Goal: Task Accomplishment & Management: Manage account settings

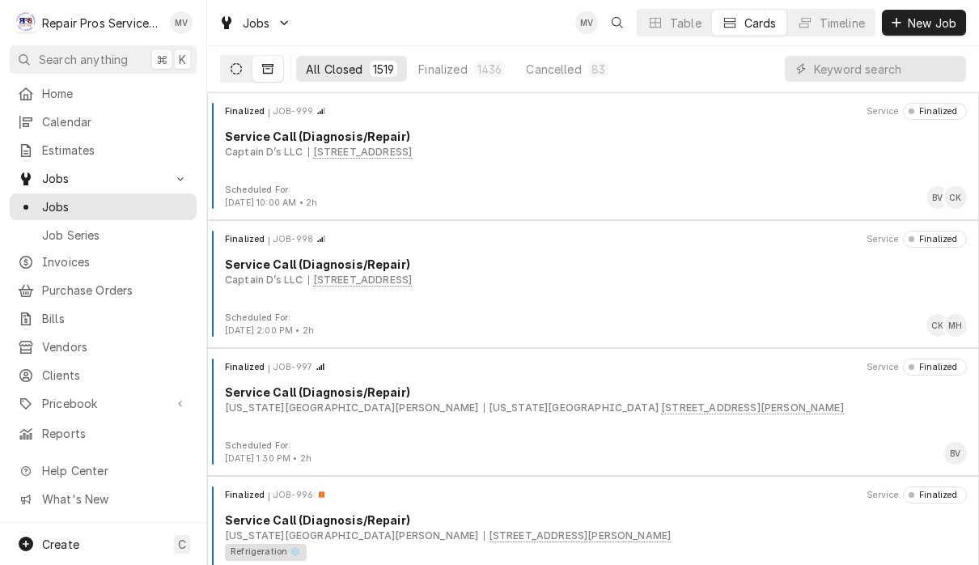
click at [222, 78] on button "Dynamic Content Wrapper" at bounding box center [236, 69] width 31 height 26
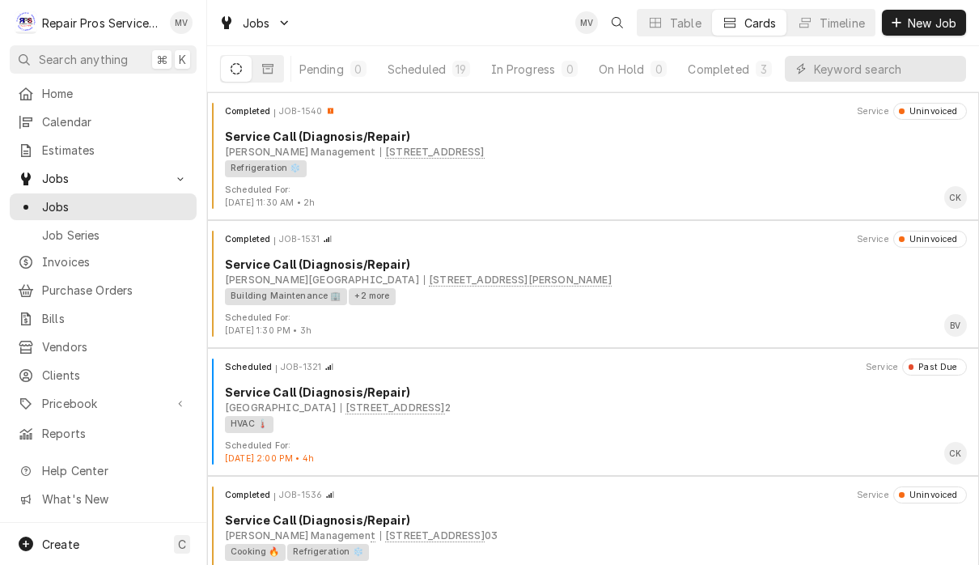
scroll to position [0, 101]
click at [728, 66] on div "Completed" at bounding box center [718, 69] width 61 height 17
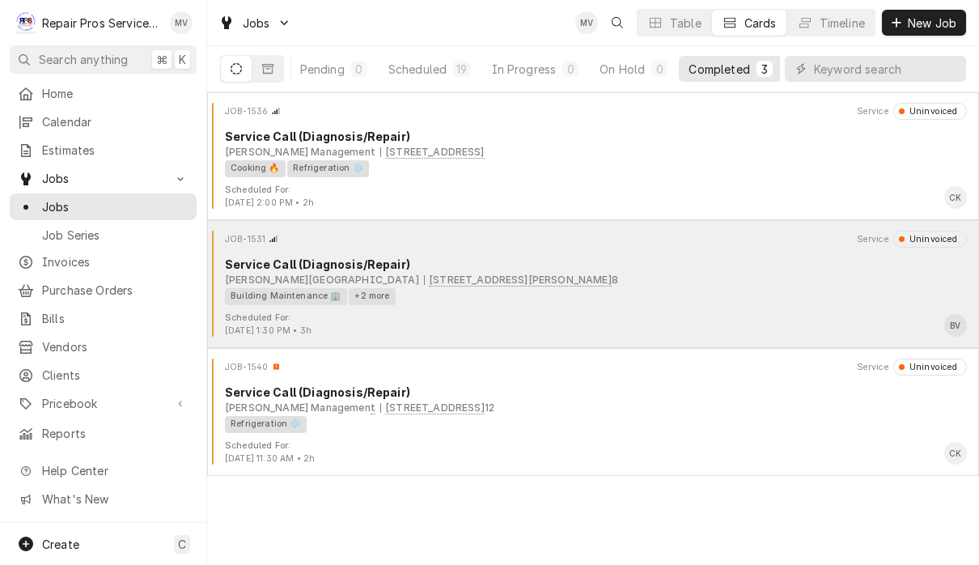
click at [683, 324] on div "Scheduled For: Sep 5th, 2025 - 1:30 PM • 3h BV" at bounding box center [593, 324] width 759 height 26
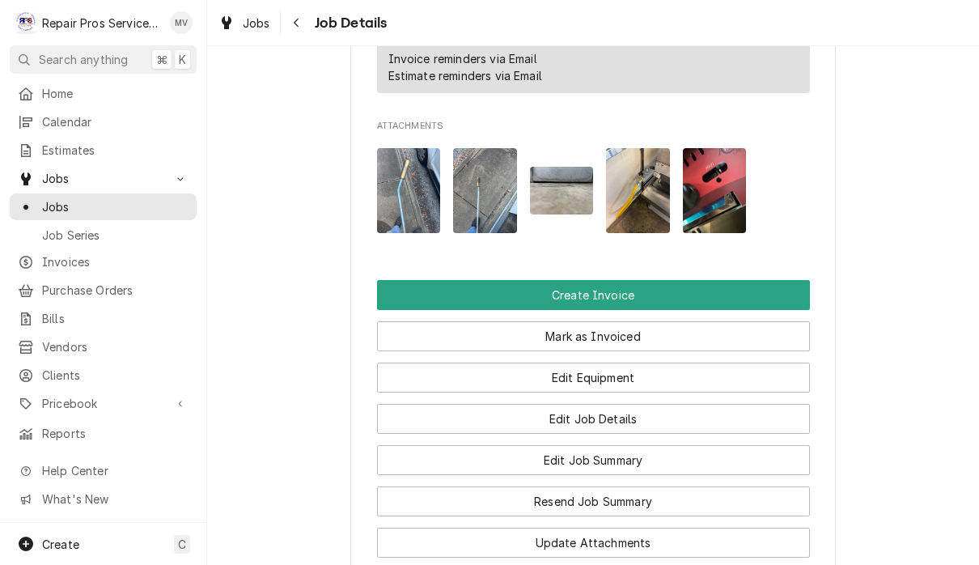
scroll to position [1104, 0]
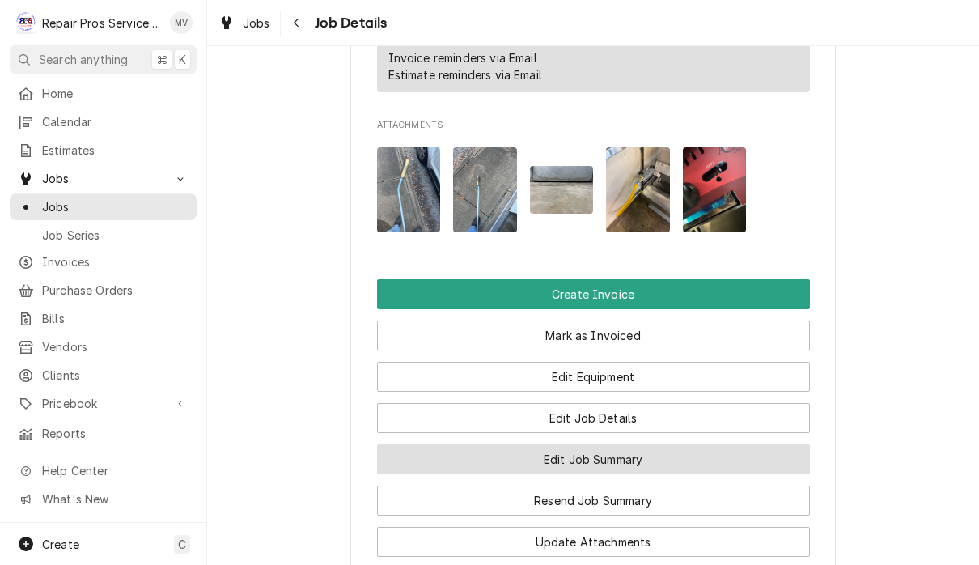
click at [659, 444] on button "Edit Job Summary" at bounding box center [593, 459] width 433 height 30
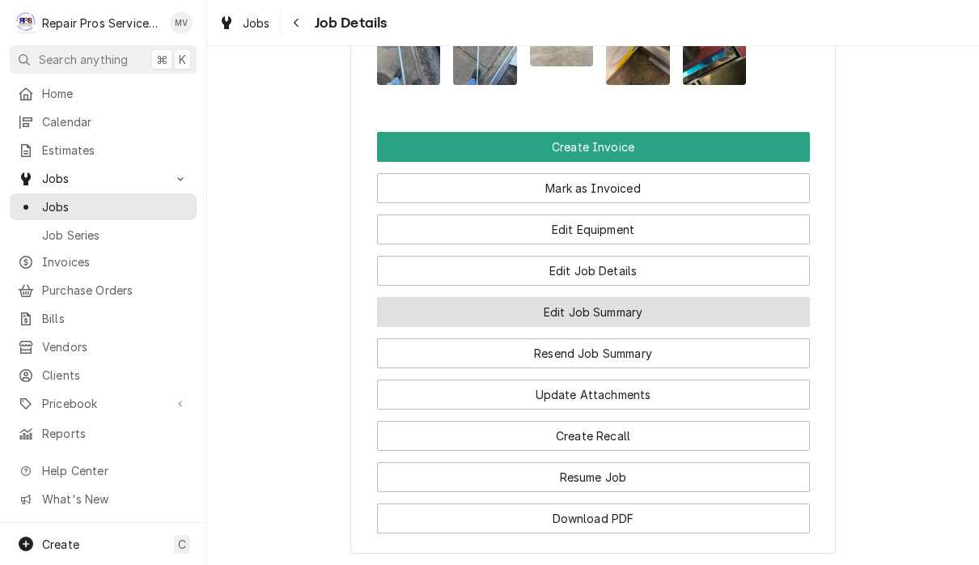
scroll to position [1331, 0]
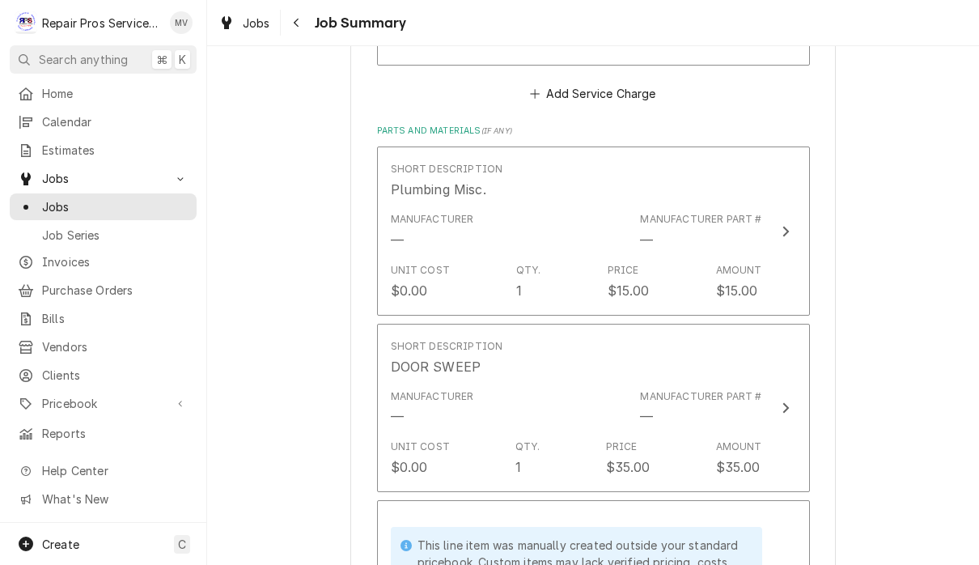
scroll to position [2199, 0]
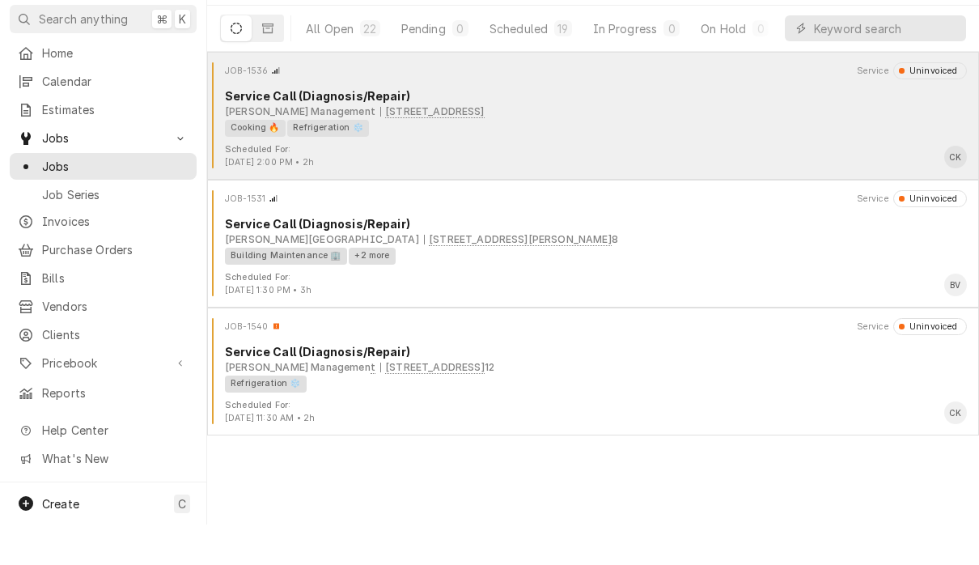
click at [713, 160] on div "Cooking 🔥 Refrigeration ❄️" at bounding box center [590, 168] width 730 height 17
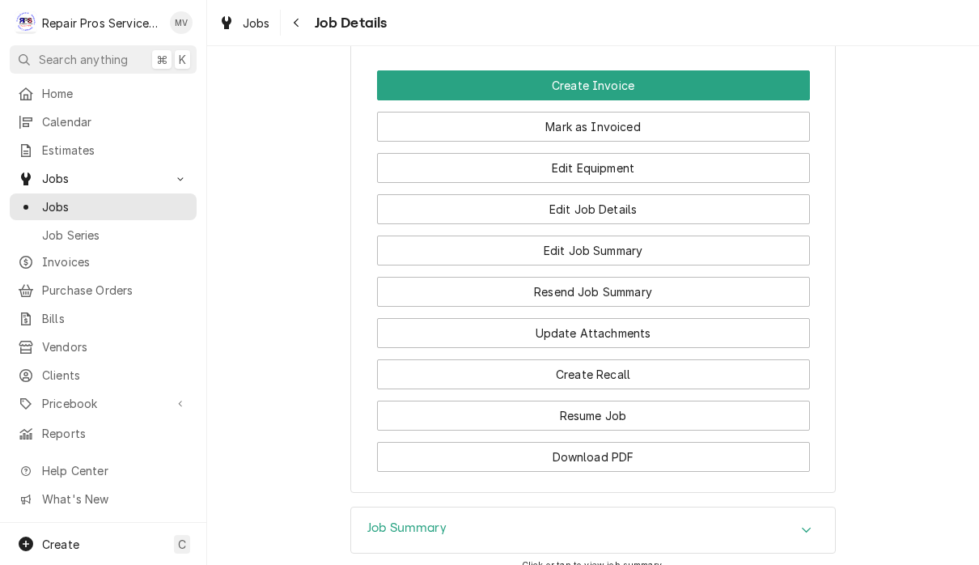
scroll to position [1404, 0]
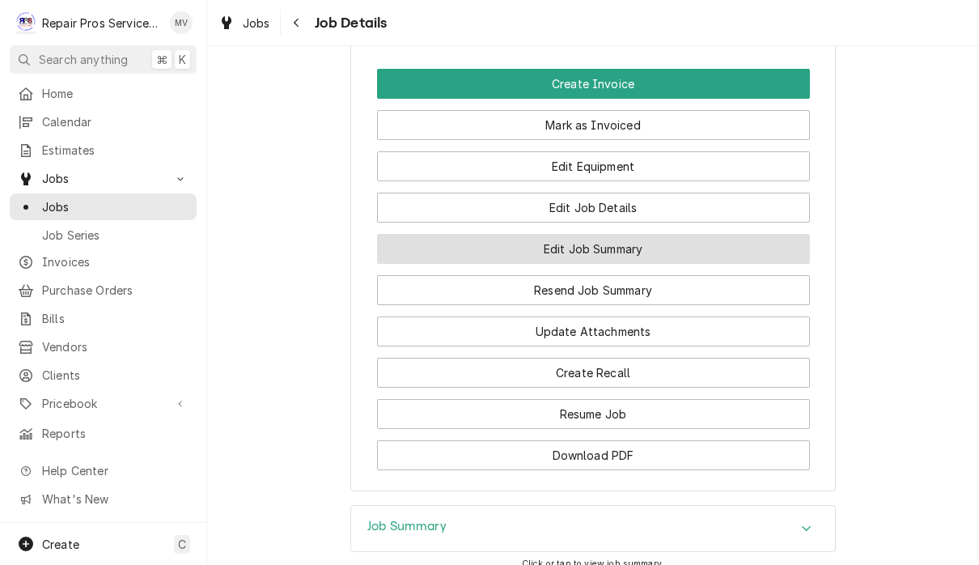
click at [705, 264] on button "Edit Job Summary" at bounding box center [593, 249] width 433 height 30
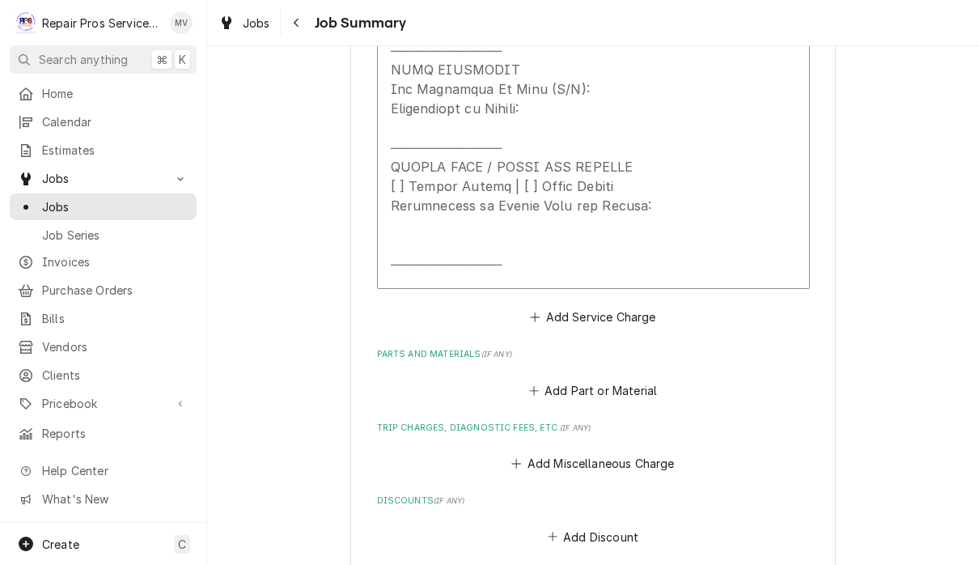
scroll to position [1193, 0]
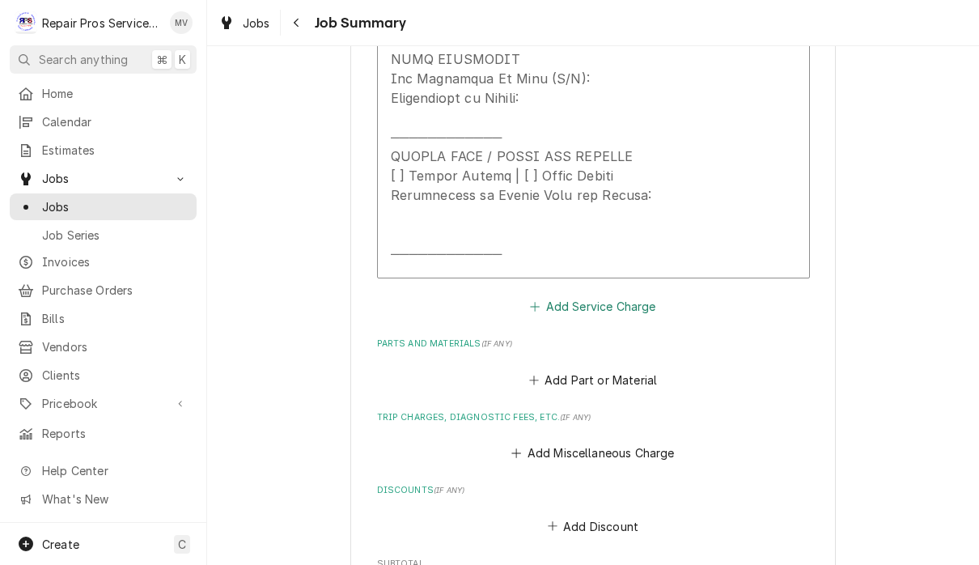
click at [620, 302] on button "Add Service Charge" at bounding box center [592, 306] width 131 height 23
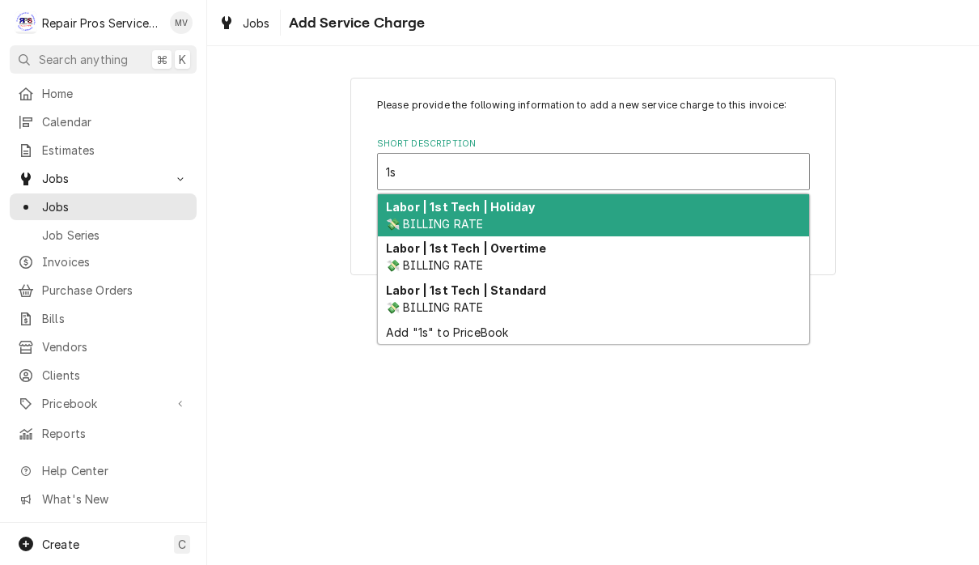
type input "1st"
click at [587, 301] on div "Labor | 1st Tech | Standard 💸 BILLING RATE" at bounding box center [593, 298] width 431 height 42
type textarea "x"
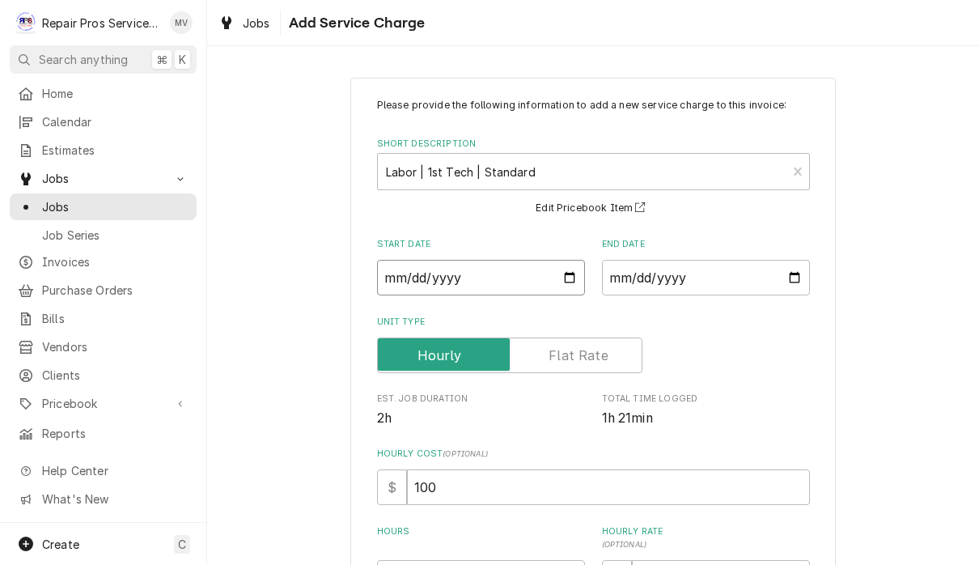
click at [497, 269] on input "Start Date" at bounding box center [481, 278] width 208 height 36
type input "2025-09-05"
type textarea "x"
click at [699, 280] on input "End Date" at bounding box center [706, 278] width 208 height 36
type input "[DATE]"
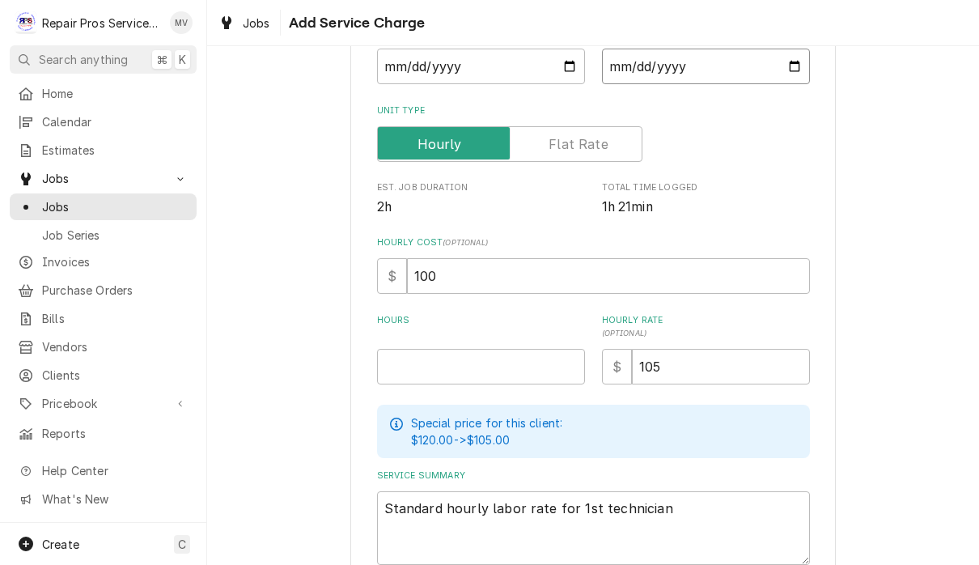
scroll to position [219, 0]
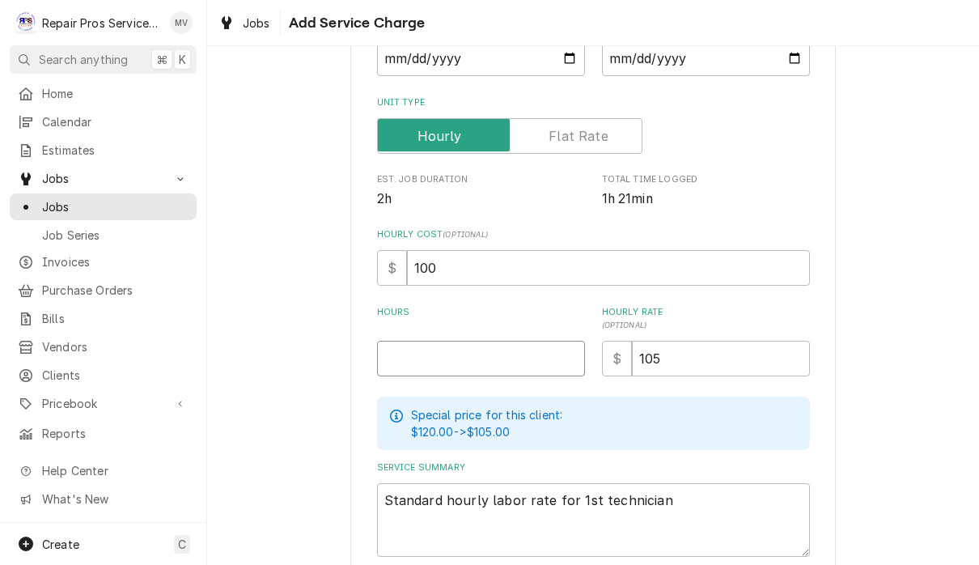
click at [508, 363] on input "Hours" at bounding box center [481, 359] width 208 height 36
type textarea "x"
type input "1"
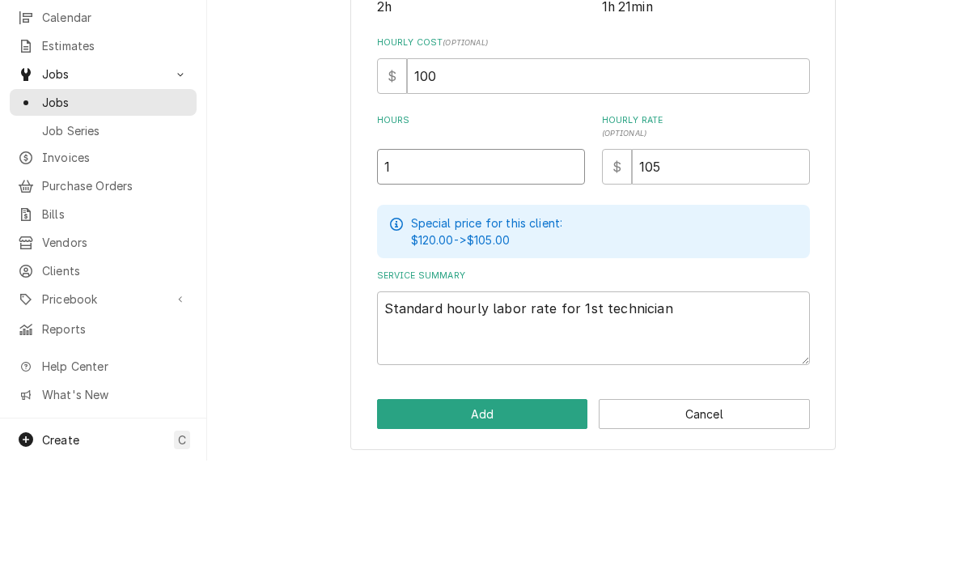
scroll to position [1, 0]
click at [503, 503] on button "Add" at bounding box center [482, 518] width 211 height 30
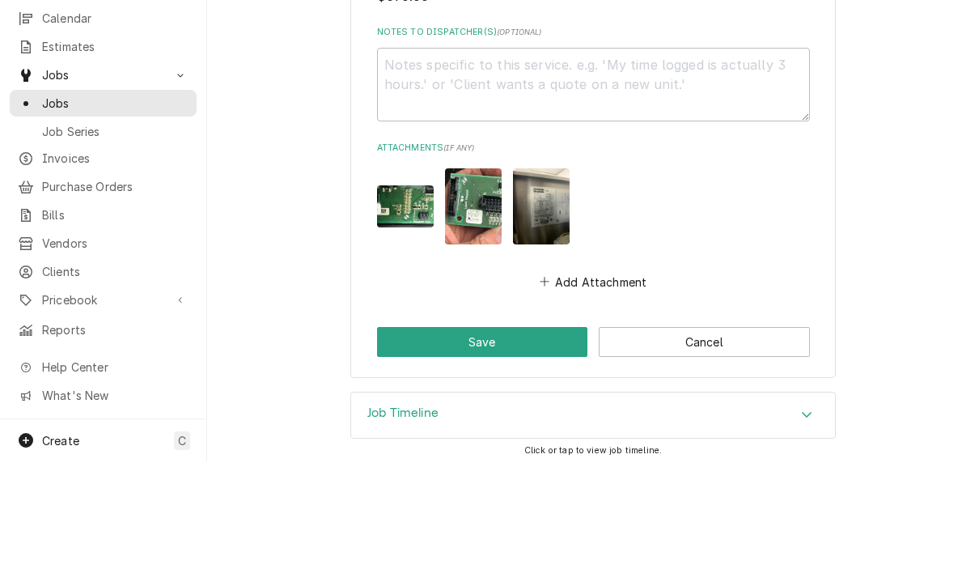
scroll to position [1902, 0]
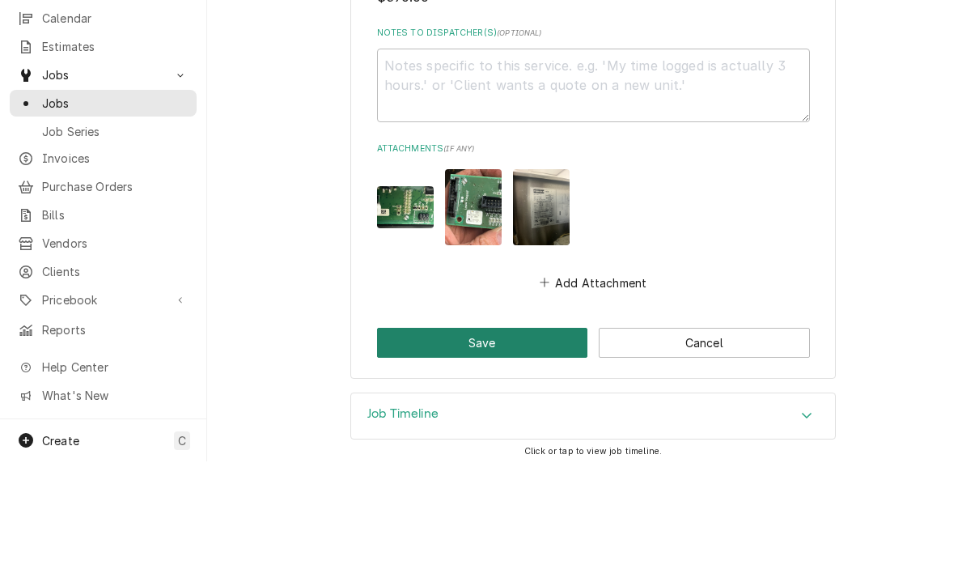
click at [480, 431] on button "Save" at bounding box center [482, 446] width 211 height 30
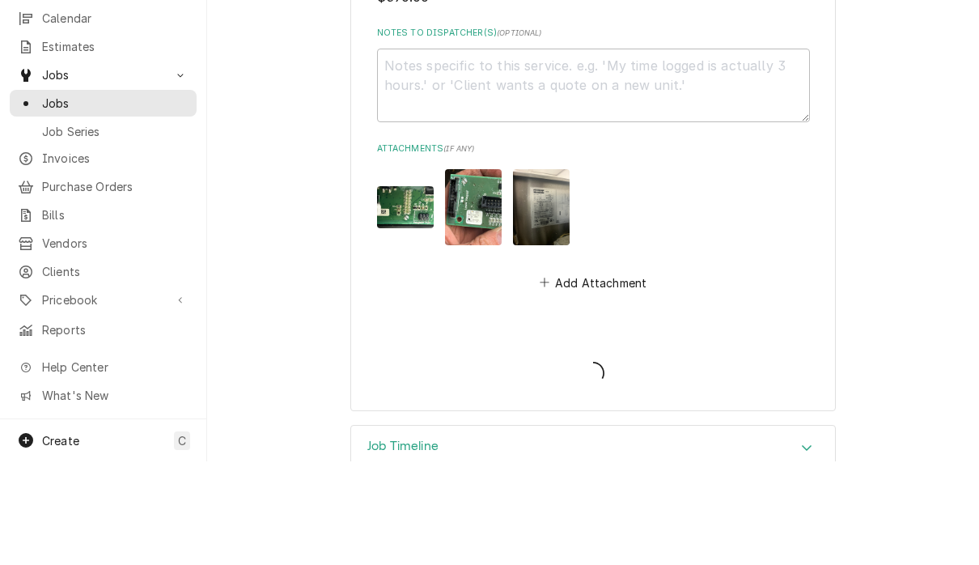
type textarea "x"
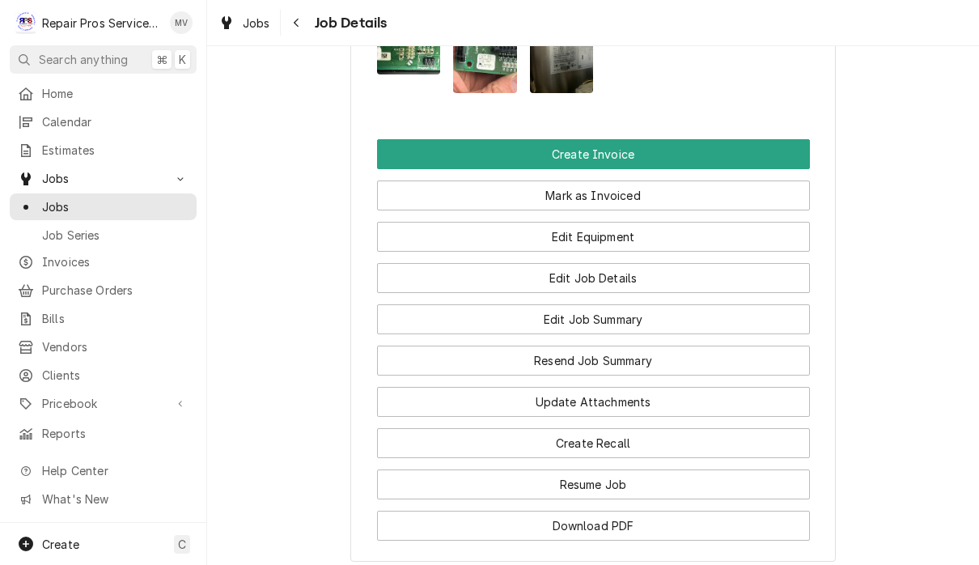
scroll to position [1331, 0]
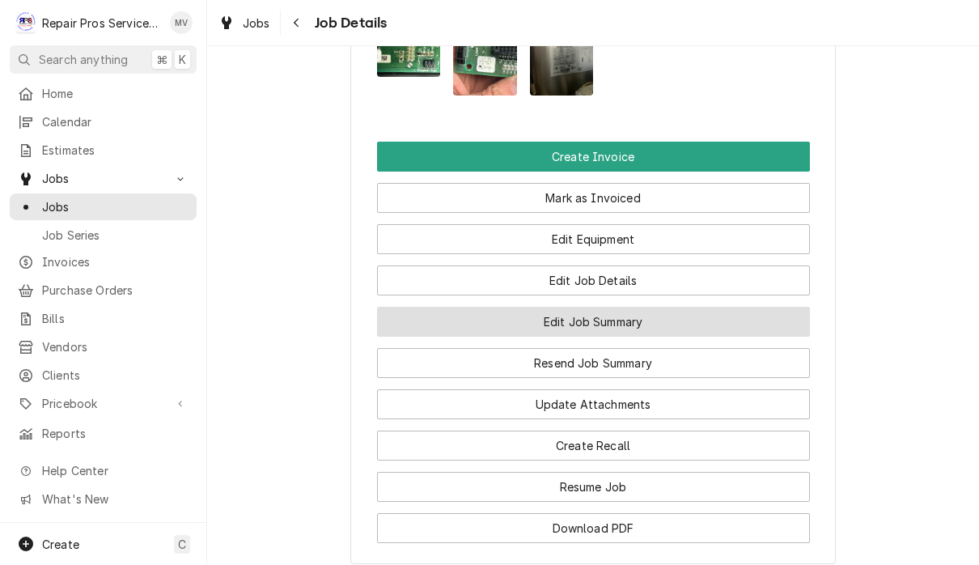
click at [628, 336] on button "Edit Job Summary" at bounding box center [593, 322] width 433 height 30
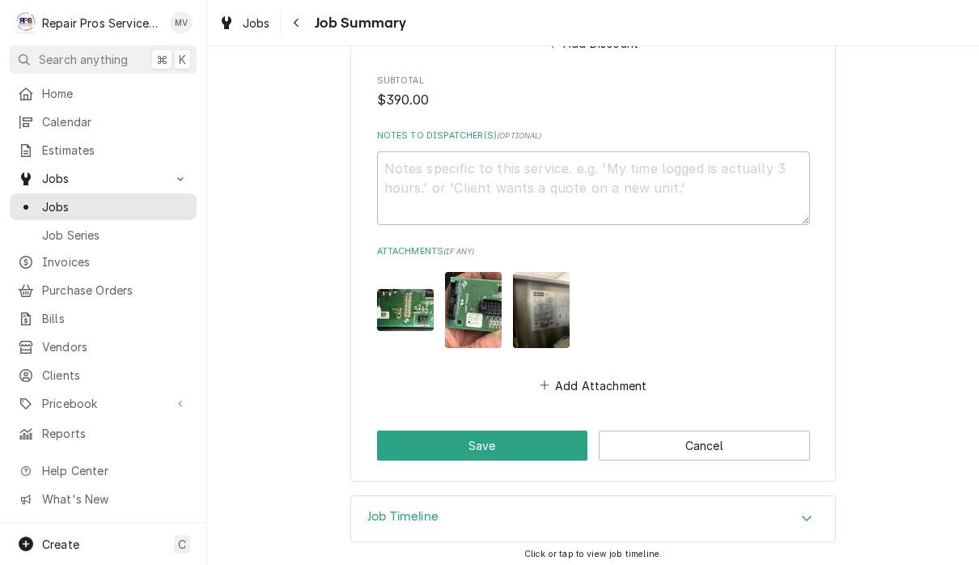
scroll to position [1902, 0]
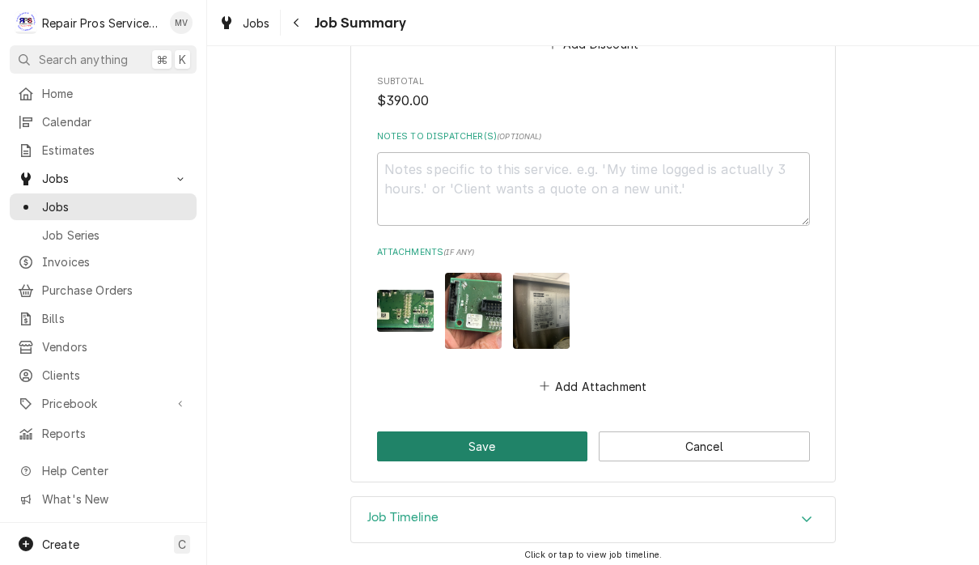
click at [509, 445] on button "Save" at bounding box center [482, 446] width 211 height 30
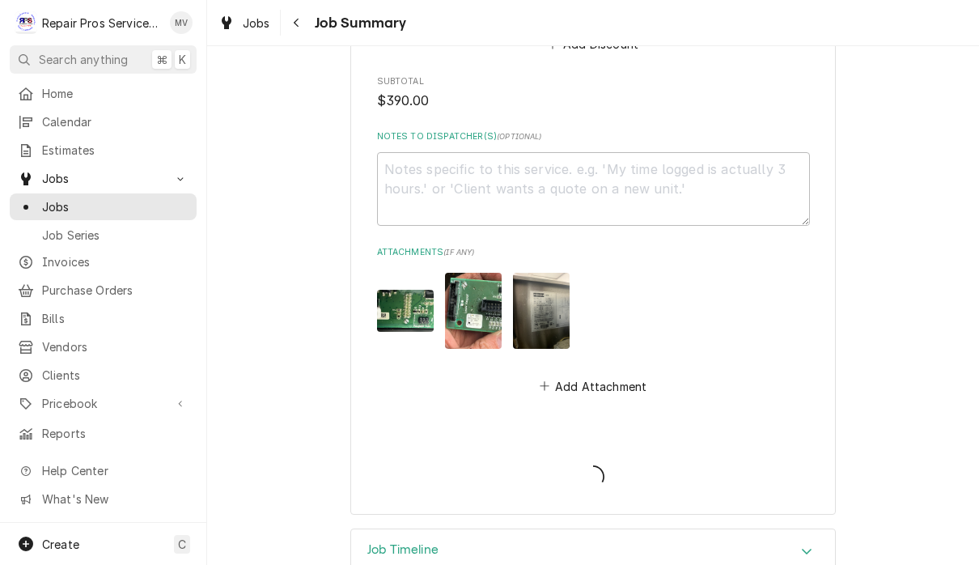
type textarea "x"
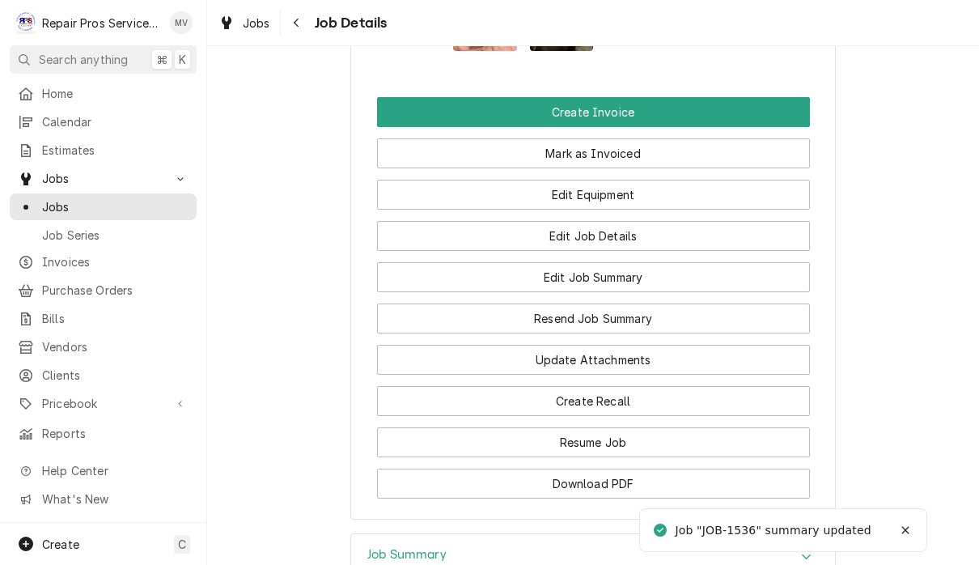
scroll to position [1362, 0]
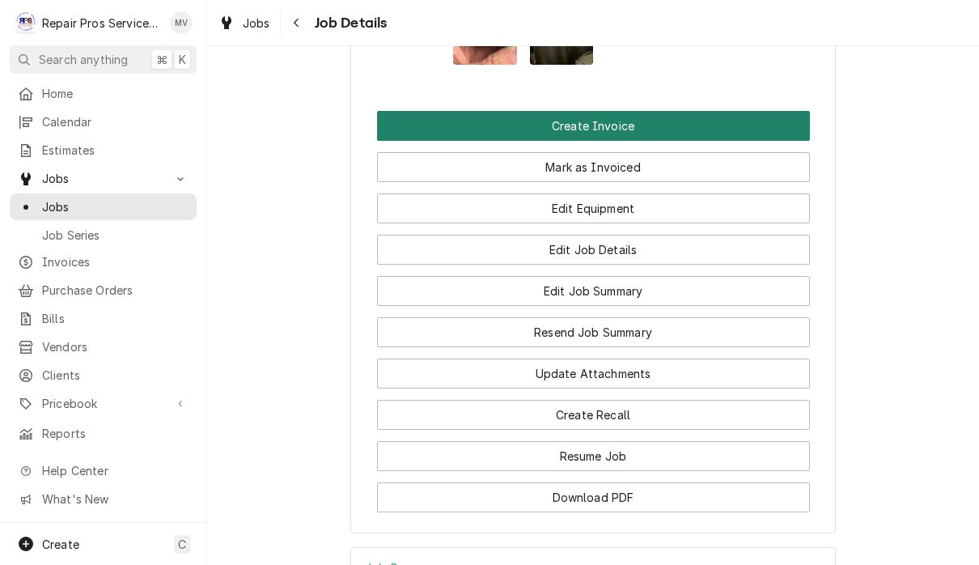
click at [658, 141] on button "Create Invoice" at bounding box center [593, 126] width 433 height 30
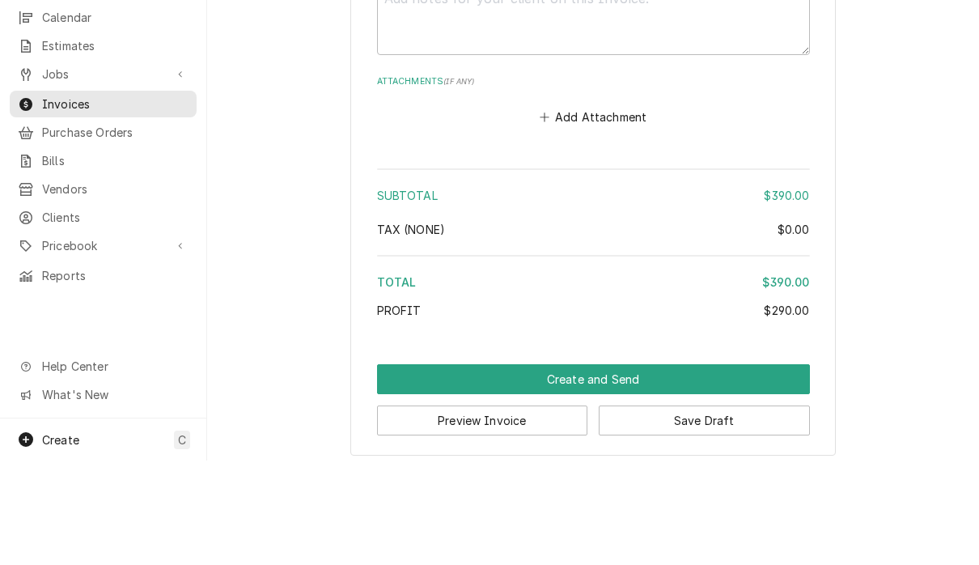
scroll to position [1, 0]
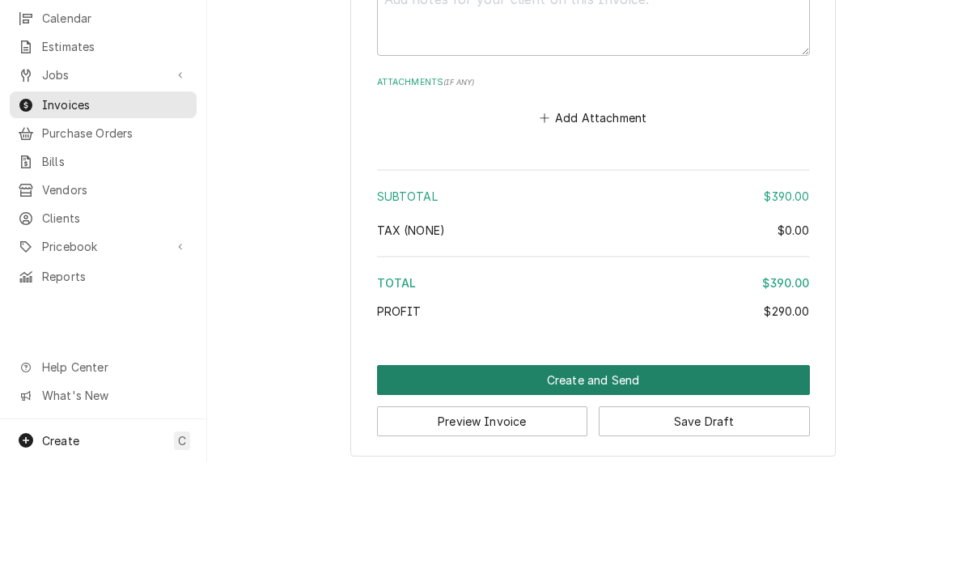
click at [600, 468] on button "Create and Send" at bounding box center [593, 483] width 433 height 30
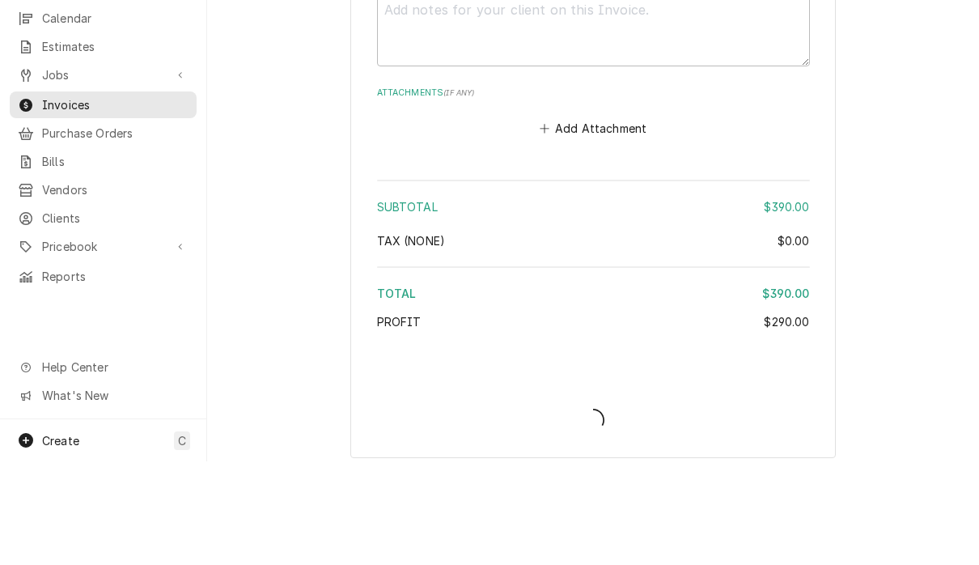
type textarea "x"
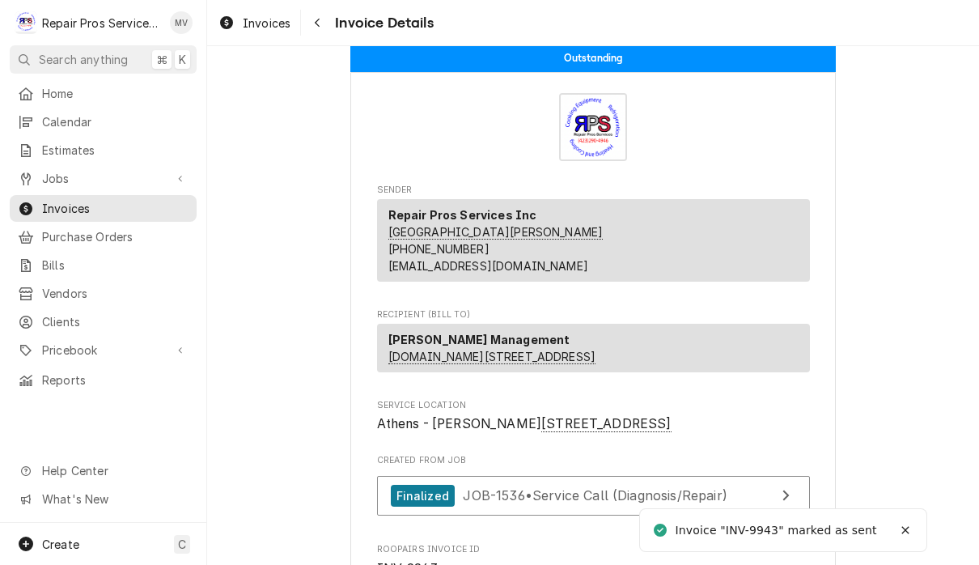
scroll to position [13, 0]
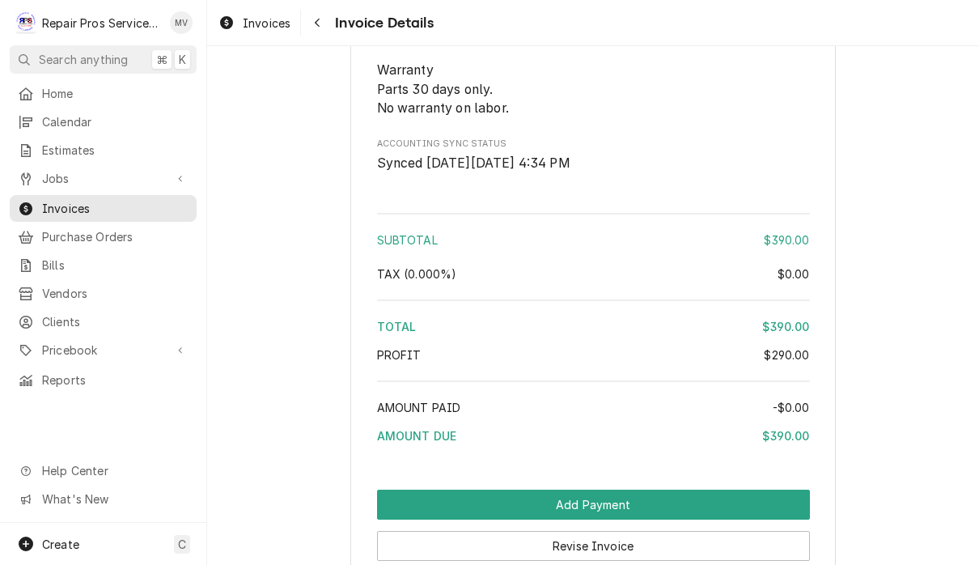
scroll to position [2522, 0]
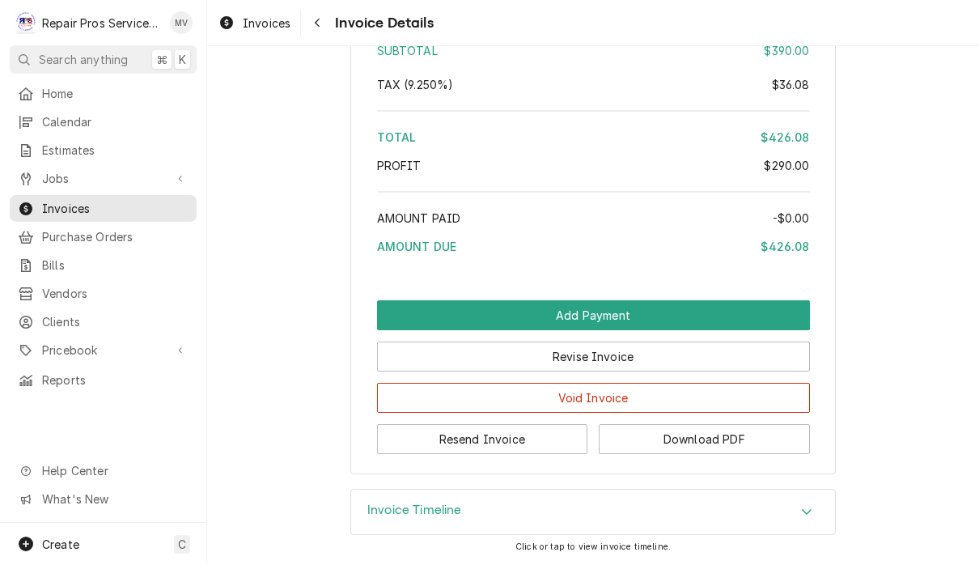
scroll to position [2784, 0]
click at [545, 443] on button "Resend Invoice" at bounding box center [482, 439] width 211 height 30
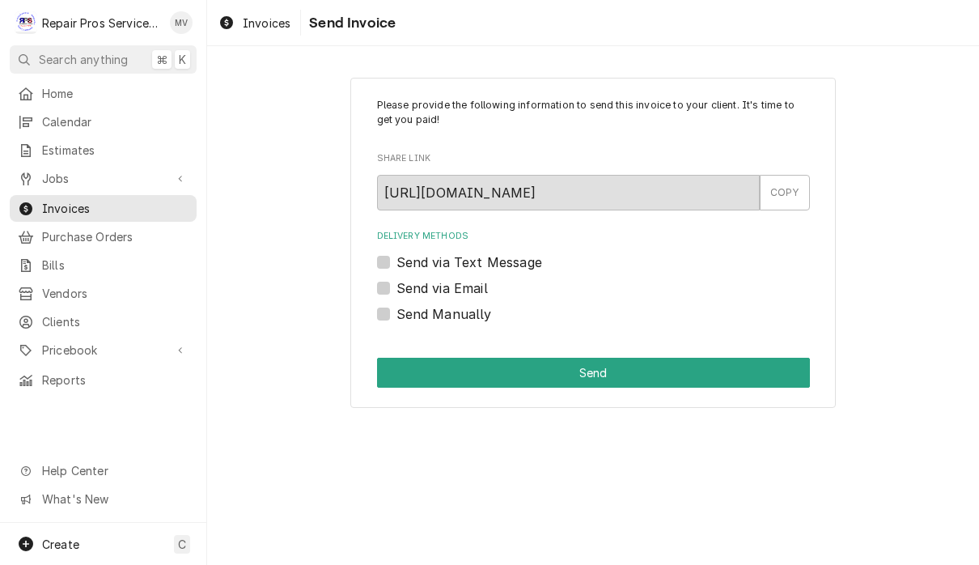
click at [479, 288] on label "Send via Email" at bounding box center [441, 287] width 91 height 19
click at [479, 288] on input "Send via Email" at bounding box center [612, 296] width 433 height 36
checkbox input "true"
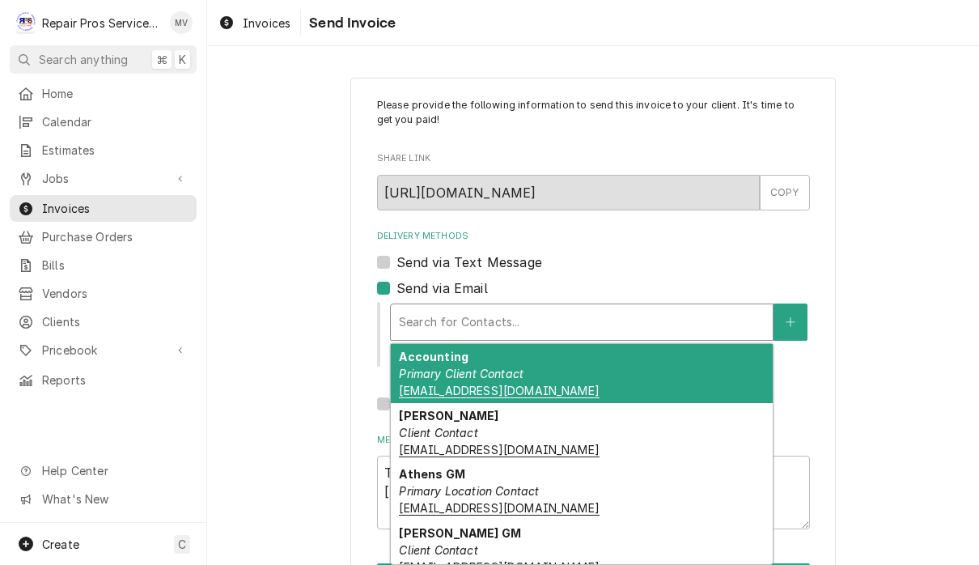
click at [587, 372] on div "Accounting Primary Client Contact khcle10@msn.com" at bounding box center [582, 373] width 382 height 59
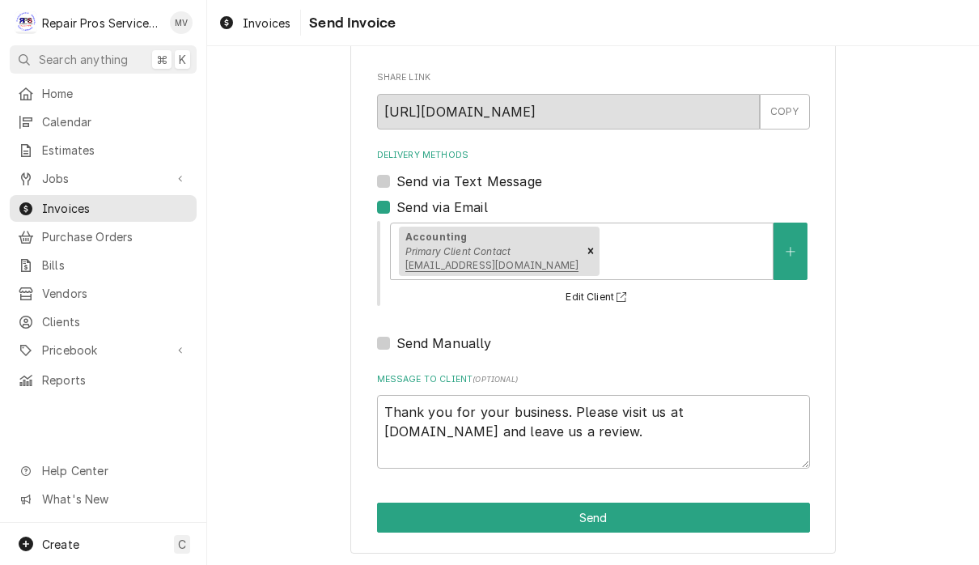
scroll to position [80, 0]
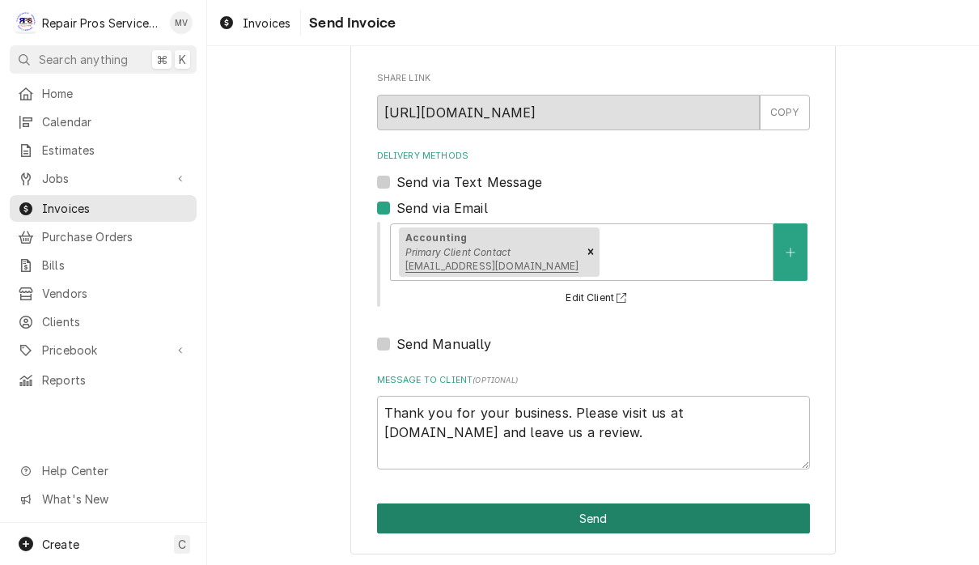
click at [669, 516] on button "Send" at bounding box center [593, 518] width 433 height 30
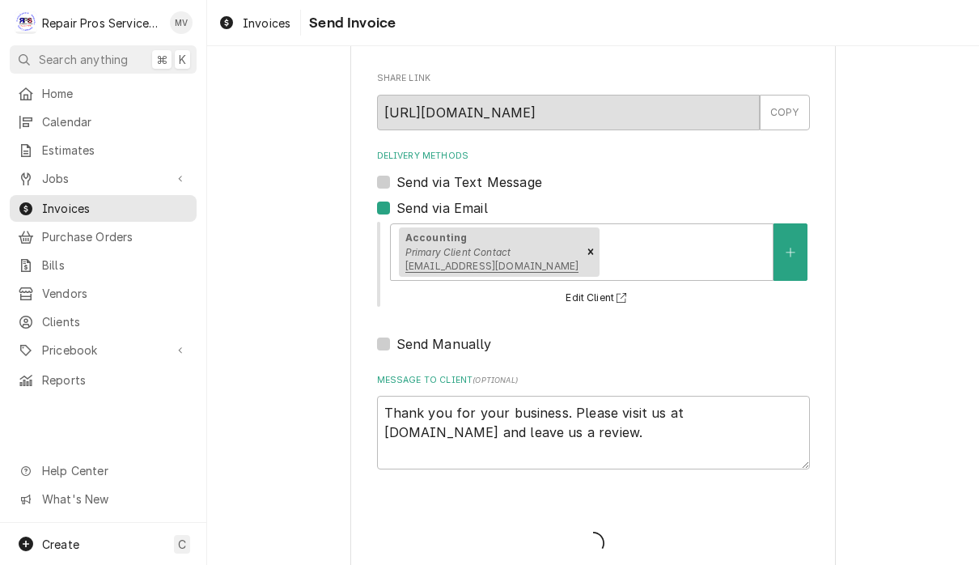
type textarea "x"
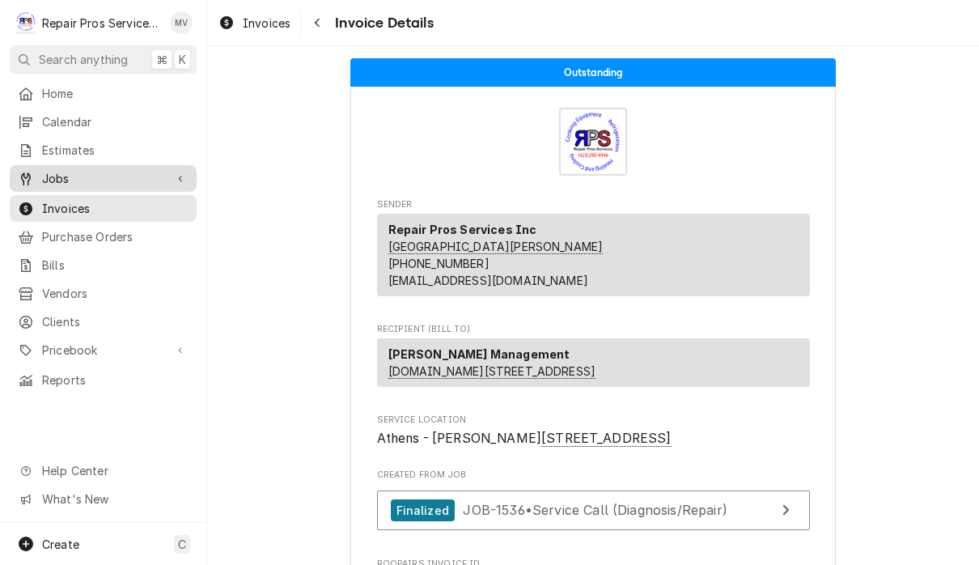
click at [90, 176] on span "Jobs" at bounding box center [103, 178] width 122 height 17
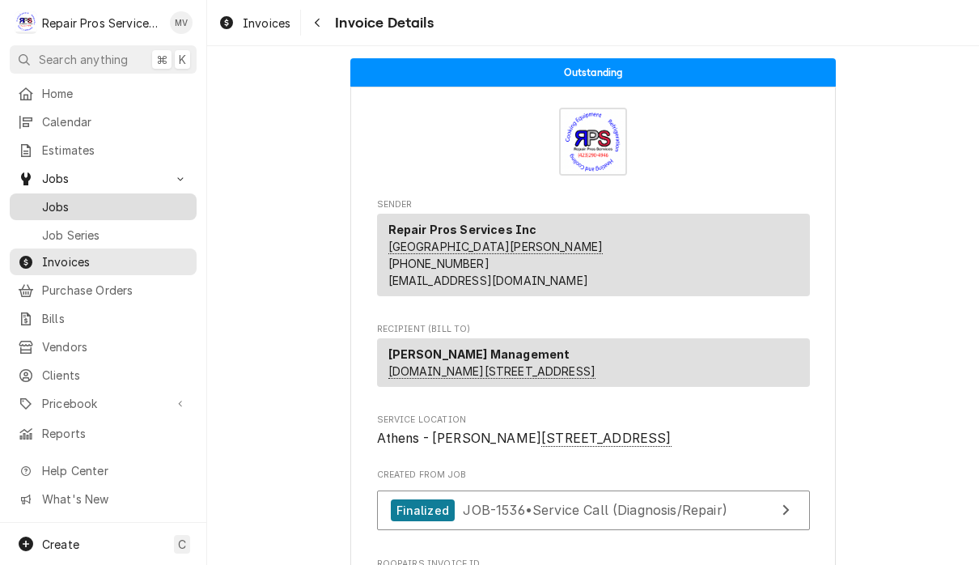
click at [116, 198] on span "Jobs" at bounding box center [115, 206] width 146 height 17
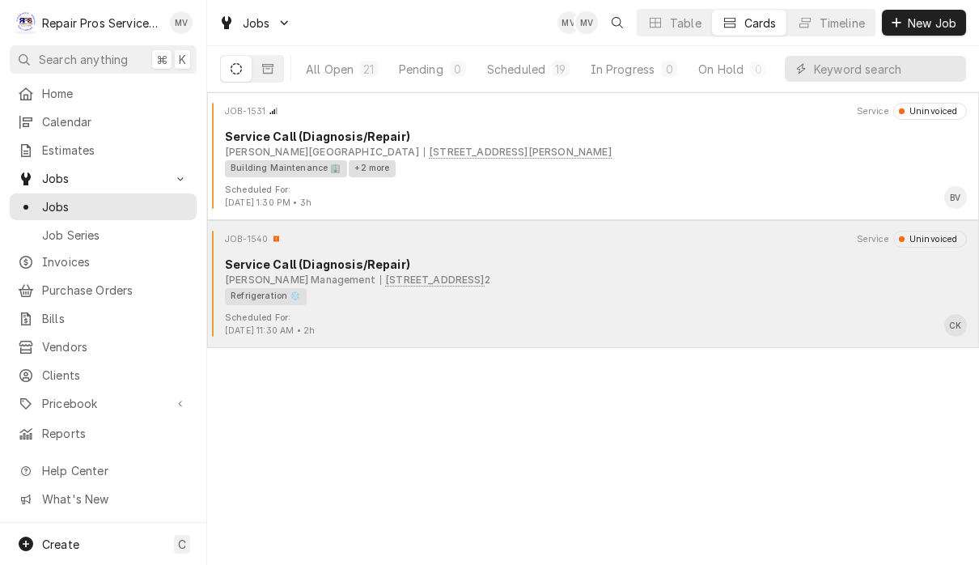
click at [634, 291] on div "Refrigeration ❄️" at bounding box center [590, 296] width 730 height 17
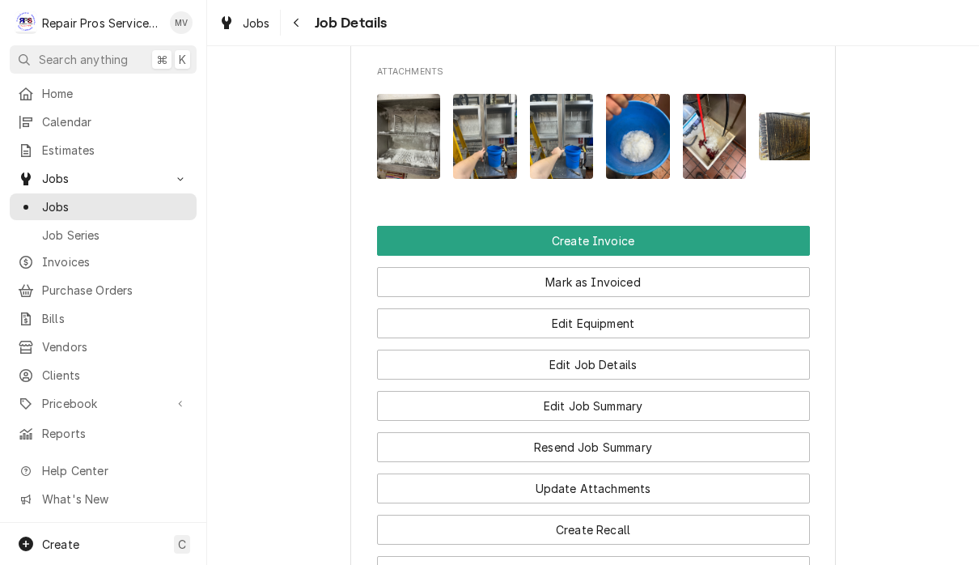
scroll to position [1079, 0]
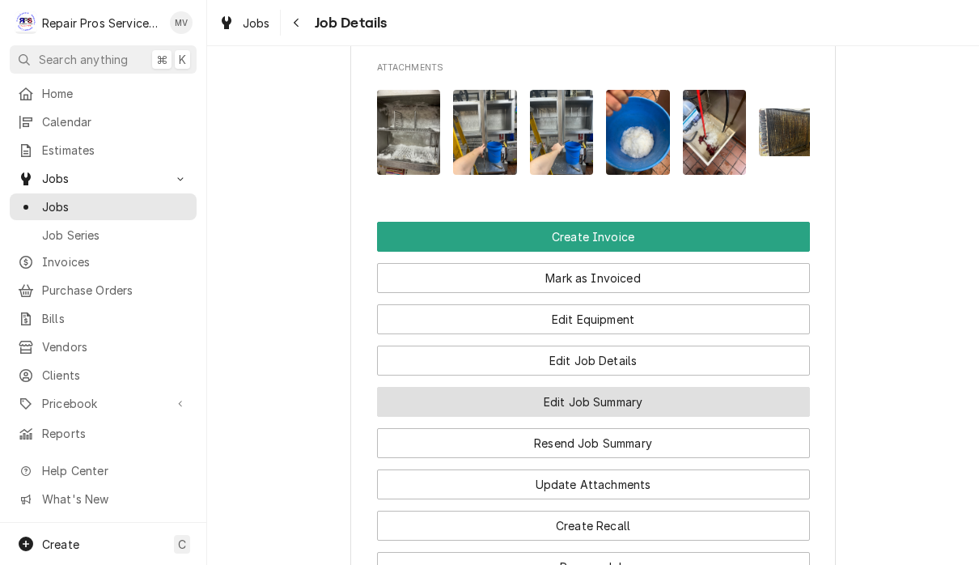
click at [713, 417] on button "Edit Job Summary" at bounding box center [593, 402] width 433 height 30
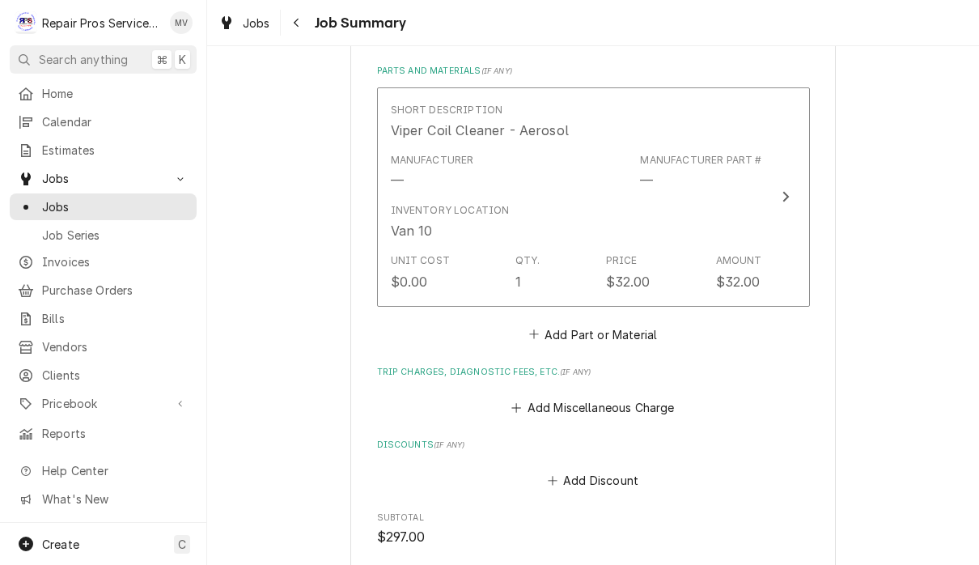
scroll to position [1433, 0]
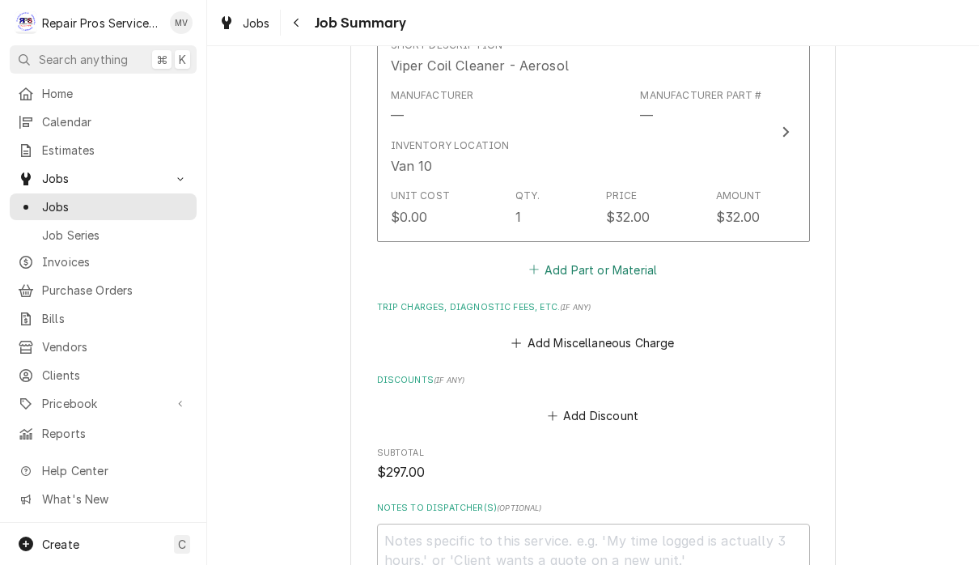
click at [616, 267] on button "Add Part or Material" at bounding box center [592, 269] width 133 height 23
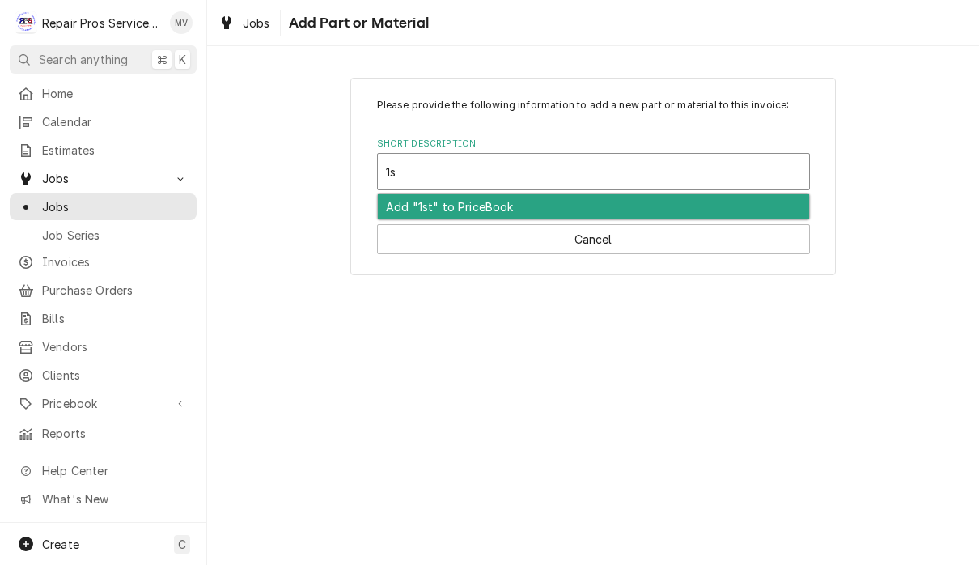
type input "1"
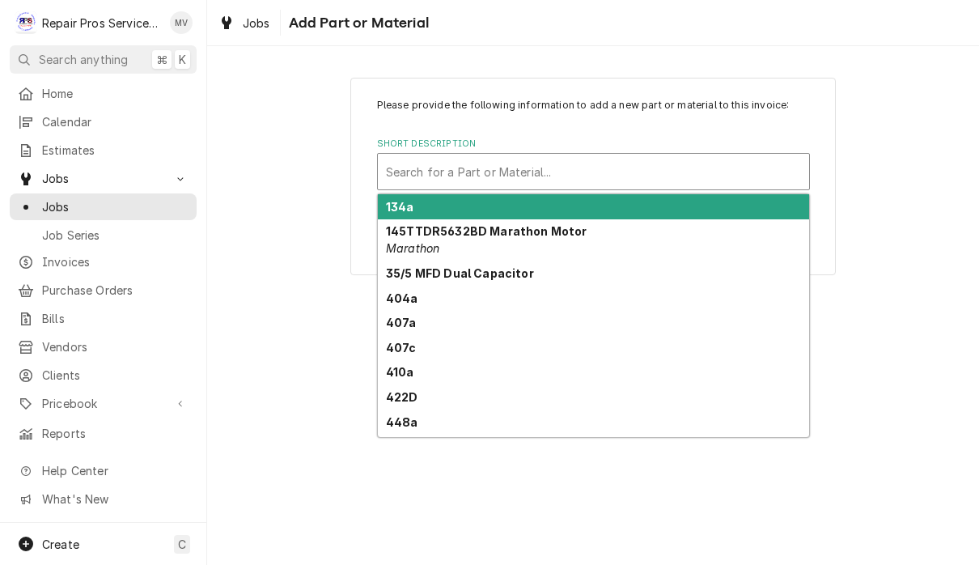
click at [895, 277] on div "Please provide the following information to add a new part or material to this …" at bounding box center [593, 176] width 772 height 226
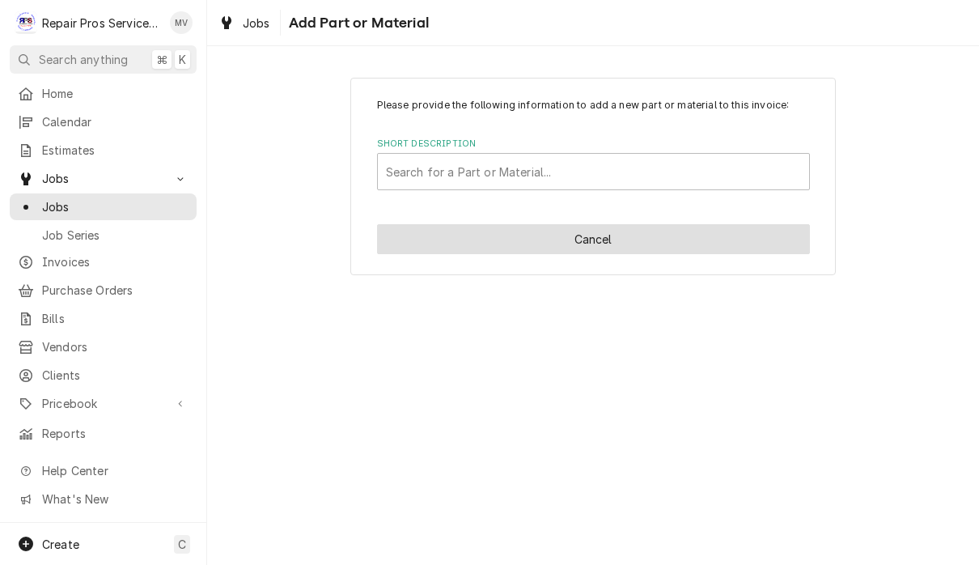
click at [607, 245] on button "Cancel" at bounding box center [593, 239] width 433 height 30
type textarea "x"
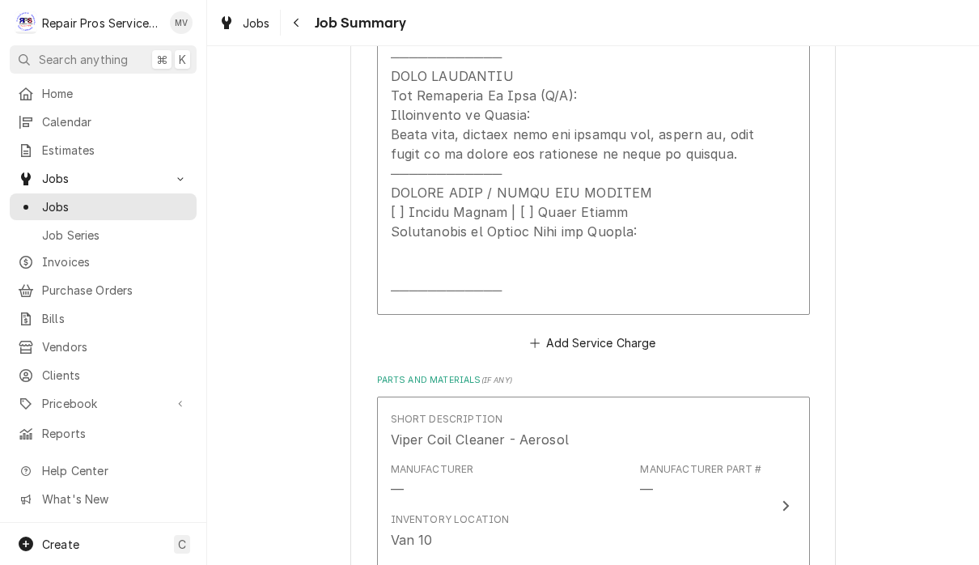
scroll to position [1031, 0]
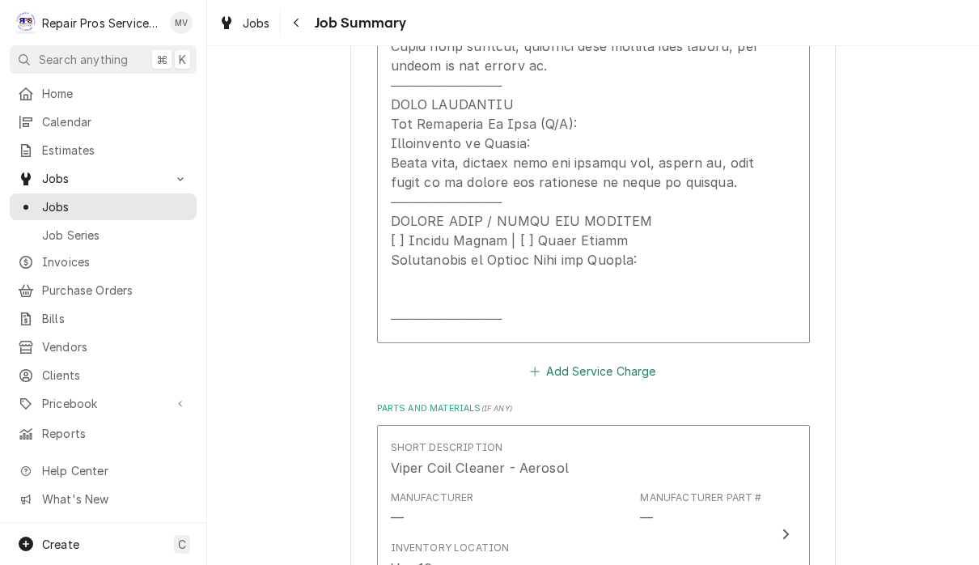
click at [616, 378] on button "Add Service Charge" at bounding box center [592, 371] width 131 height 23
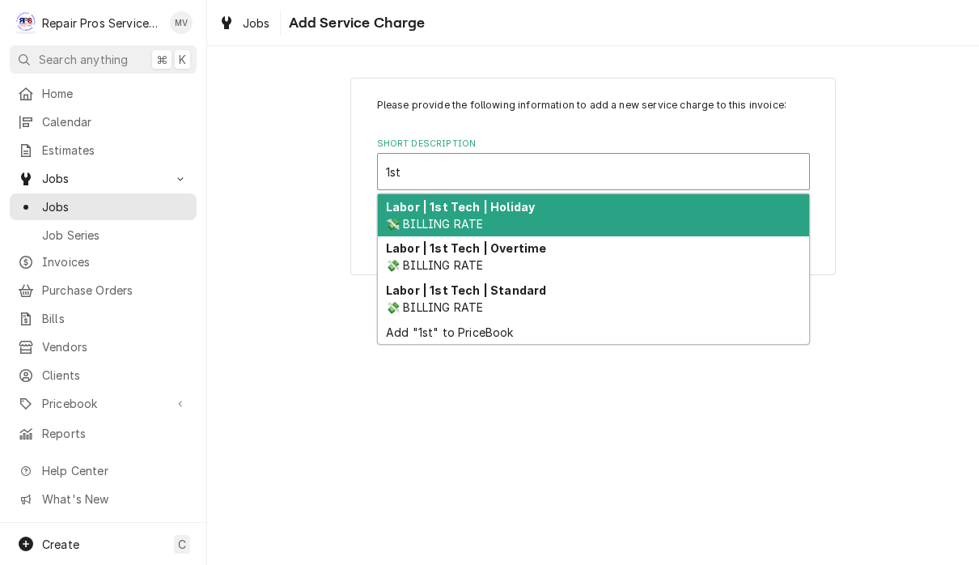
click at [453, 302] on span "💸 BILLING RATE" at bounding box center [434, 307] width 97 height 14
type input "1st"
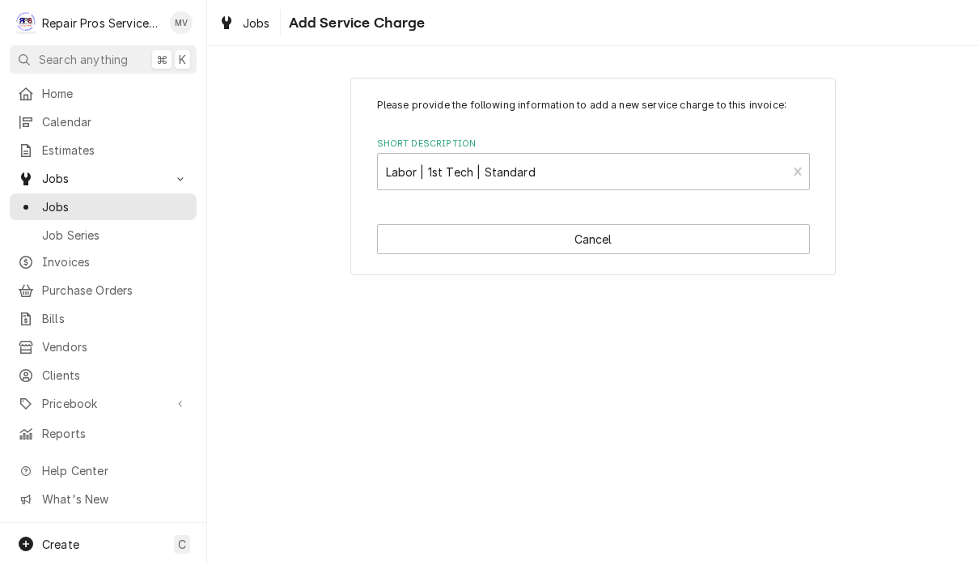
type textarea "x"
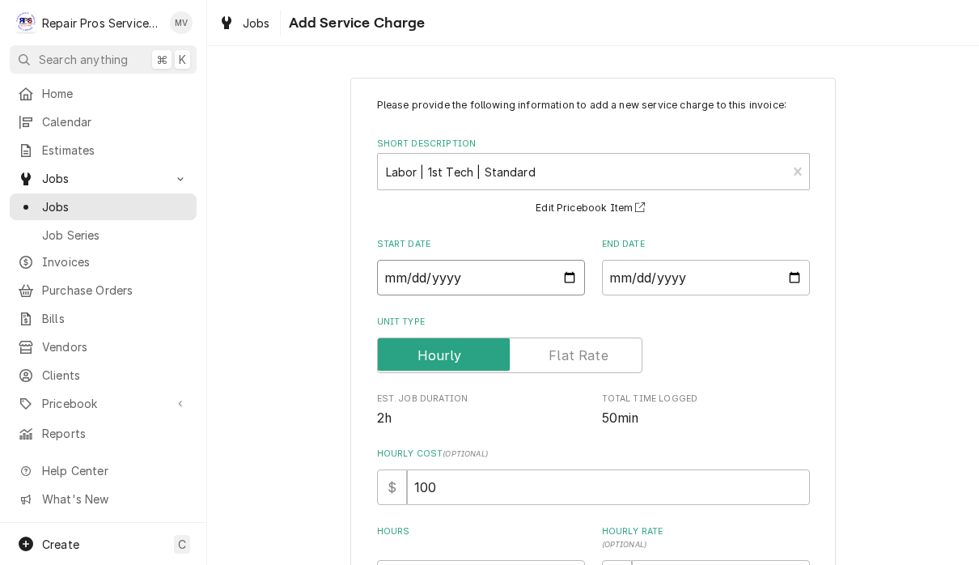
click at [486, 274] on input "Start Date" at bounding box center [481, 278] width 208 height 36
type input "[DATE]"
type textarea "x"
click at [692, 276] on input "End Date" at bounding box center [706, 278] width 208 height 36
type input "[DATE]"
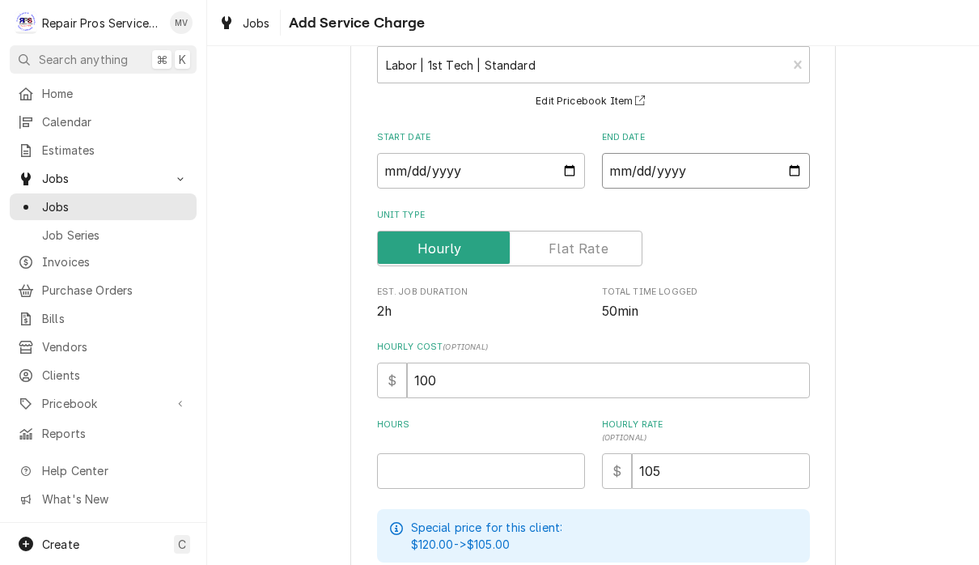
scroll to position [149, 0]
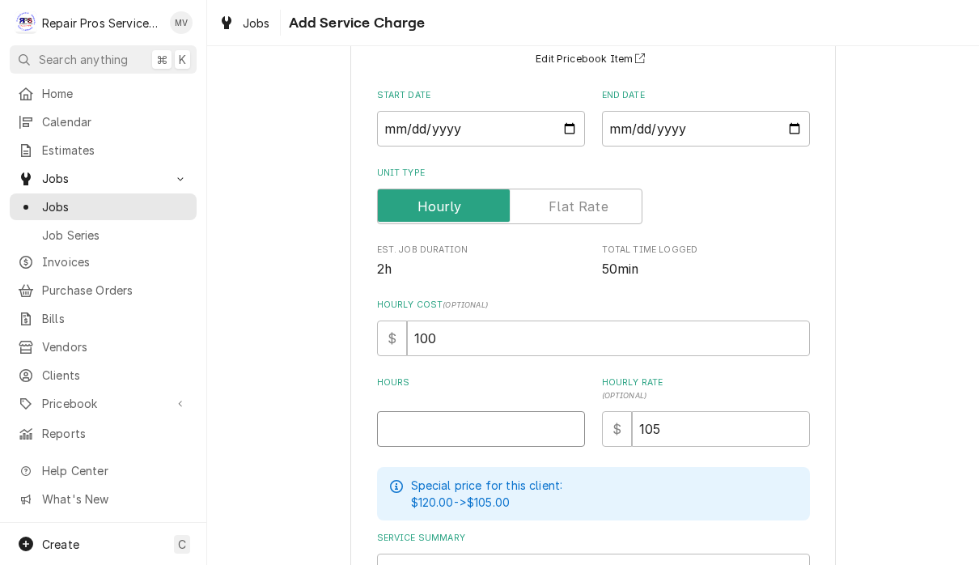
click at [499, 419] on input "Hours" at bounding box center [481, 429] width 208 height 36
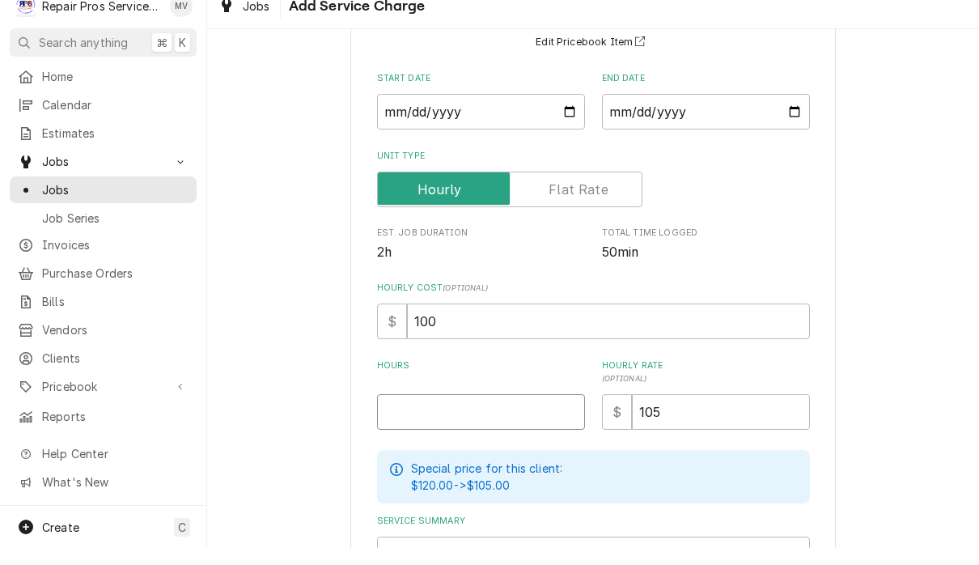
type textarea "x"
type input ".5"
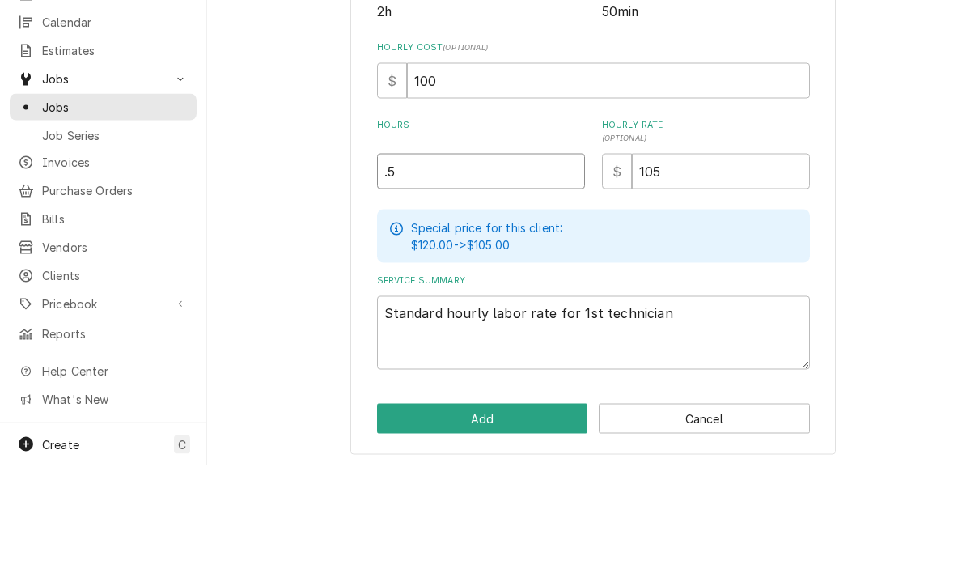
scroll to position [1, 0]
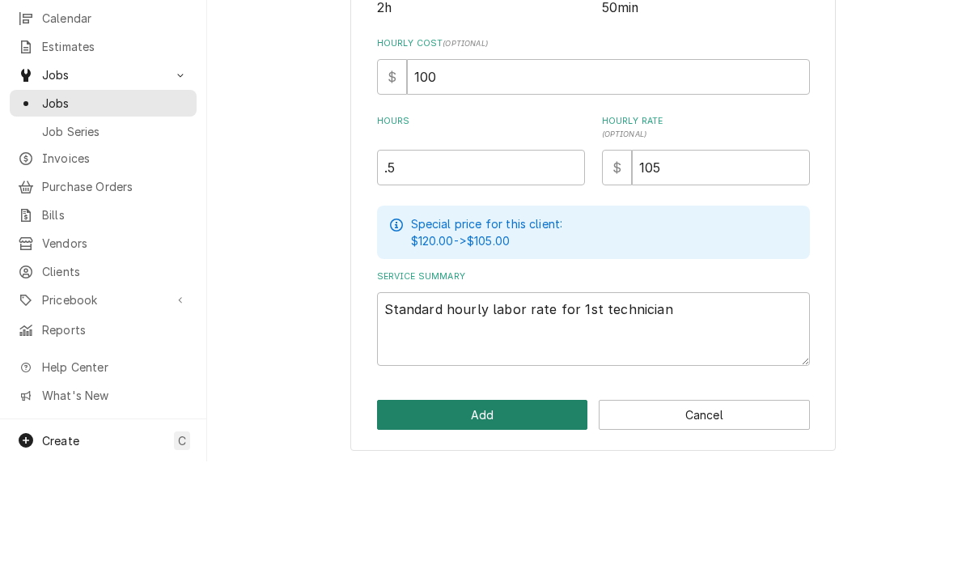
click at [526, 503] on button "Add" at bounding box center [482, 518] width 211 height 30
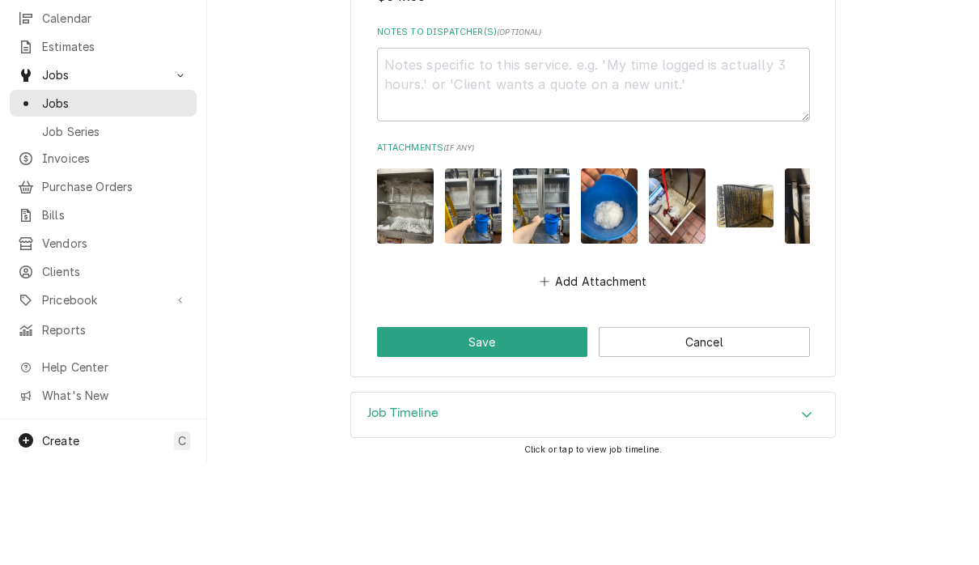
scroll to position [2032, 0]
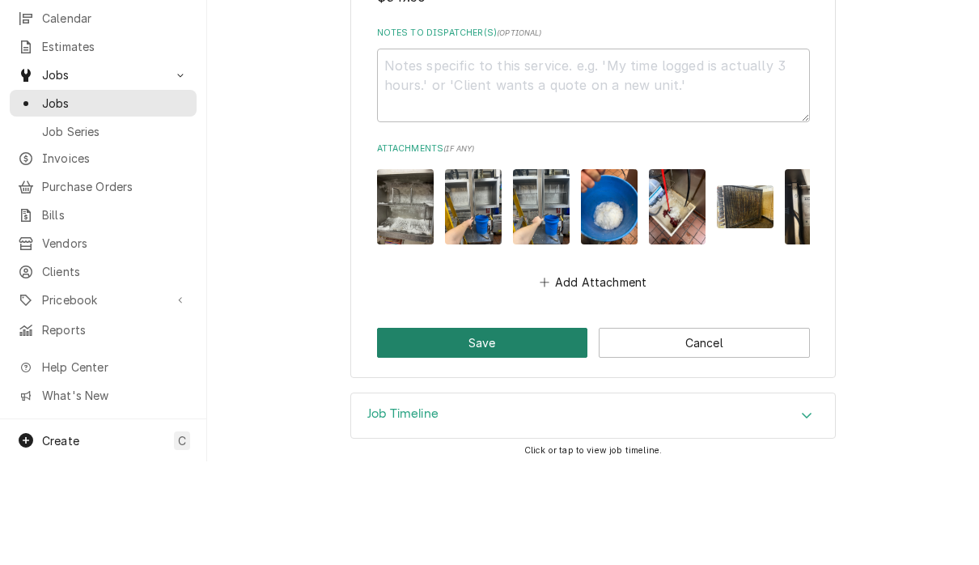
click at [486, 431] on button "Save" at bounding box center [482, 446] width 211 height 30
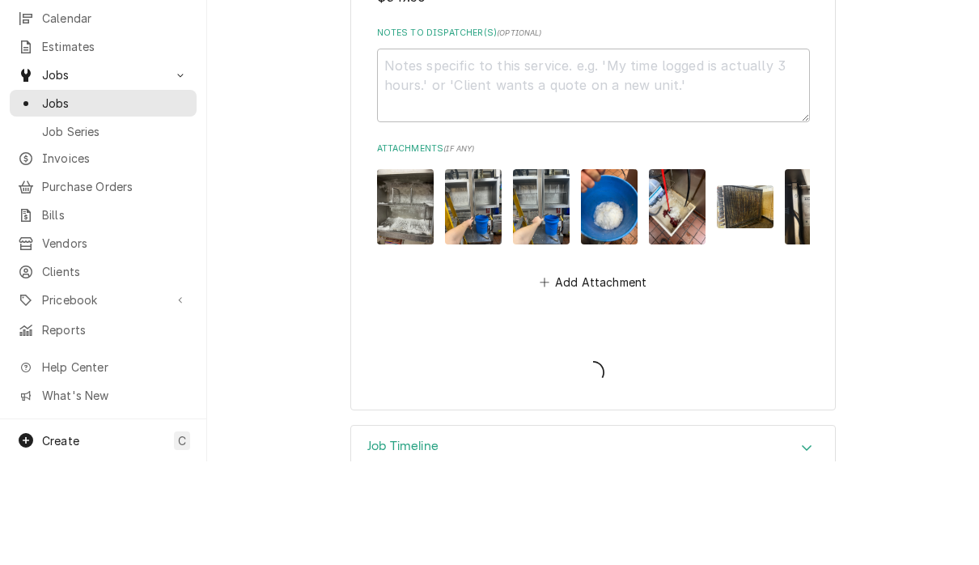
type textarea "x"
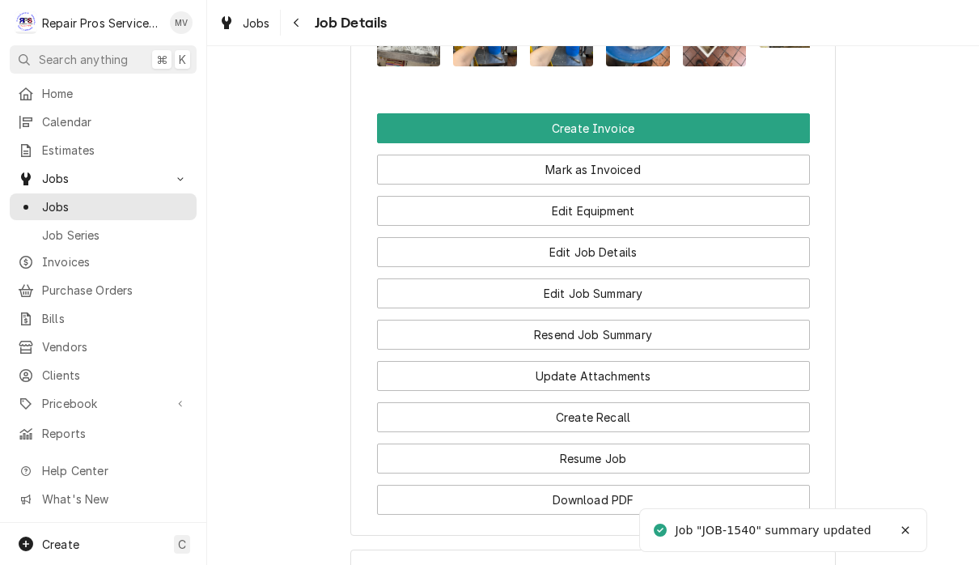
scroll to position [1179, 0]
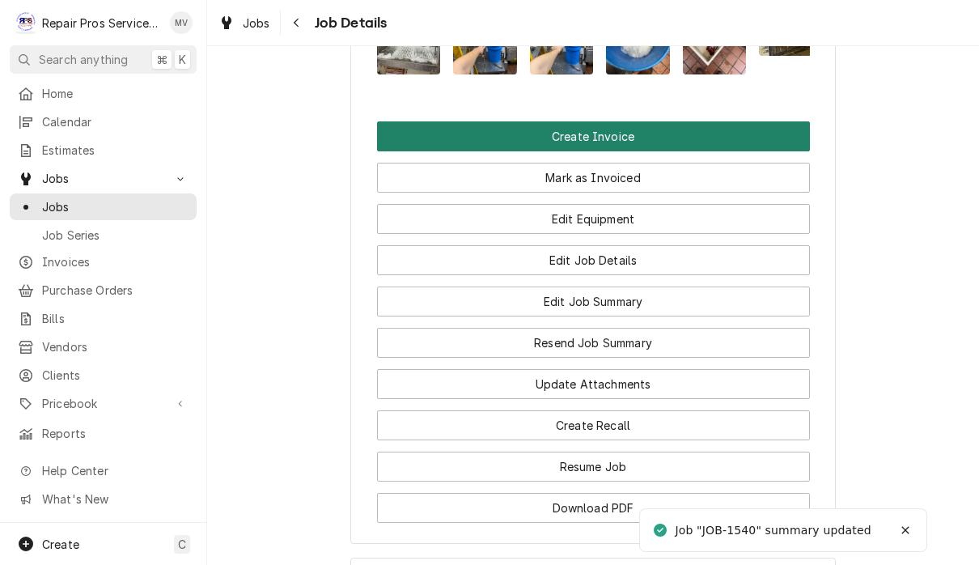
click at [649, 151] on button "Create Invoice" at bounding box center [593, 136] width 433 height 30
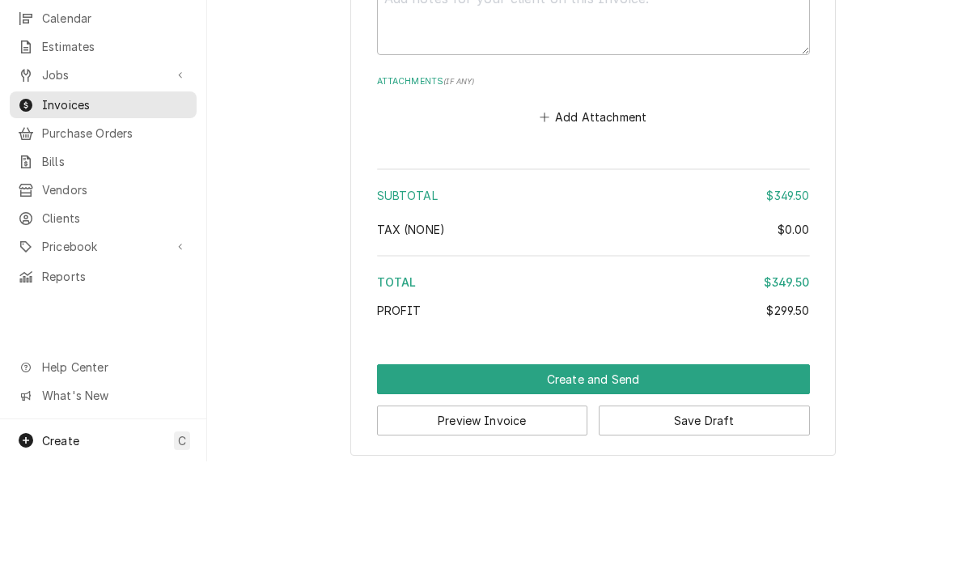
scroll to position [1, 0]
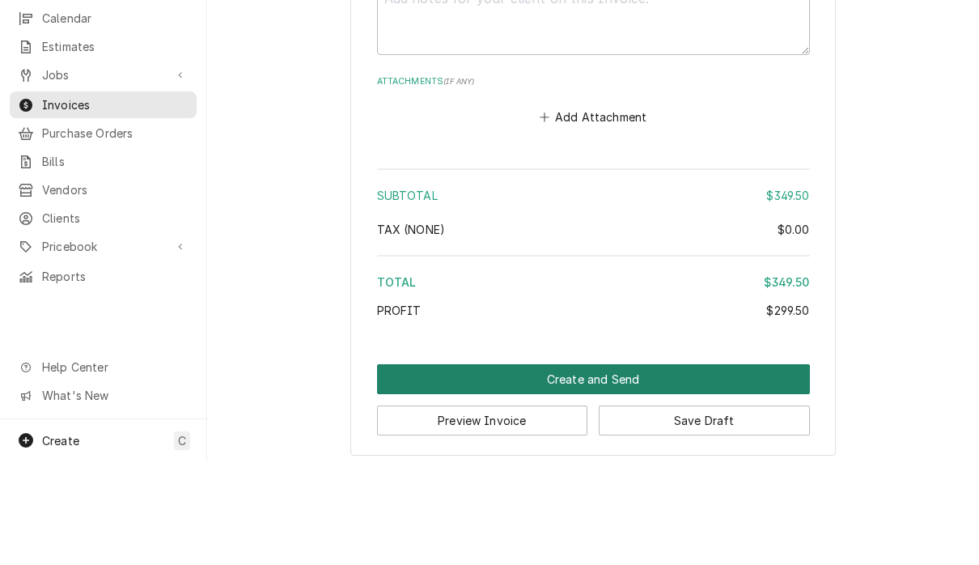
click at [648, 467] on button "Create and Send" at bounding box center [593, 482] width 433 height 30
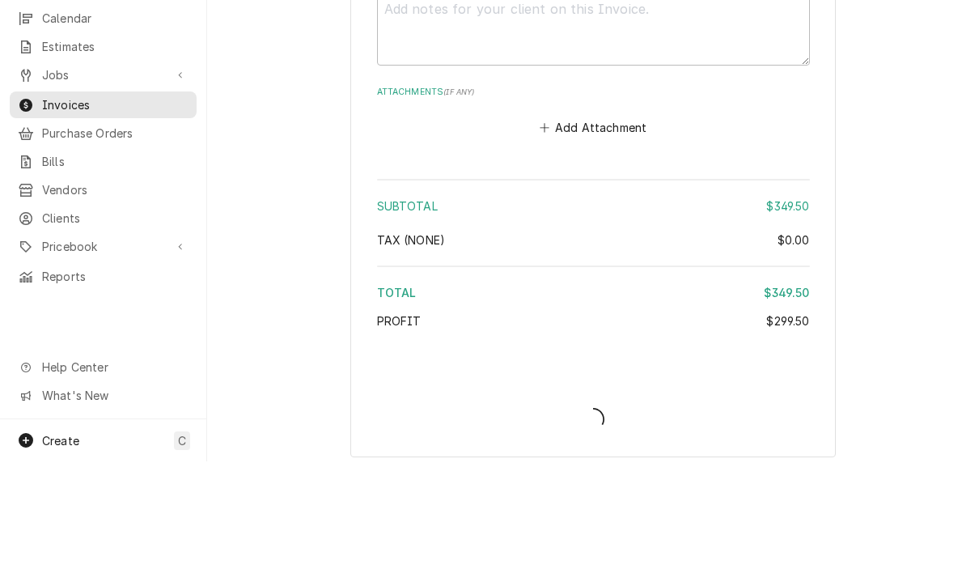
type textarea "x"
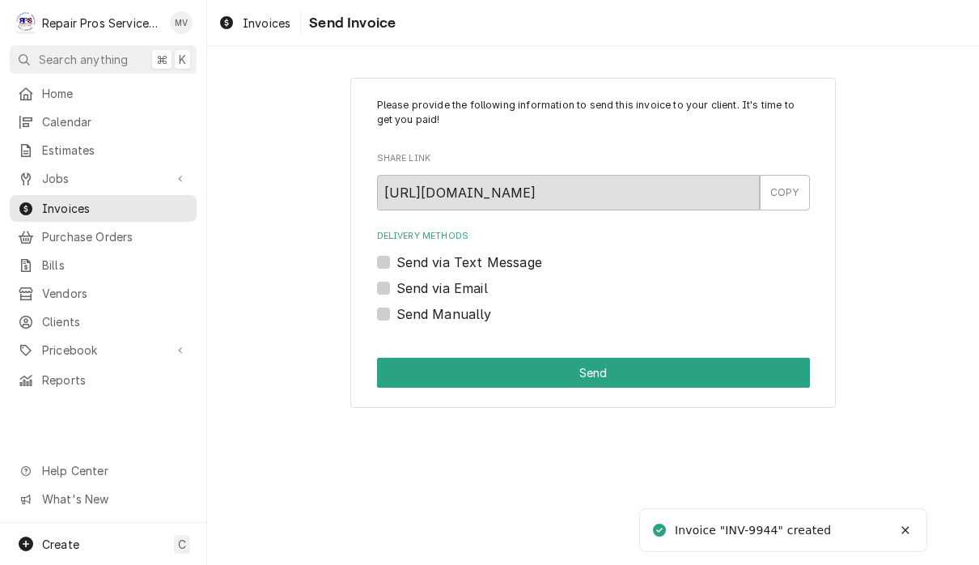
click at [480, 319] on label "Send Manually" at bounding box center [443, 313] width 95 height 19
click at [480, 319] on input "Send Manually" at bounding box center [612, 322] width 433 height 36
checkbox input "true"
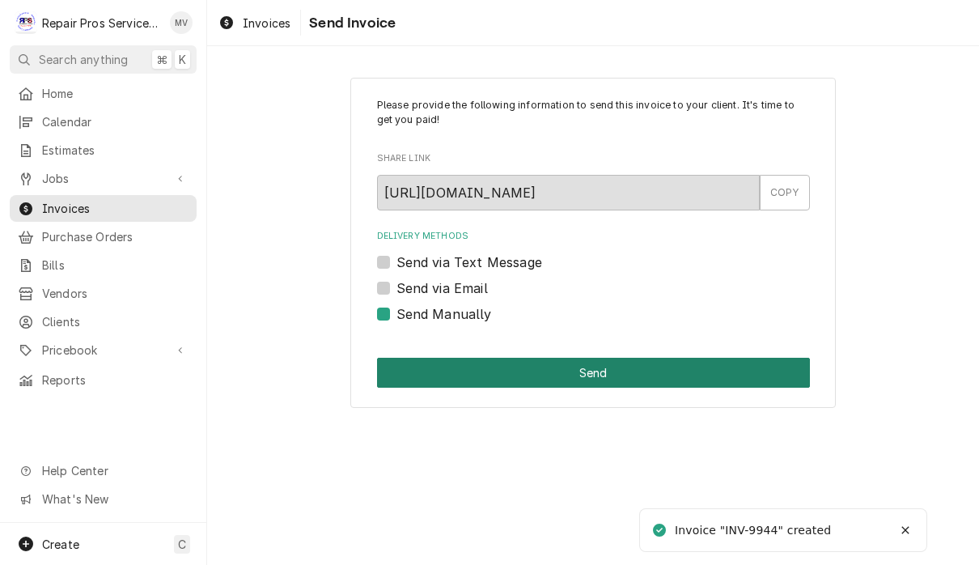
click at [586, 363] on button "Send" at bounding box center [593, 372] width 433 height 30
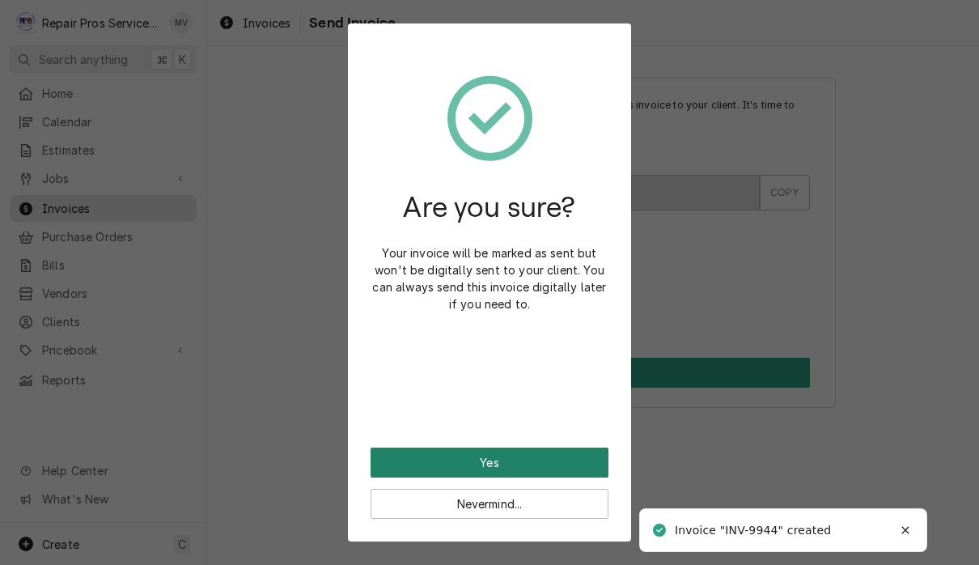
click at [564, 459] on button "Yes" at bounding box center [489, 462] width 238 height 30
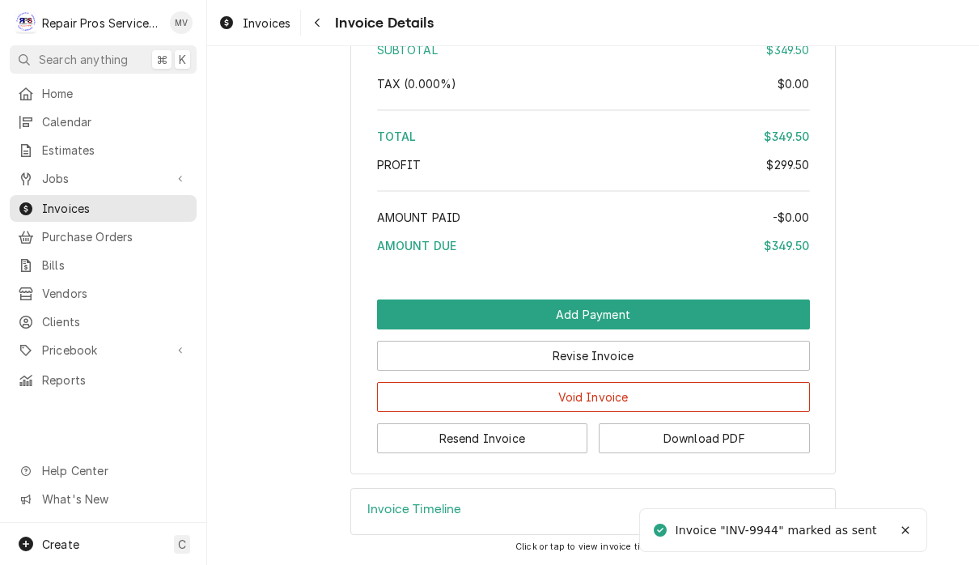
scroll to position [2922, 0]
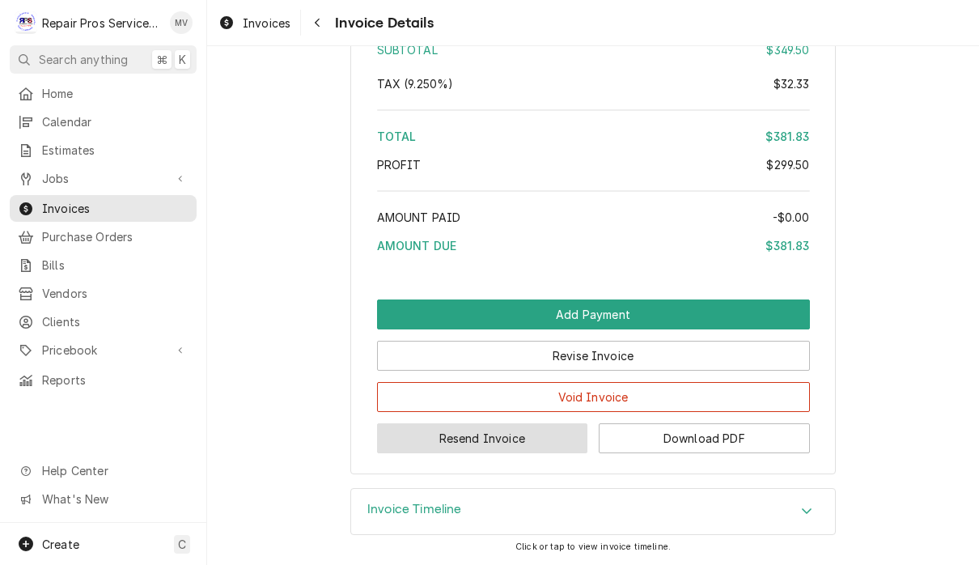
click at [519, 443] on button "Resend Invoice" at bounding box center [482, 438] width 211 height 30
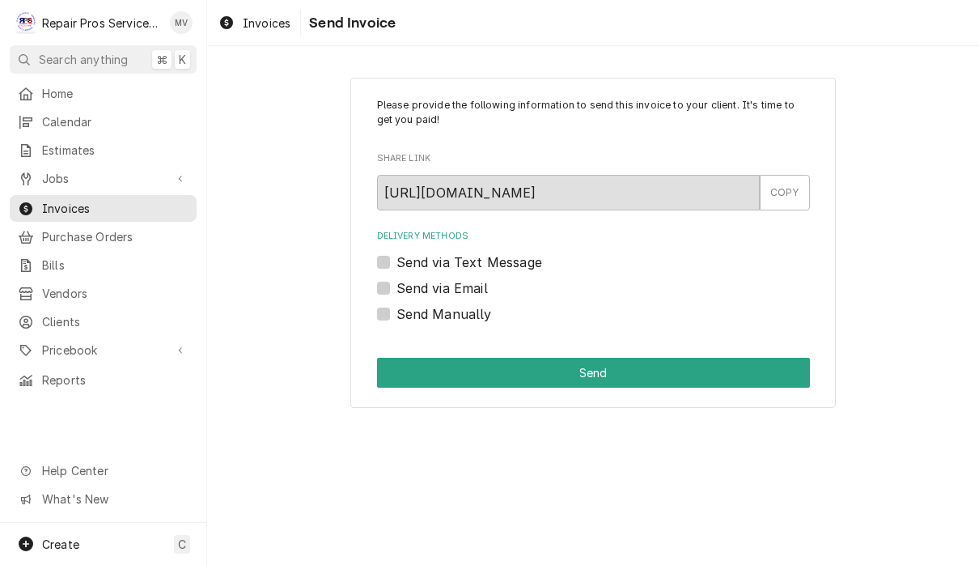
click at [478, 290] on label "Send via Email" at bounding box center [441, 287] width 91 height 19
click at [478, 290] on input "Send via Email" at bounding box center [612, 296] width 433 height 36
checkbox input "true"
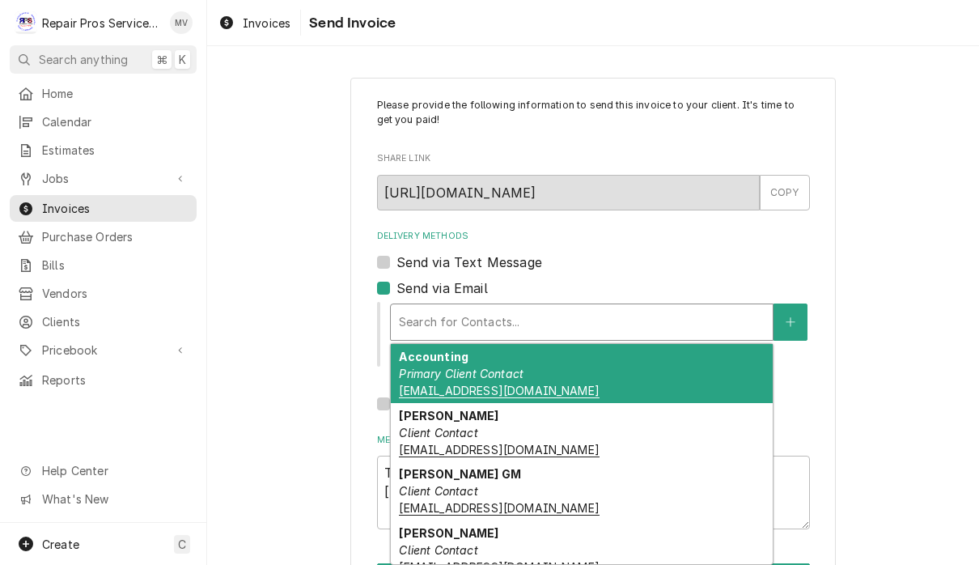
click at [595, 386] on div "Accounting Primary Client Contact khcle10@msn.com" at bounding box center [582, 373] width 382 height 59
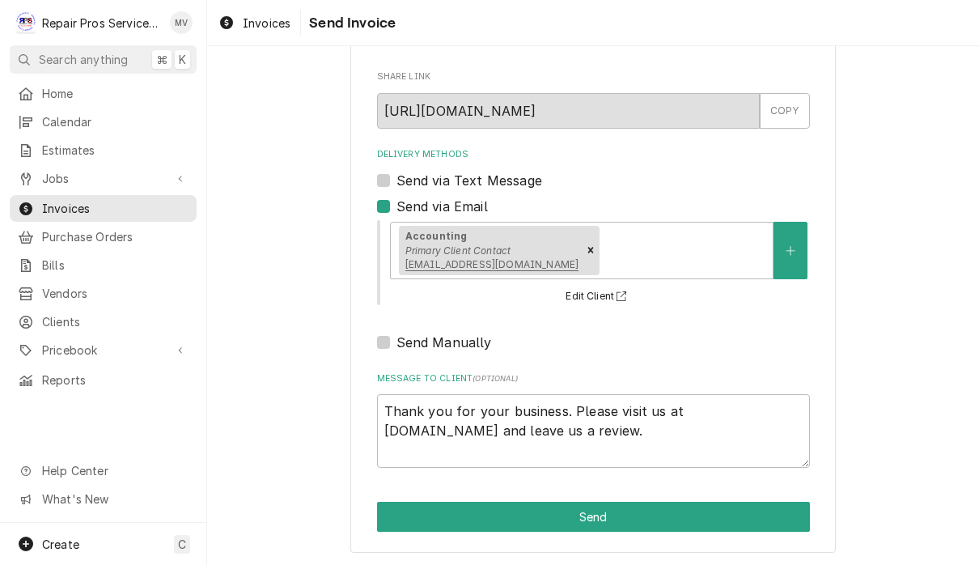
scroll to position [80, 0]
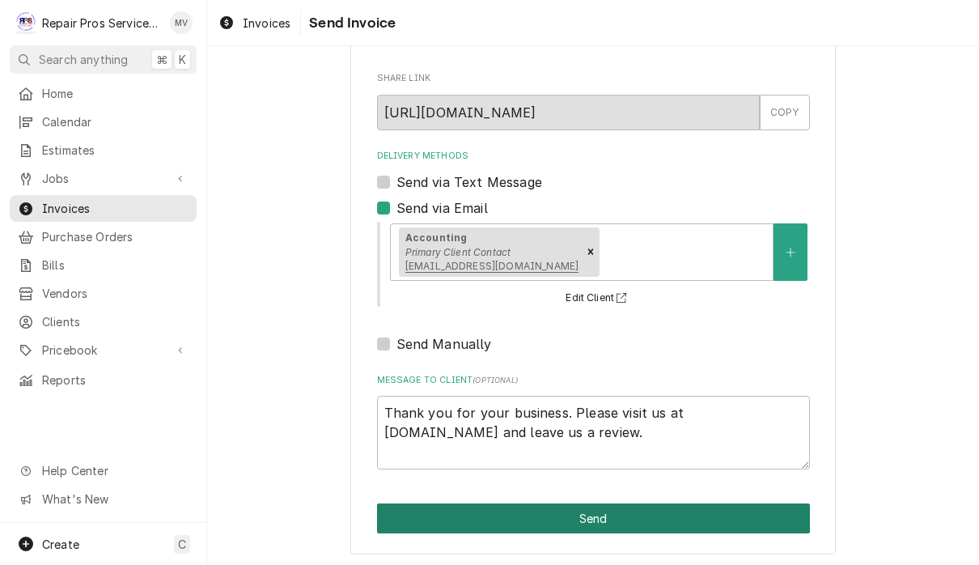
click at [682, 516] on button "Send" at bounding box center [593, 518] width 433 height 30
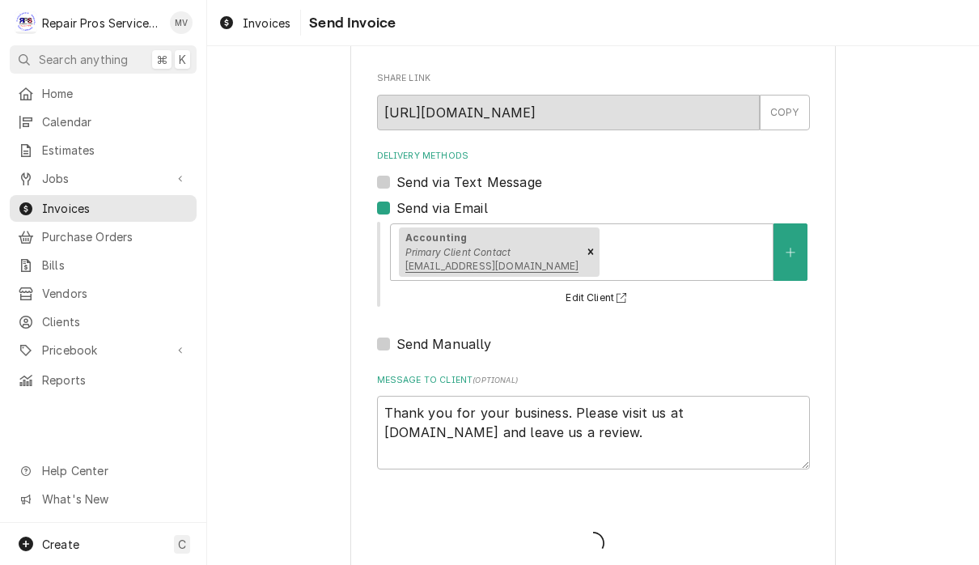
type textarea "x"
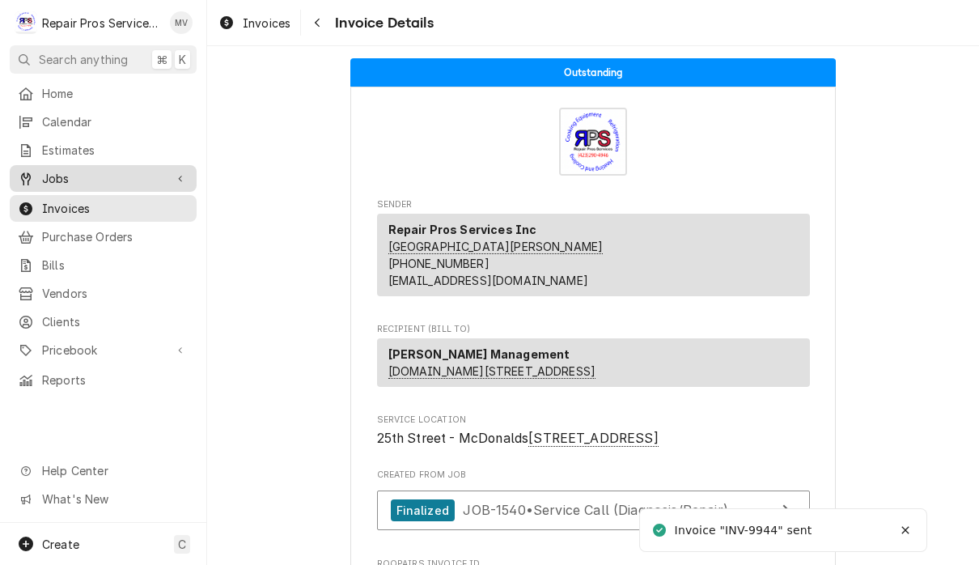
click at [99, 177] on span "Jobs" at bounding box center [103, 178] width 122 height 17
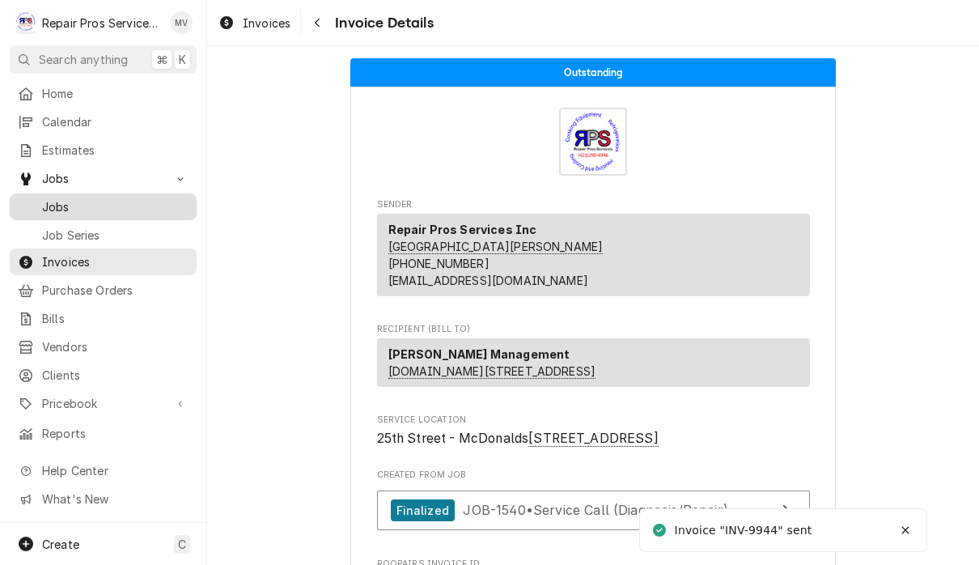
click at [122, 209] on div "Jobs" at bounding box center [103, 207] width 180 height 20
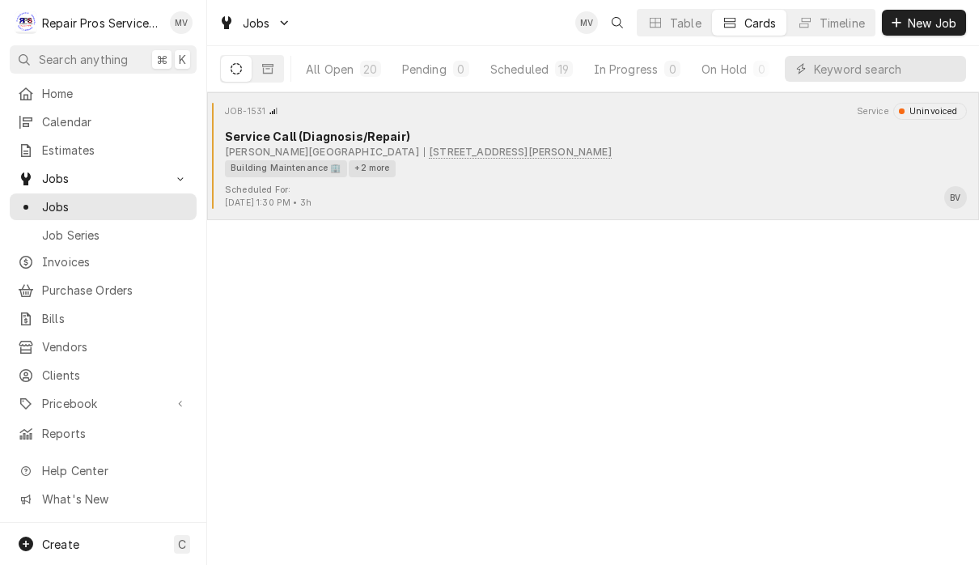
click at [762, 160] on div "Building Maintenance 🏢 +2 more" at bounding box center [590, 168] width 730 height 17
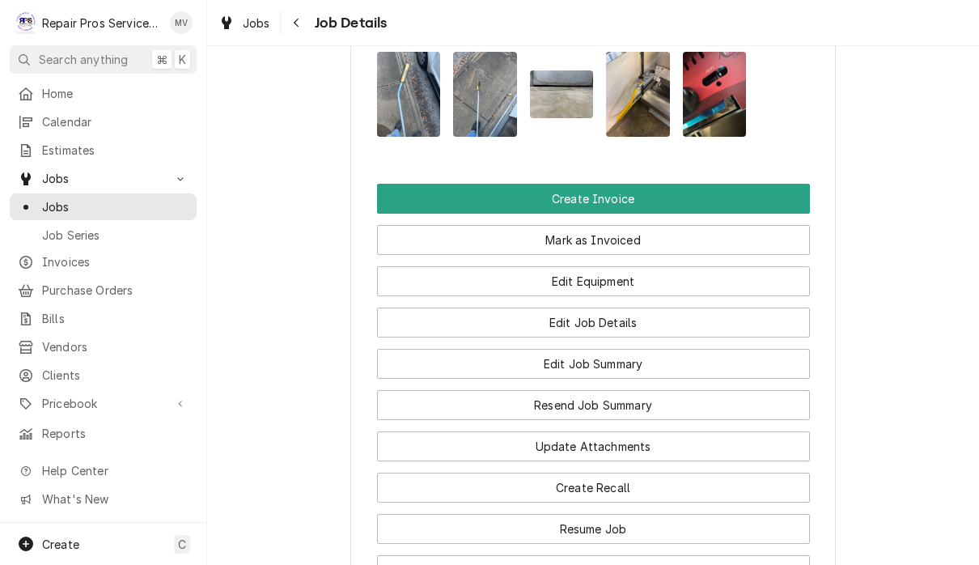
scroll to position [1203, 0]
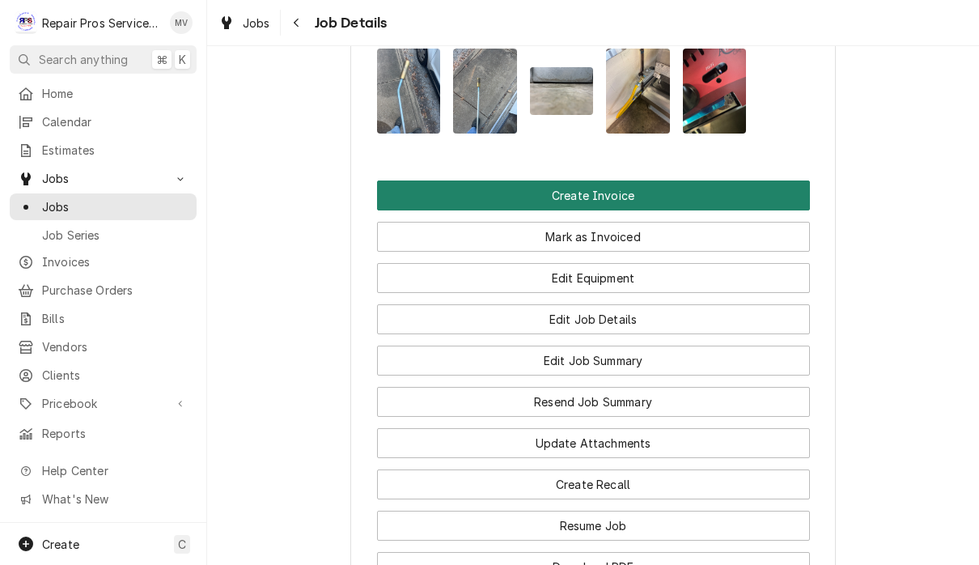
click at [662, 180] on button "Create Invoice" at bounding box center [593, 195] width 433 height 30
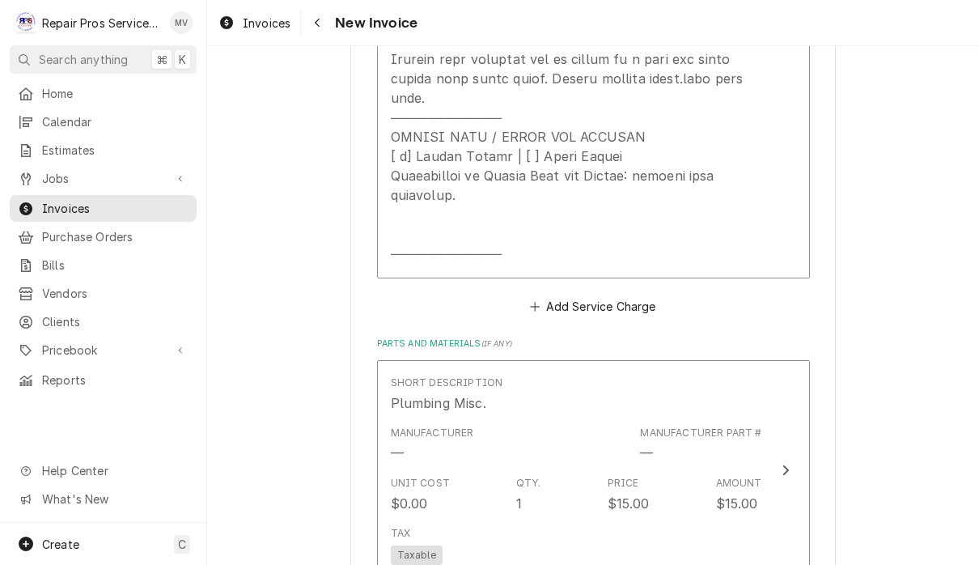
scroll to position [2669, 0]
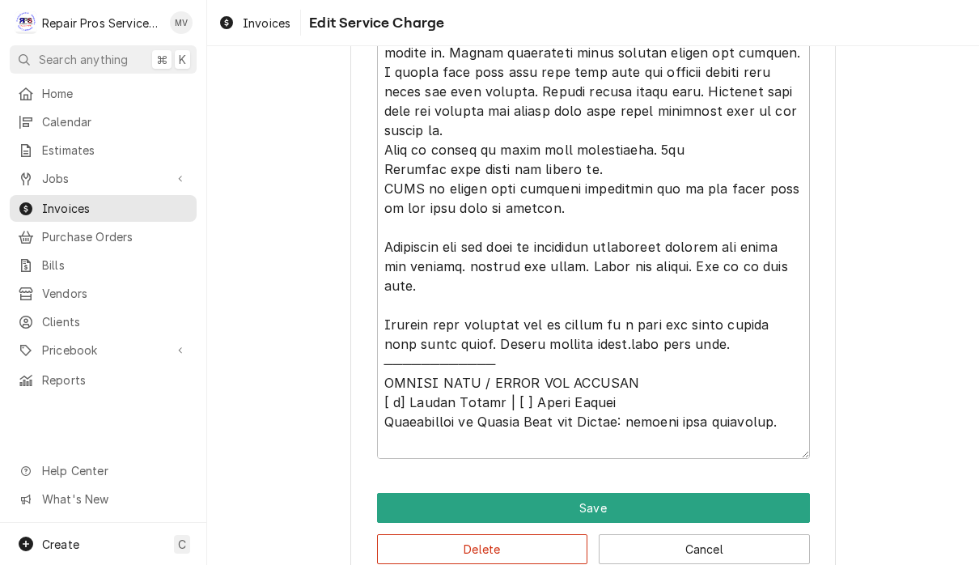
scroll to position [1073, 0]
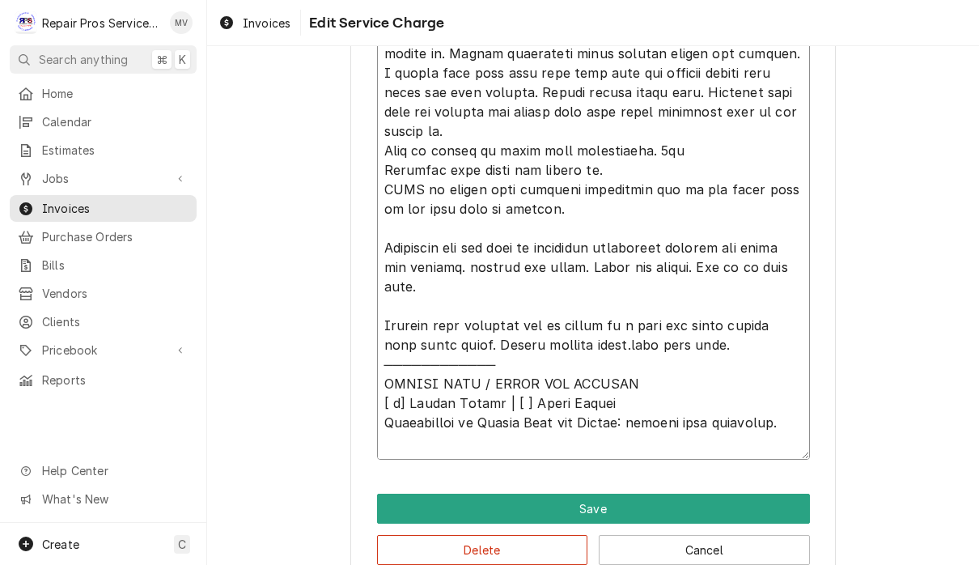
click at [652, 307] on textarea "Service Summary ( optional )" at bounding box center [593, 44] width 433 height 831
type textarea "x"
type textarea "𝗩𝗜𝗦𝗜𝗧 𝗢𝗩𝗘𝗥𝗩𝗜𝗘𝗪 [ ] 𝗡𝗼 𝗜𝘀𝘀𝘂𝗲 𝗙𝗼𝘂𝗻𝗱 [ ] 𝗤𝘂𝗼𝘁𝗲 𝗡𝗲𝗲𝗱𝗲𝗱 𝗳𝗼𝗿 𝗥𝗲𝗽𝗮𝗶𝗿 [ ] 𝗥𝗲𝗽𝗮𝗶𝗿𝘀 𝗔𝗽𝗽𝗿𝗼…"
type textarea "x"
type textarea "𝗩𝗜𝗦𝗜𝗧 𝗢𝗩𝗘𝗥𝗩𝗜𝗘𝗪 [ ] 𝗡𝗼 𝗜𝘀𝘀𝘂𝗲 𝗙𝗼𝘂𝗻𝗱 [ ] 𝗤𝘂𝗼𝘁𝗲 𝗡𝗲𝗲𝗱𝗲𝗱 𝗳𝗼𝗿 𝗥𝗲𝗽𝗮𝗶𝗿 [ ] 𝗥𝗲𝗽𝗮𝗶𝗿𝘀 𝗔𝗽𝗽𝗿𝗼…"
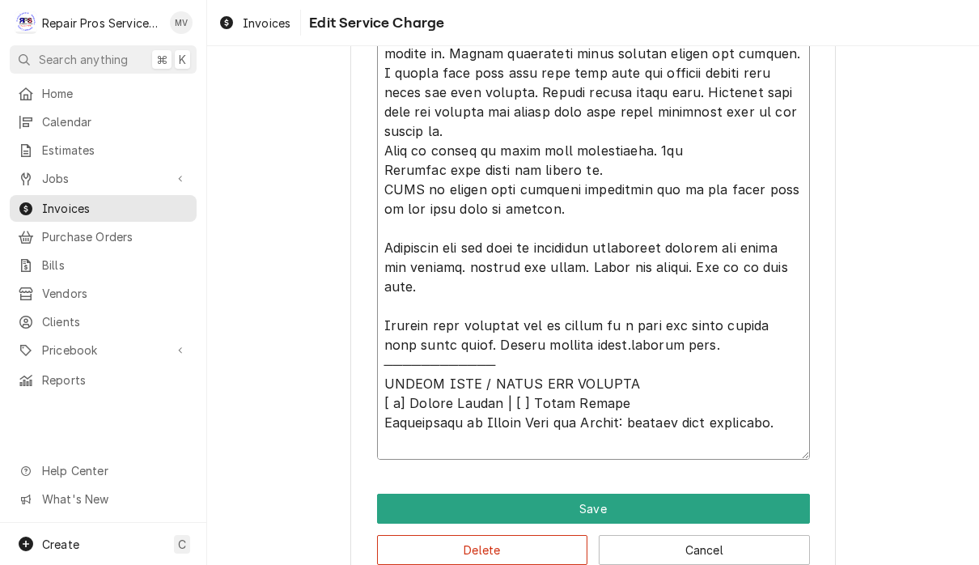
type textarea "x"
type textarea "𝗩𝗜𝗦𝗜𝗧 𝗢𝗩𝗘𝗥𝗩𝗜𝗘𝗪 [ ] 𝗡𝗼 𝗜𝘀𝘀𝘂𝗲 𝗙𝗼𝘂𝗻𝗱 [ ] 𝗤𝘂𝗼𝘁𝗲 𝗡𝗲𝗲𝗱𝗲𝗱 𝗳𝗼𝗿 𝗥𝗲𝗽𝗮𝗶𝗿 [ ] 𝗥𝗲𝗽𝗮𝗶𝗿𝘀 𝗔𝗽𝗽𝗿𝗼…"
type textarea "x"
type textarea "𝗩𝗜𝗦𝗜𝗧 𝗢𝗩𝗘𝗥𝗩𝗜𝗘𝗪 [ ] 𝗡𝗼 𝗜𝘀𝘀𝘂𝗲 𝗙𝗼𝘂𝗻𝗱 [ ] 𝗤𝘂𝗼𝘁𝗲 𝗡𝗲𝗲𝗱𝗲𝗱 𝗳𝗼𝗿 𝗥𝗲𝗽𝗮𝗶𝗿 [ ] 𝗥𝗲𝗽𝗮𝗶𝗿𝘀 𝗔𝗽𝗽𝗿𝗼…"
type textarea "x"
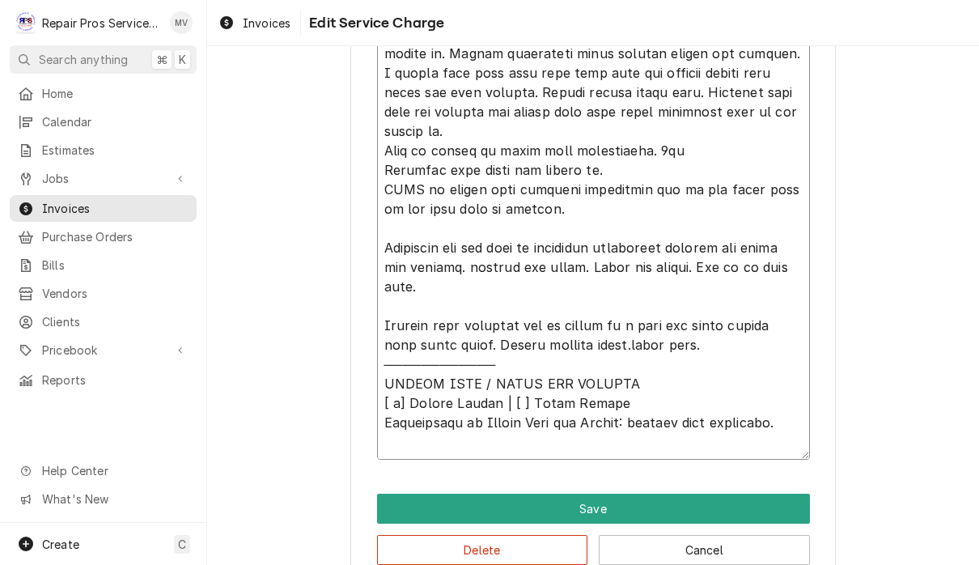
type textarea "𝗩𝗜𝗦𝗜𝗧 𝗢𝗩𝗘𝗥𝗩𝗜𝗘𝗪 [ ] 𝗡𝗼 𝗜𝘀𝘀𝘂𝗲 𝗙𝗼𝘂𝗻𝗱 [ ] 𝗤𝘂𝗼𝘁𝗲 𝗡𝗲𝗲𝗱𝗲𝗱 𝗳𝗼𝗿 𝗥𝗲𝗽𝗮𝗶𝗿 [ ] 𝗥𝗲𝗽𝗮𝗶𝗿𝘀 𝗔𝗽𝗽𝗿𝗼…"
type textarea "x"
type textarea "𝗩𝗜𝗦𝗜𝗧 𝗢𝗩𝗘𝗥𝗩𝗜𝗘𝗪 [ ] 𝗡𝗼 𝗜𝘀𝘀𝘂𝗲 𝗙𝗼𝘂𝗻𝗱 [ ] 𝗤𝘂𝗼𝘁𝗲 𝗡𝗲𝗲𝗱𝗲𝗱 𝗳𝗼𝗿 𝗥𝗲𝗽𝗮𝗶𝗿 [ ] 𝗥𝗲𝗽𝗮𝗶𝗿𝘀 𝗔𝗽𝗽𝗿𝗼…"
type textarea "x"
type textarea "𝗩𝗜𝗦𝗜𝗧 𝗢𝗩𝗘𝗥𝗩𝗜𝗘𝗪 [ ] 𝗡𝗼 𝗜𝘀𝘀𝘂𝗲 𝗙𝗼𝘂𝗻𝗱 [ ] 𝗤𝘂𝗼𝘁𝗲 𝗡𝗲𝗲𝗱𝗲𝗱 𝗳𝗼𝗿 𝗥𝗲𝗽𝗮𝗶𝗿 [ ] 𝗥𝗲𝗽𝗮𝗶𝗿𝘀 𝗔𝗽𝗽𝗿𝗼…"
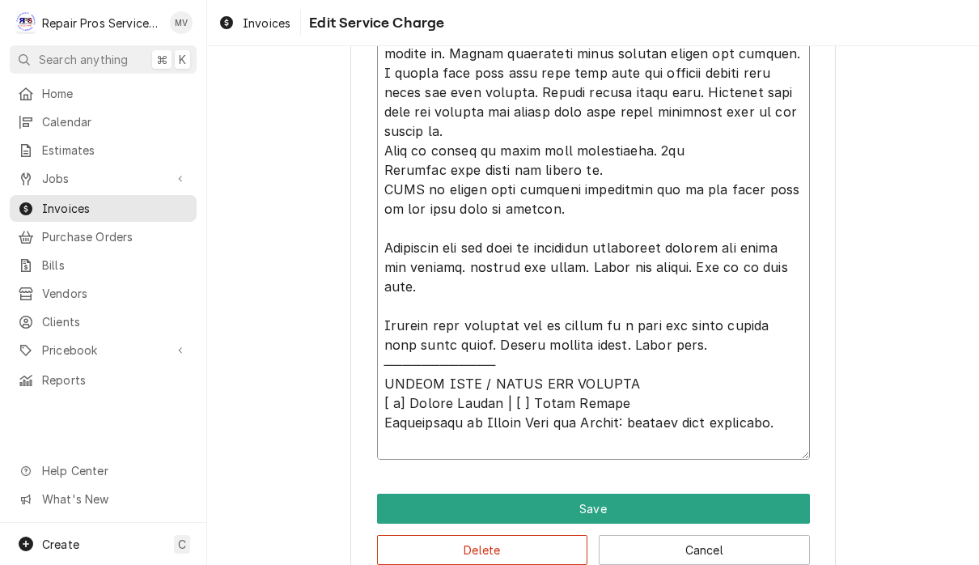
type textarea "x"
type textarea "𝗩𝗜𝗦𝗜𝗧 𝗢𝗩𝗘𝗥𝗩𝗜𝗘𝗪 [ ] 𝗡𝗼 𝗜𝘀𝘀𝘂𝗲 𝗙𝗼𝘂𝗻𝗱 [ ] 𝗤𝘂𝗼𝘁𝗲 𝗡𝗲𝗲𝗱𝗲𝗱 𝗳𝗼𝗿 𝗥𝗲𝗽𝗮𝗶𝗿 [ ] 𝗥𝗲𝗽𝗮𝗶𝗿𝘀 𝗔𝗽𝗽𝗿𝗼…"
type textarea "x"
type textarea "𝗩𝗜𝗦𝗜𝗧 𝗢𝗩𝗘𝗥𝗩𝗜𝗘𝗪 [ ] 𝗡𝗼 𝗜𝘀𝘀𝘂𝗲 𝗙𝗼𝘂𝗻𝗱 [ ] 𝗤𝘂𝗼𝘁𝗲 𝗡𝗲𝗲𝗱𝗲𝗱 𝗳𝗼𝗿 𝗥𝗲𝗽𝗮𝗶𝗿 [ ] 𝗥𝗲𝗽𝗮𝗶𝗿𝘀 𝗔𝗽𝗽𝗿𝗼…"
type textarea "x"
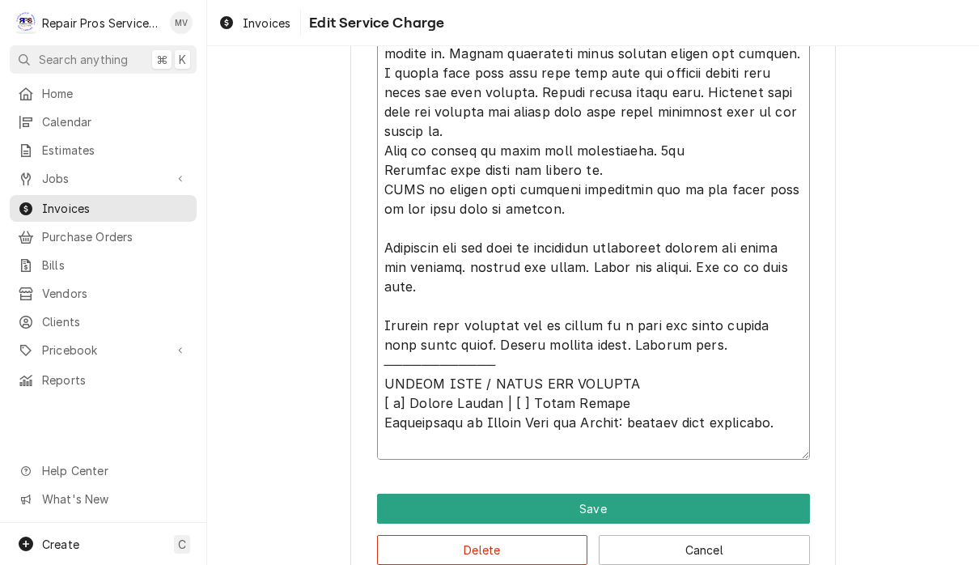
type textarea "𝗩𝗜𝗦𝗜𝗧 𝗢𝗩𝗘𝗥𝗩𝗜𝗘𝗪 [ ] 𝗡𝗼 𝗜𝘀𝘀𝘂𝗲 𝗙𝗼𝘂𝗻𝗱 [ ] 𝗤𝘂𝗼𝘁𝗲 𝗡𝗲𝗲𝗱𝗲𝗱 𝗳𝗼𝗿 𝗥𝗲𝗽𝗮𝗶𝗿 [ ] 𝗥𝗲𝗽𝗮𝗶𝗿𝘀 𝗔𝗽𝗽𝗿𝗼…"
type textarea "x"
type textarea "𝗩𝗜𝗦𝗜𝗧 𝗢𝗩𝗘𝗥𝗩𝗜𝗘𝗪 [ ] 𝗡𝗼 𝗜𝘀𝘀𝘂𝗲 𝗙𝗼𝘂𝗻𝗱 [ ] 𝗤𝘂𝗼𝘁𝗲 𝗡𝗲𝗲𝗱𝗲𝗱 𝗳𝗼𝗿 𝗥𝗲𝗽𝗮𝗶𝗿 [ ] 𝗥𝗲𝗽𝗮𝗶𝗿𝘀 𝗔𝗽𝗽𝗿𝗼…"
type textarea "x"
type textarea "𝗩𝗜𝗦𝗜𝗧 𝗢𝗩𝗘𝗥𝗩𝗜𝗘𝗪 [ ] 𝗡𝗼 𝗜𝘀𝘀𝘂𝗲 𝗙𝗼𝘂𝗻𝗱 [ ] 𝗤𝘂𝗼𝘁𝗲 𝗡𝗲𝗲𝗱𝗲𝗱 𝗳𝗼𝗿 𝗥𝗲𝗽𝗮𝗶𝗿 [ ] 𝗥𝗲𝗽𝗮𝗶𝗿𝘀 𝗔𝗽𝗽𝗿𝗼…"
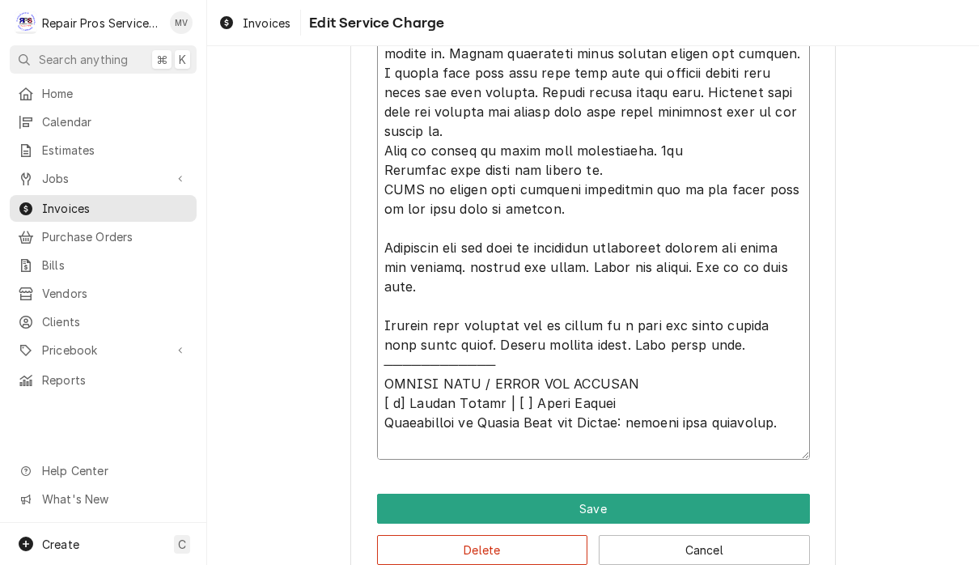
type textarea "x"
type textarea "𝗩𝗜𝗦𝗜𝗧 𝗢𝗩𝗘𝗥𝗩𝗜𝗘𝗪 [ ] 𝗡𝗼 𝗜𝘀𝘀𝘂𝗲 𝗙𝗼𝘂𝗻𝗱 [ ] 𝗤𝘂𝗼𝘁𝗲 𝗡𝗲𝗲𝗱𝗲𝗱 𝗳𝗼𝗿 𝗥𝗲𝗽𝗮𝗶𝗿 [ ] 𝗥𝗲𝗽𝗮𝗶𝗿𝘀 𝗔𝗽𝗽𝗿𝗼…"
type textarea "x"
type textarea "𝗩𝗜𝗦𝗜𝗧 𝗢𝗩𝗘𝗥𝗩𝗜𝗘𝗪 [ ] 𝗡𝗼 𝗜𝘀𝘀𝘂𝗲 𝗙𝗼𝘂𝗻𝗱 [ ] 𝗤𝘂𝗼𝘁𝗲 𝗡𝗲𝗲𝗱𝗲𝗱 𝗳𝗼𝗿 𝗥𝗲𝗽𝗮𝗶𝗿 [ ] 𝗥𝗲𝗽𝗮𝗶𝗿𝘀 𝗔𝗽𝗽𝗿𝗼…"
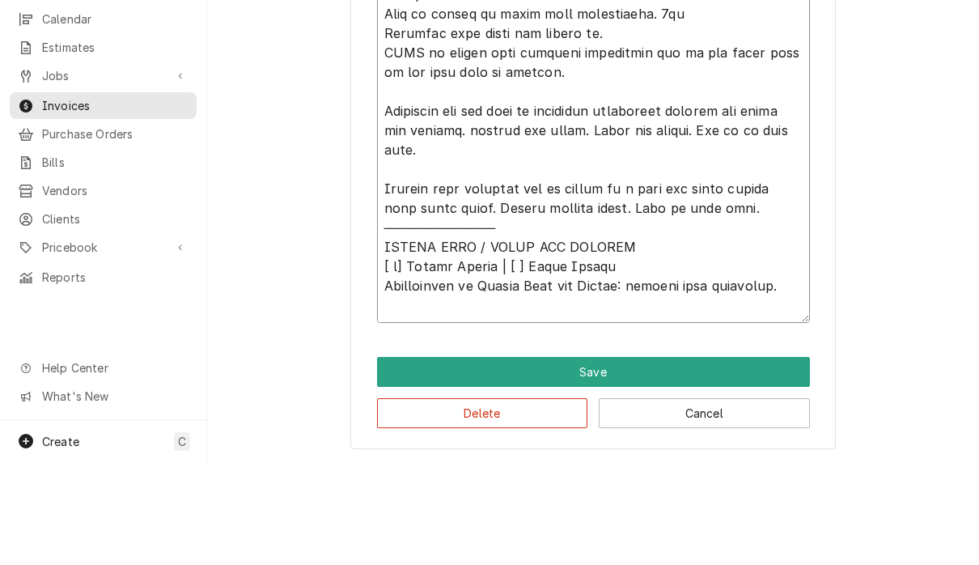
scroll to position [1, 0]
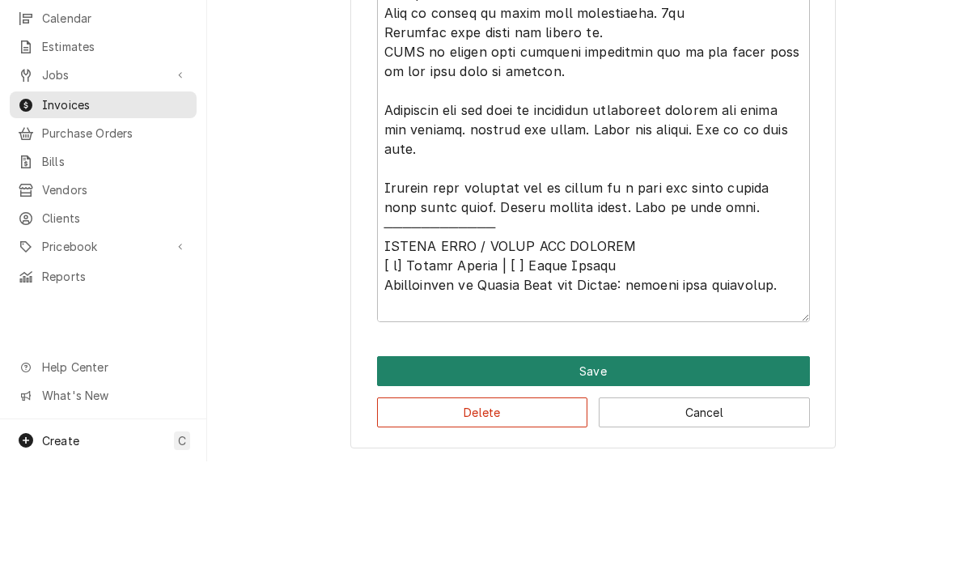
click at [723, 459] on button "Save" at bounding box center [593, 474] width 433 height 30
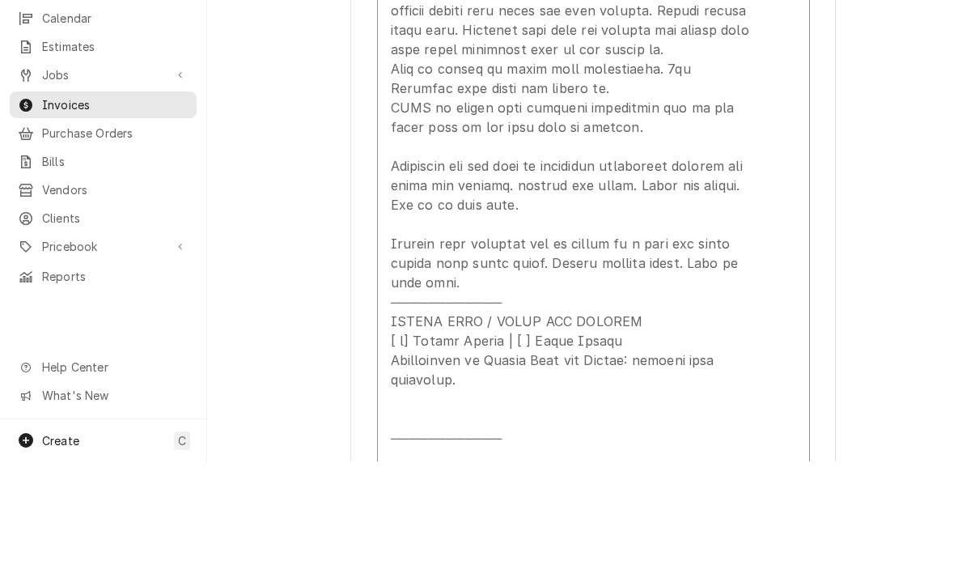
scroll to position [2380, 0]
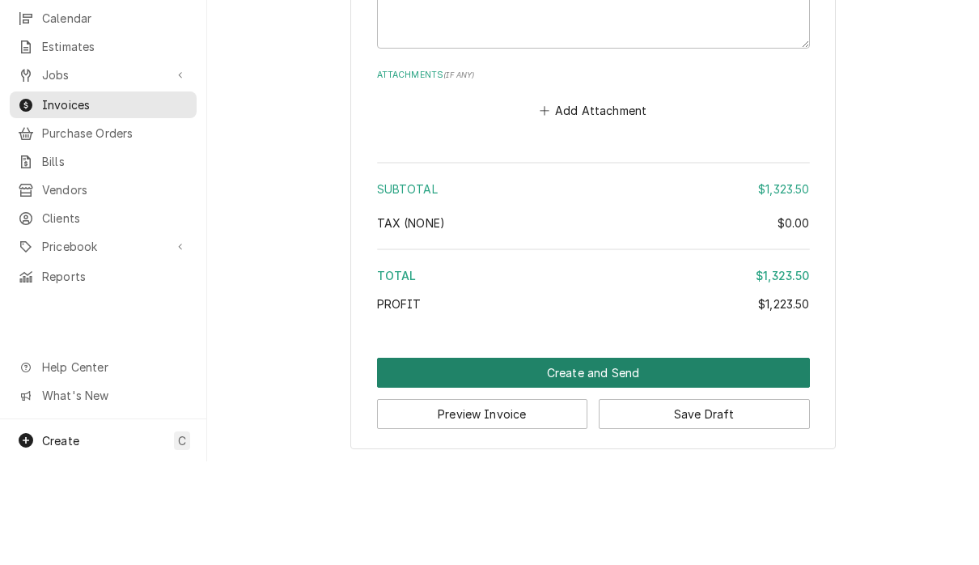
click at [706, 461] on button "Create and Send" at bounding box center [593, 476] width 433 height 30
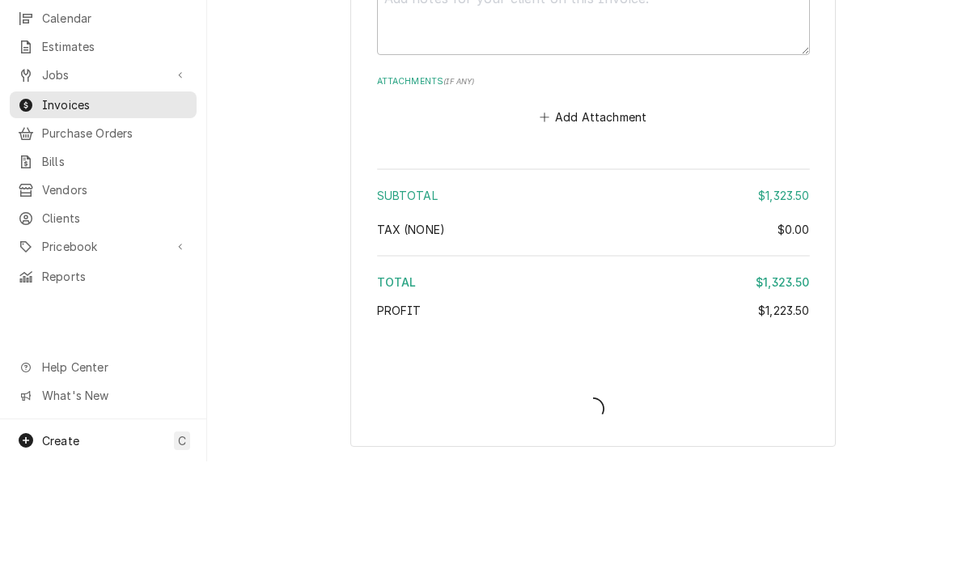
scroll to position [4615, 0]
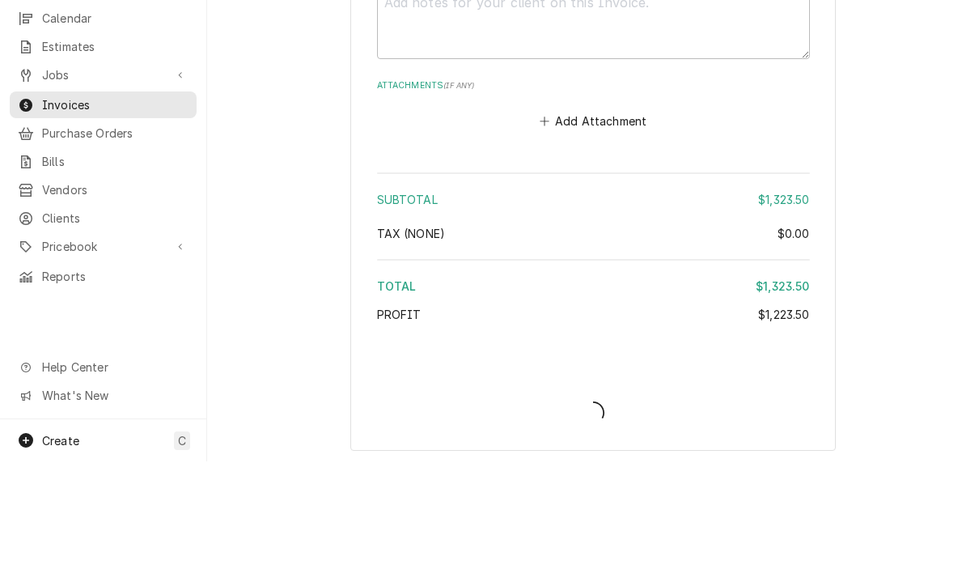
type textarea "x"
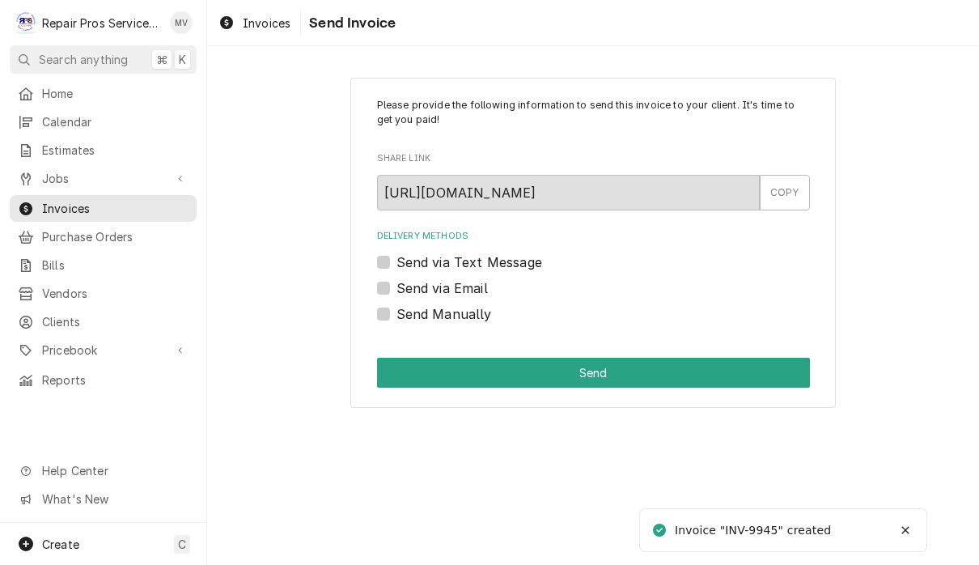
click at [465, 320] on label "Send Manually" at bounding box center [443, 313] width 95 height 19
click at [465, 320] on input "Send Manually" at bounding box center [612, 322] width 433 height 36
checkbox input "true"
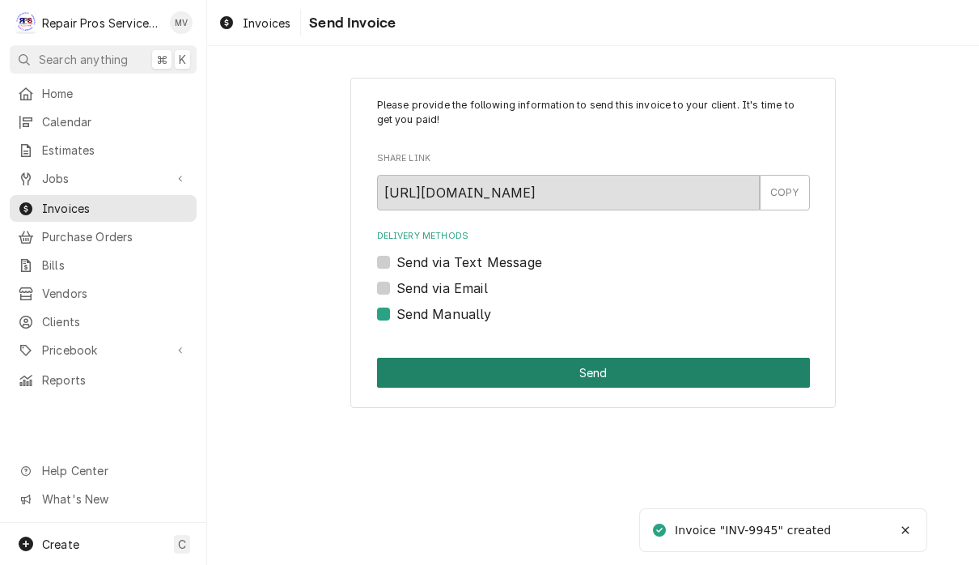
click at [581, 366] on button "Send" at bounding box center [593, 372] width 433 height 30
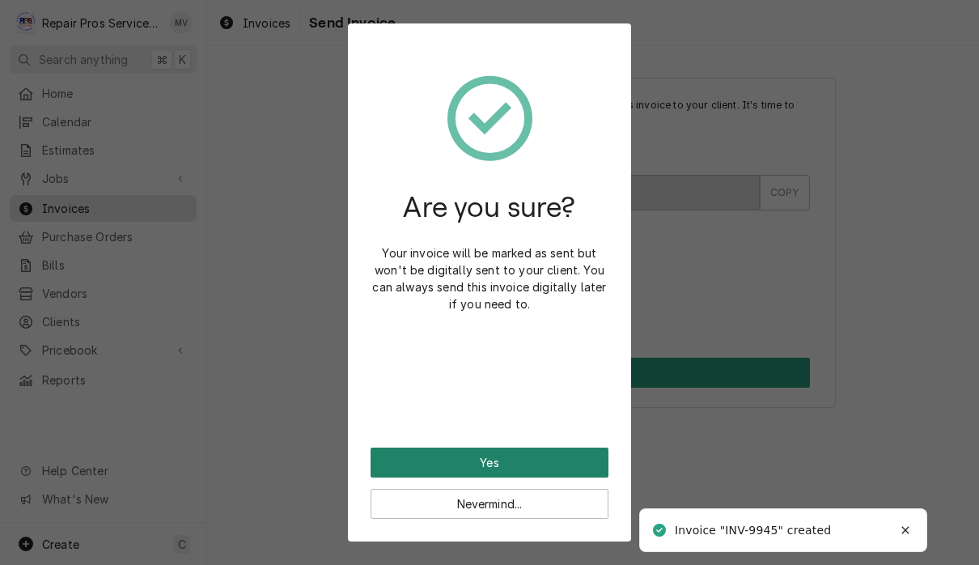
click at [582, 454] on button "Yes" at bounding box center [489, 462] width 238 height 30
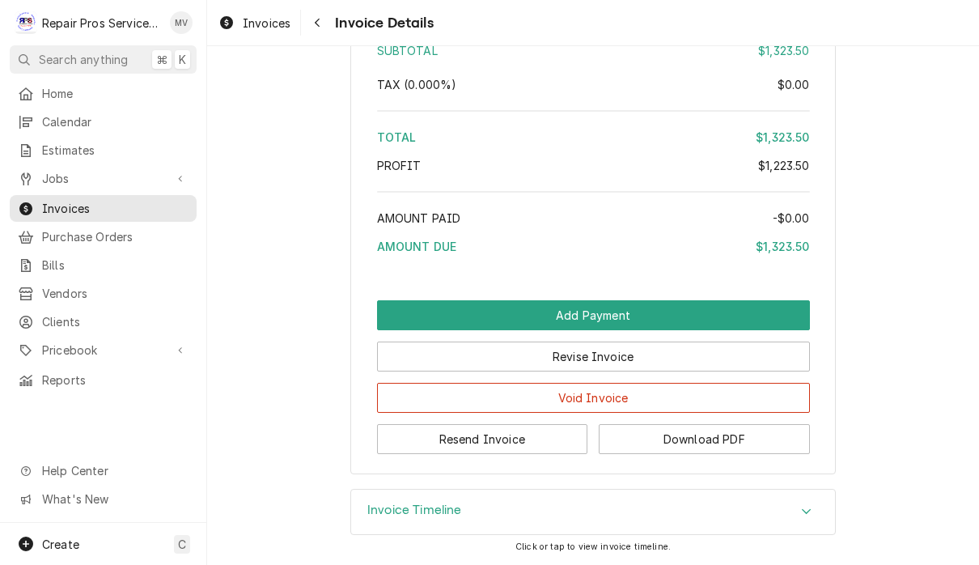
scroll to position [4271, 0]
click at [528, 442] on button "Resend Invoice" at bounding box center [482, 439] width 211 height 30
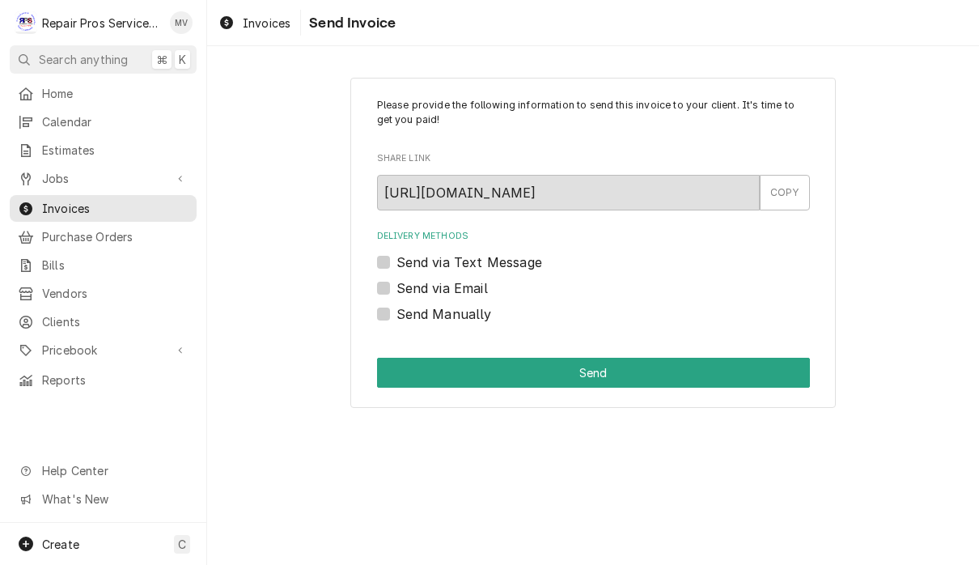
click at [466, 288] on label "Send via Email" at bounding box center [441, 287] width 91 height 19
click at [466, 288] on input "Send via Email" at bounding box center [612, 296] width 433 height 36
checkbox input "true"
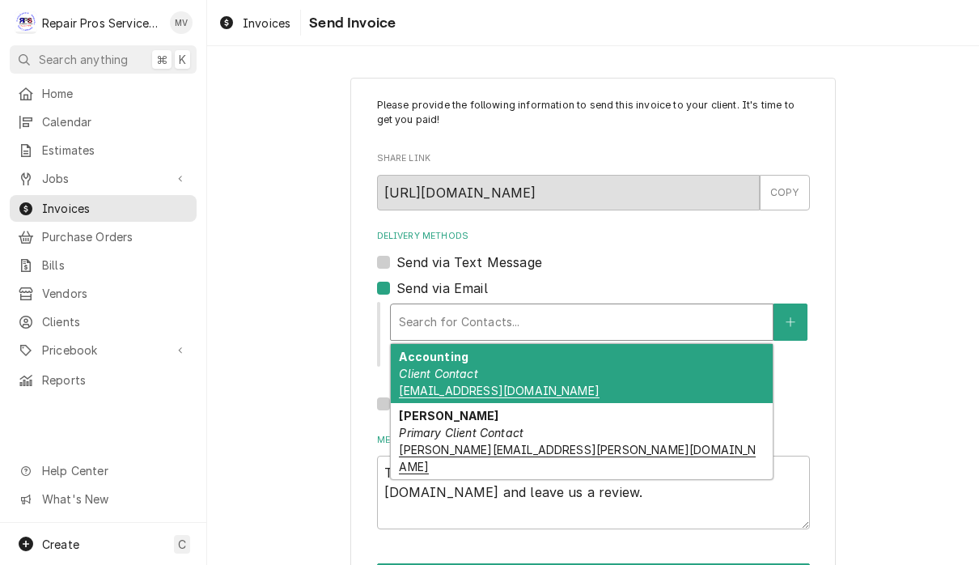
click at [647, 384] on div "Accounting Client Contact accounting@finleystadium.com" at bounding box center [582, 373] width 382 height 59
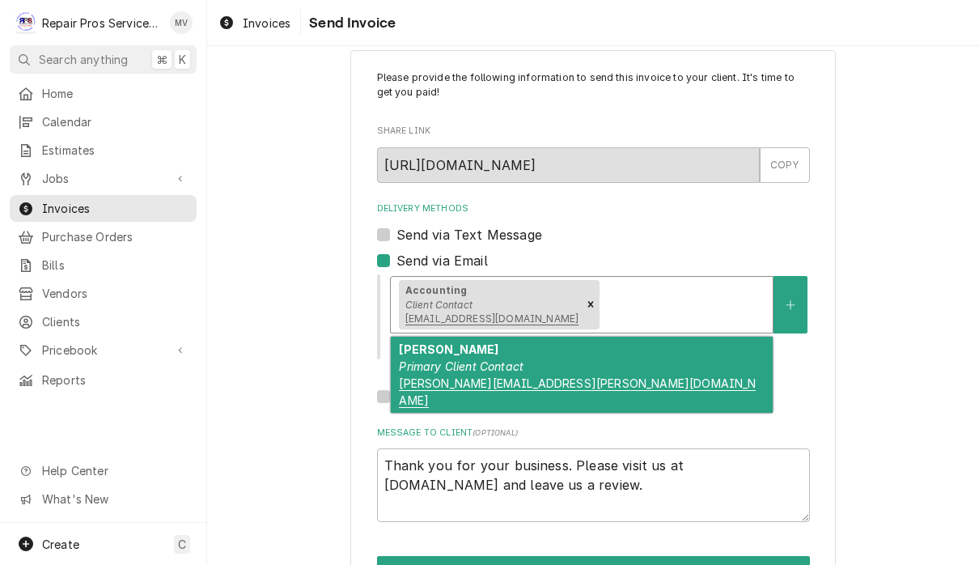
scroll to position [30, 0]
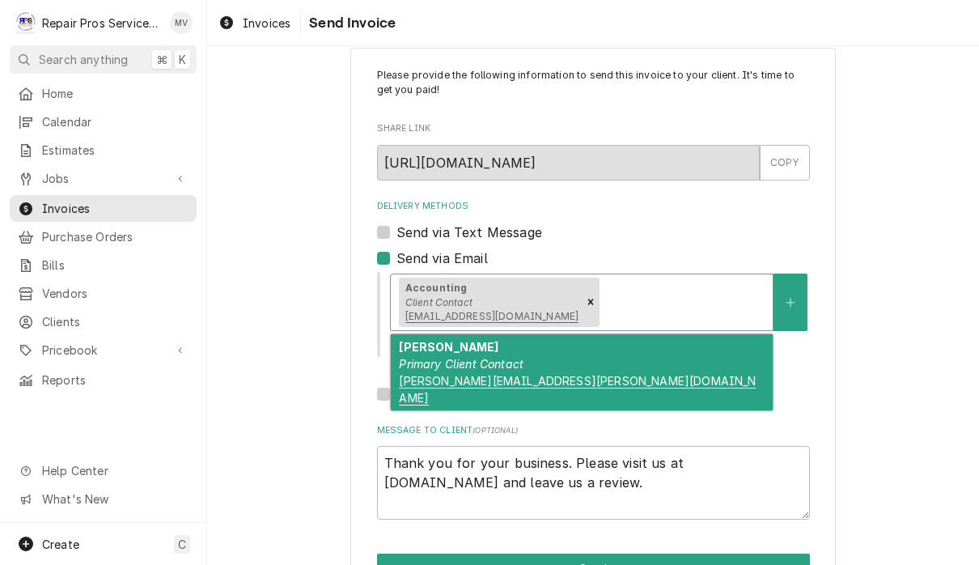
click at [646, 366] on div "Peter Primary Client Contact peter.turk@finleystadium.com" at bounding box center [582, 372] width 382 height 76
type textarea "x"
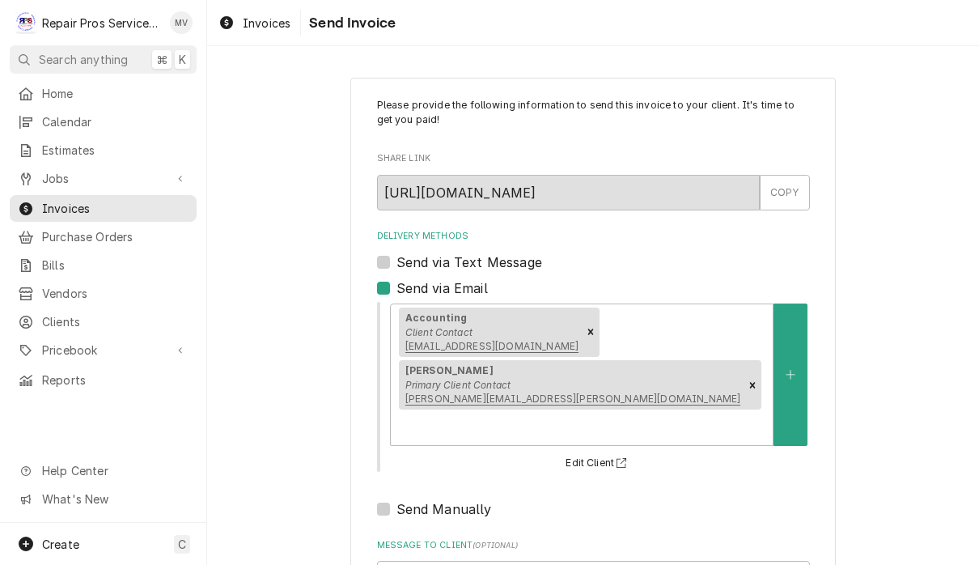
scroll to position [0, 0]
click at [78, 205] on span "Invoices" at bounding box center [115, 208] width 146 height 17
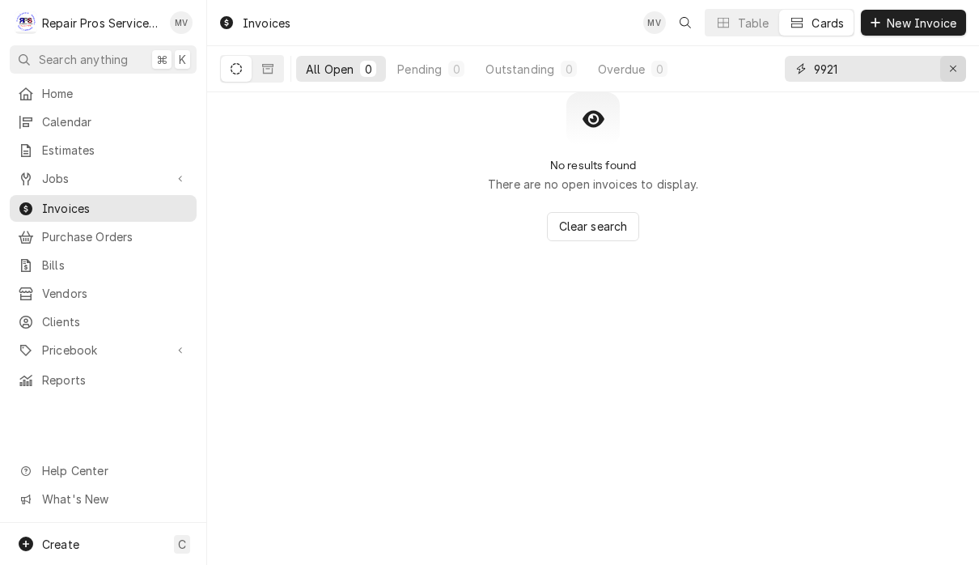
click at [949, 71] on icon "Erase input" at bounding box center [953, 68] width 9 height 11
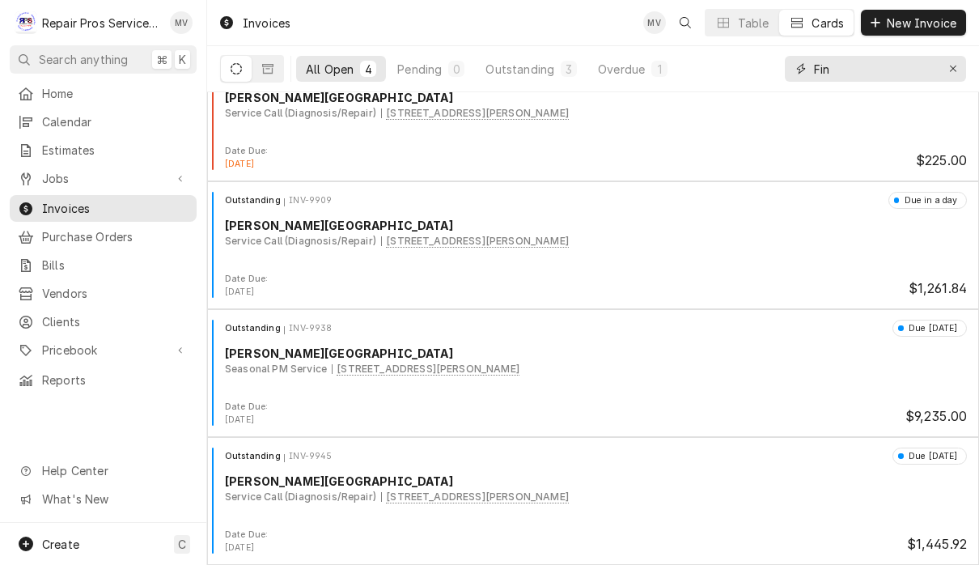
scroll to position [39, 0]
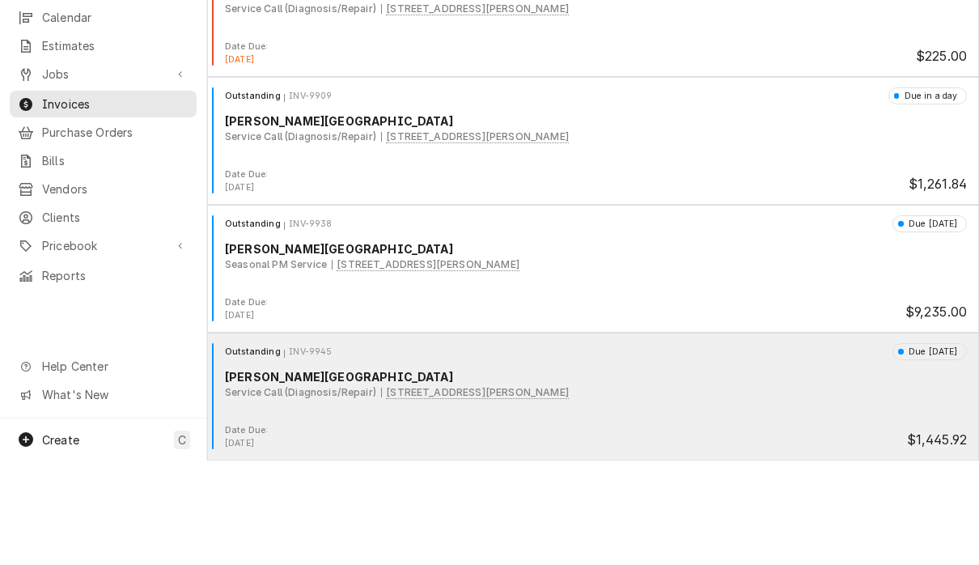
type input "Fin"
click at [753, 447] on div "Outstanding INV-9945 Due [DATE] [PERSON_NAME] Stadium Service Call (Diagnosis/R…" at bounding box center [593, 487] width 759 height 81
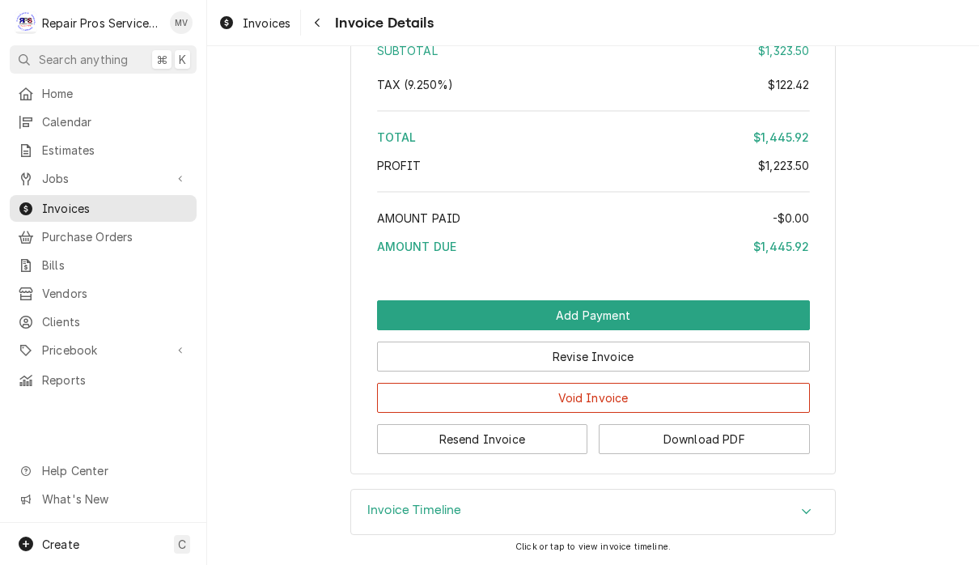
scroll to position [4271, 0]
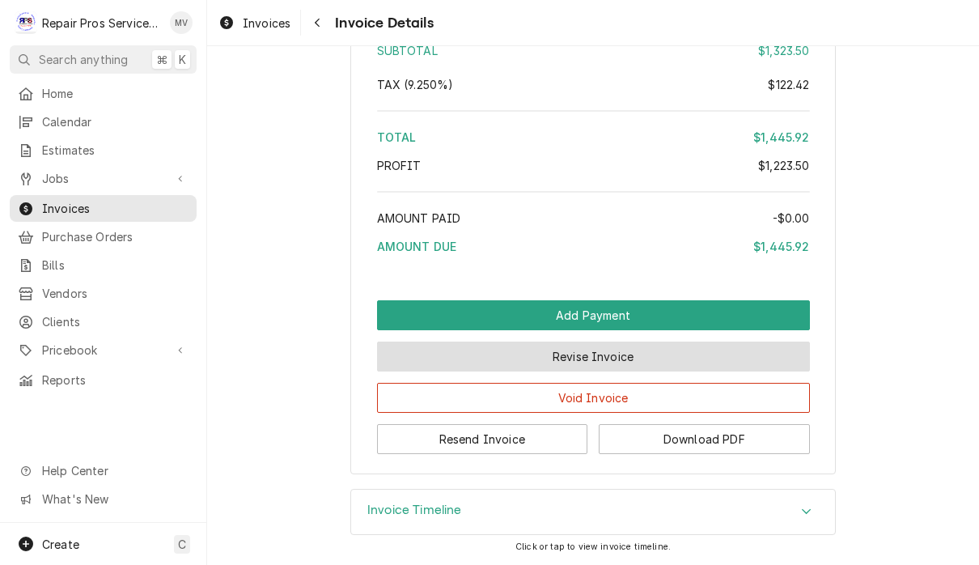
click at [711, 357] on button "Revise Invoice" at bounding box center [593, 356] width 433 height 30
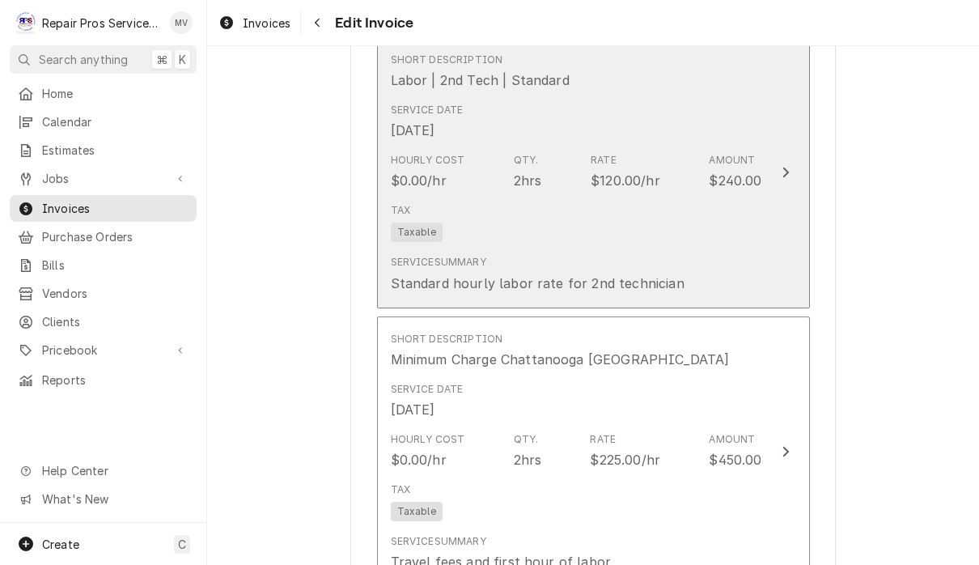
click at [776, 171] on div "Update Line Item" at bounding box center [785, 172] width 21 height 19
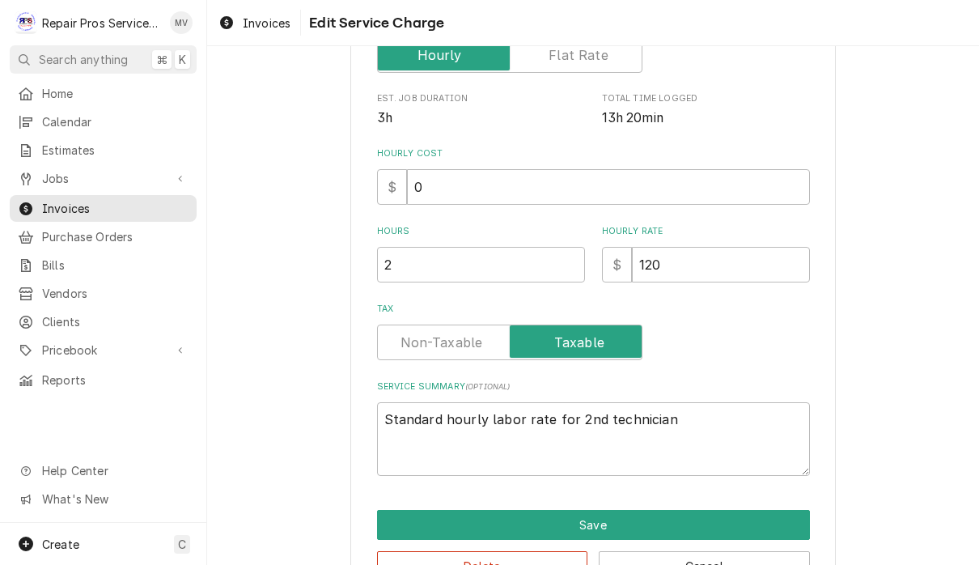
type textarea "x"
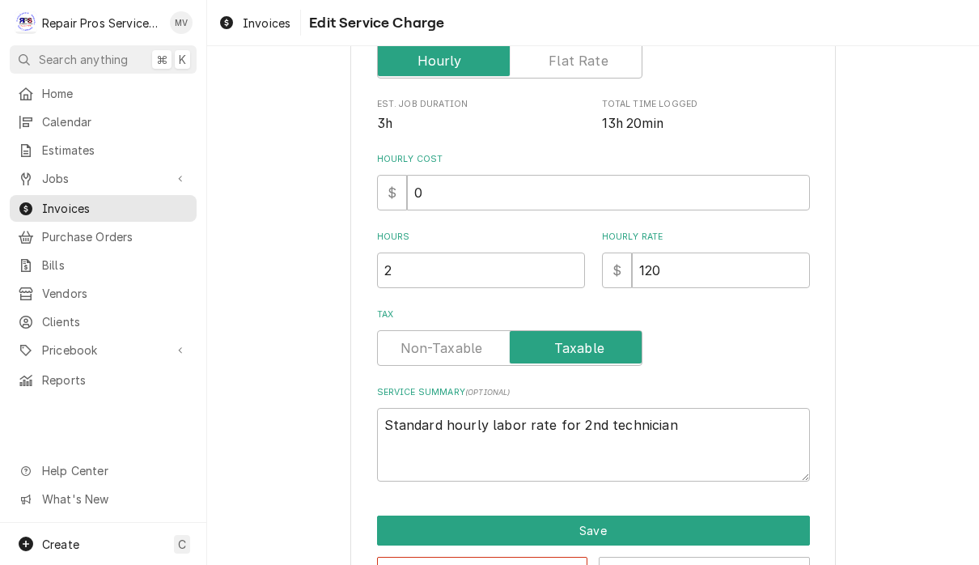
scroll to position [294, 0]
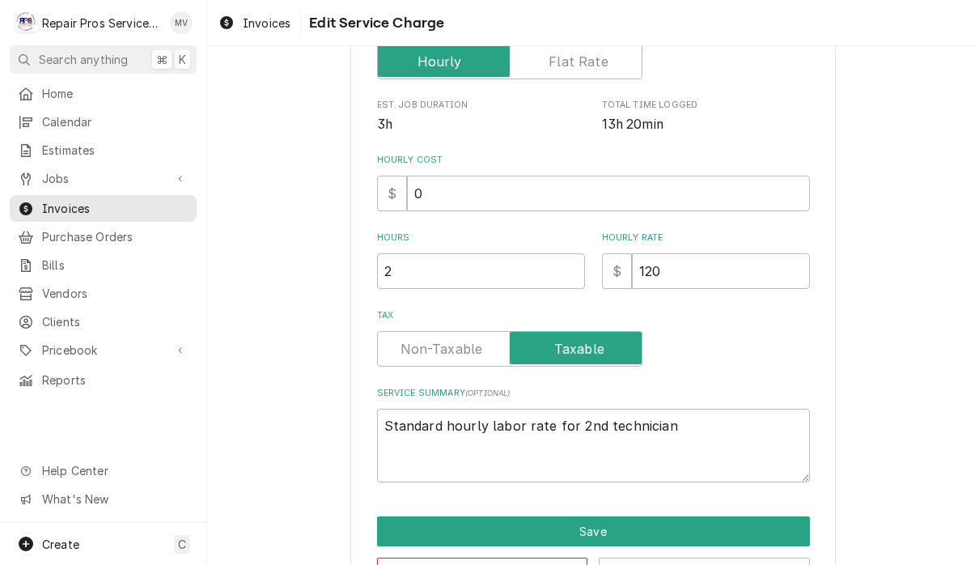
click at [425, 336] on input "Tax" at bounding box center [509, 349] width 251 height 36
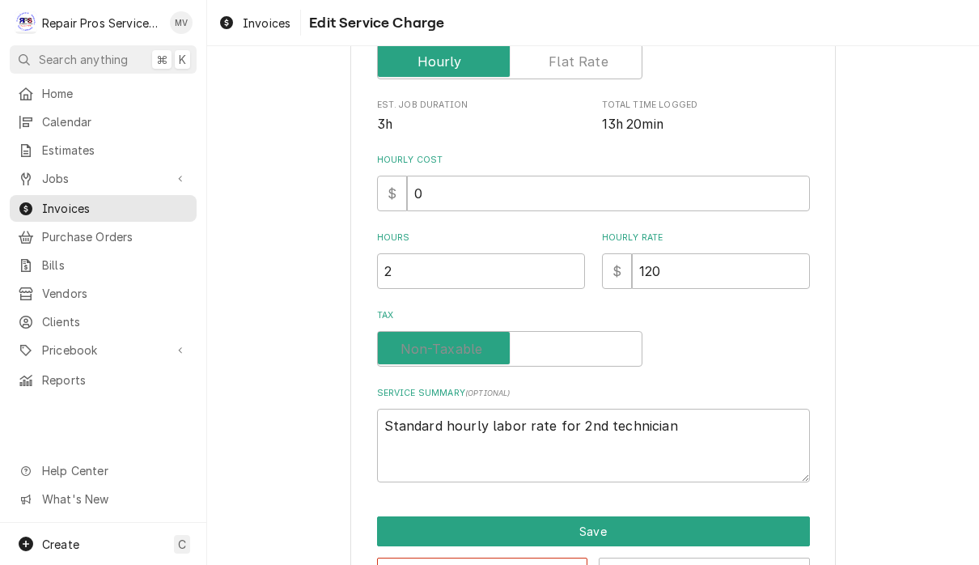
checkbox input "false"
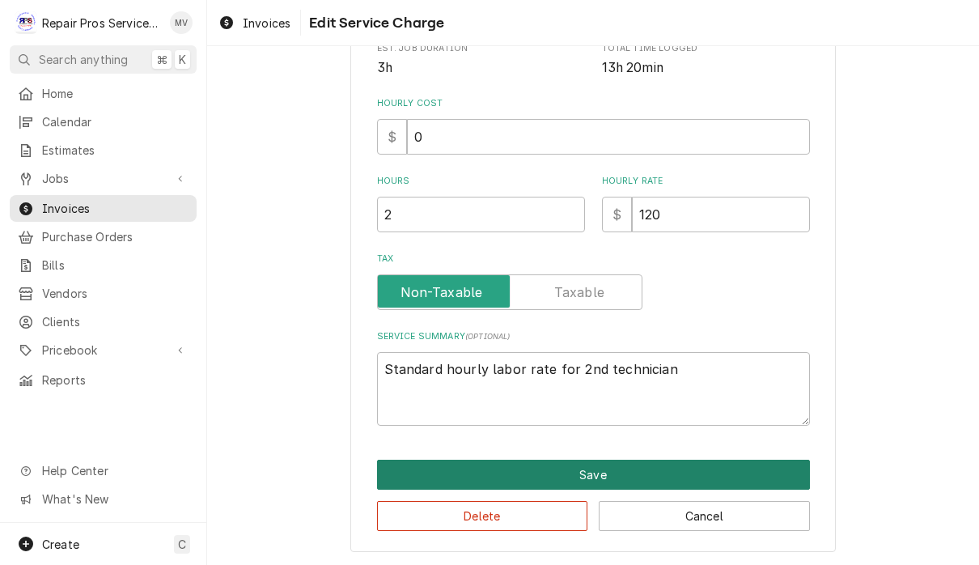
click at [657, 472] on button "Save" at bounding box center [593, 474] width 433 height 30
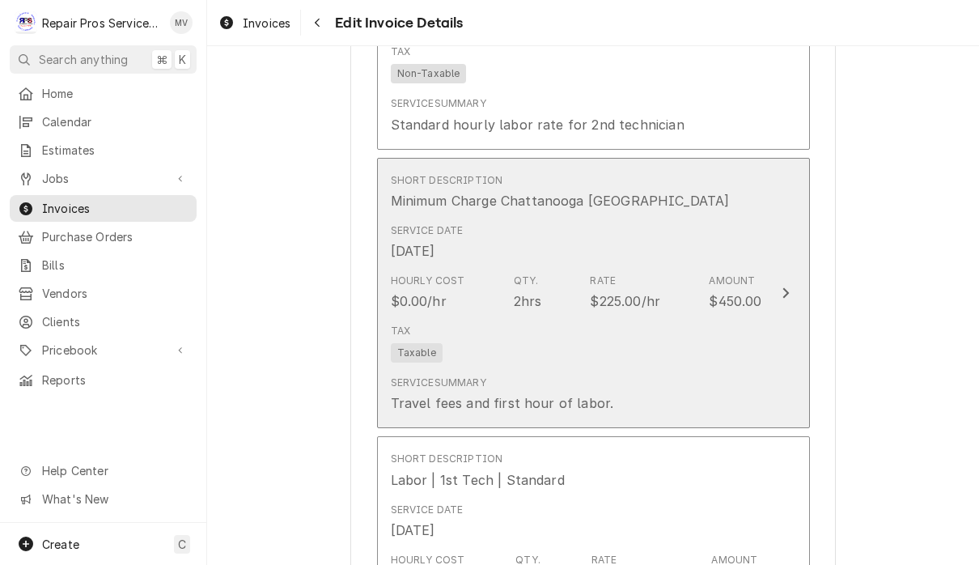
click at [788, 302] on button "Short Description Minimum Charge Chattanooga [GEOGRAPHIC_DATA] Service Date [DA…" at bounding box center [593, 293] width 433 height 271
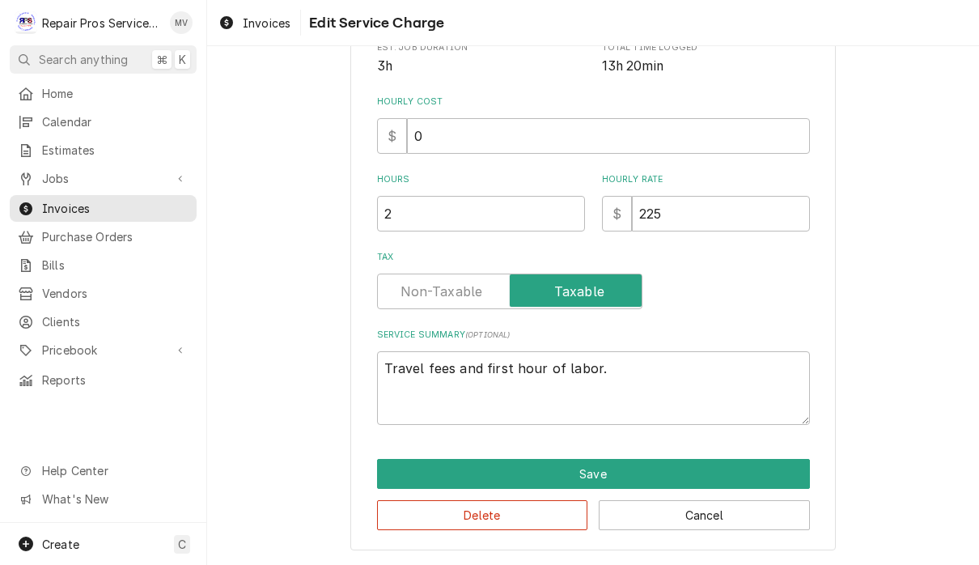
scroll to position [300, 0]
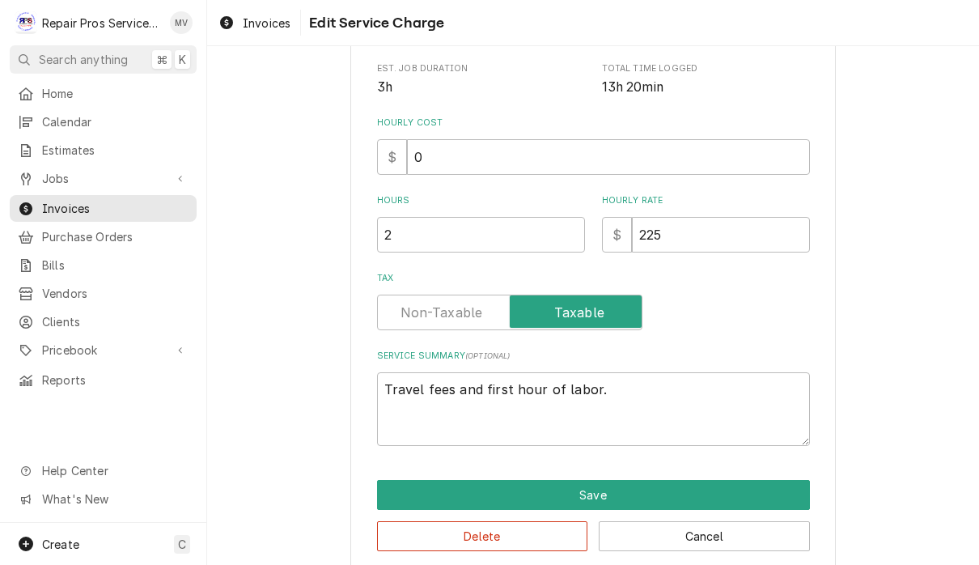
type textarea "x"
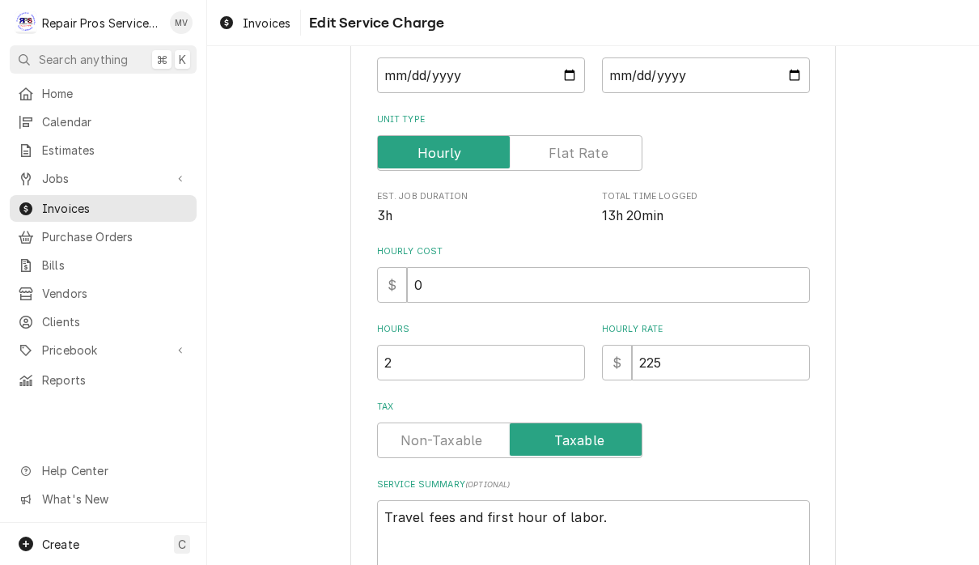
scroll to position [205, 0]
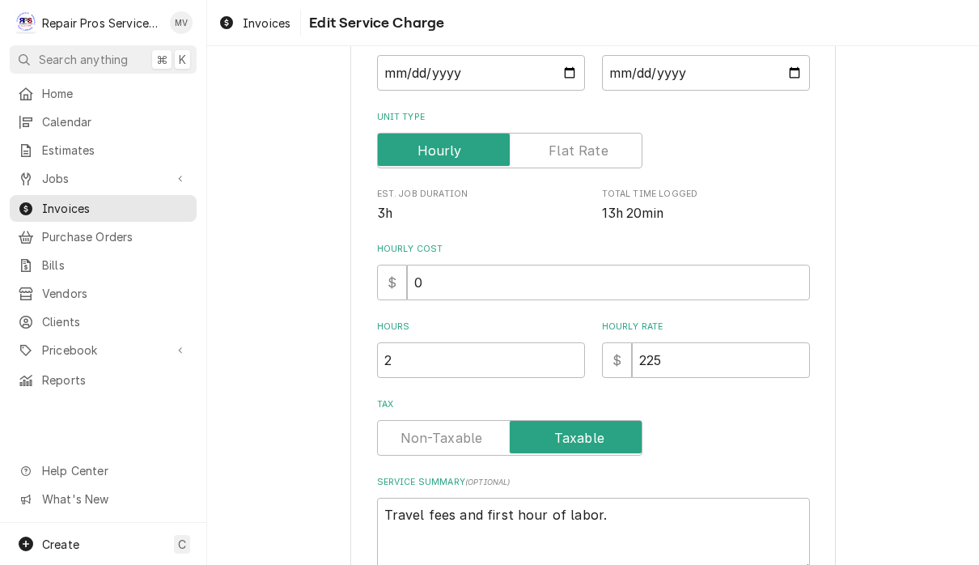
click at [464, 438] on label "Tax" at bounding box center [509, 438] width 265 height 36
click at [464, 438] on input "Tax" at bounding box center [509, 438] width 251 height 36
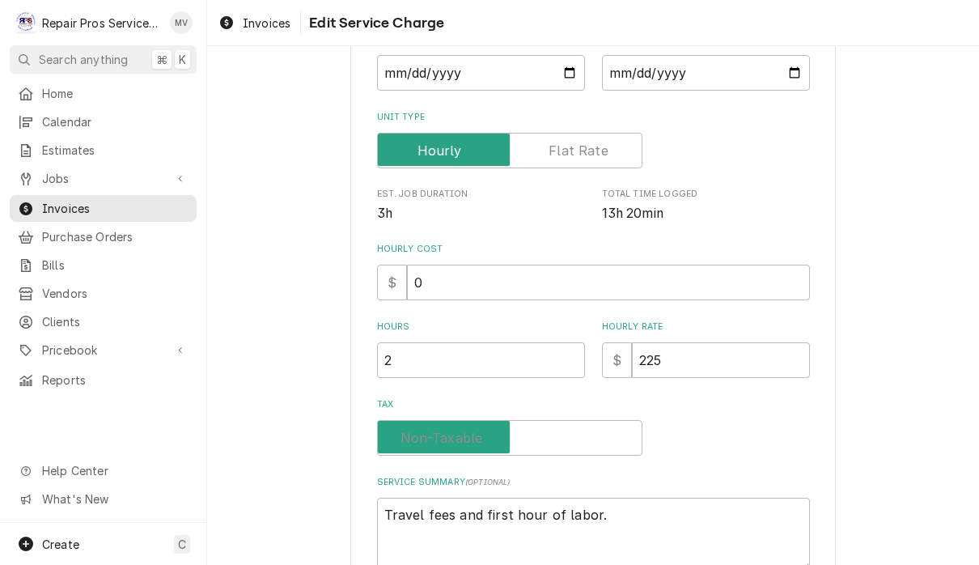
checkbox input "false"
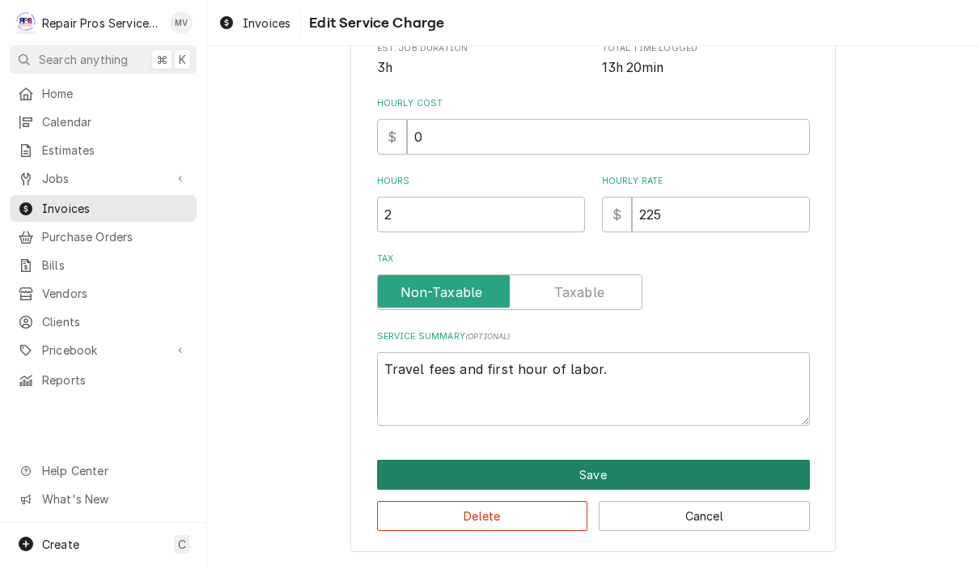
click at [661, 472] on button "Save" at bounding box center [593, 474] width 433 height 30
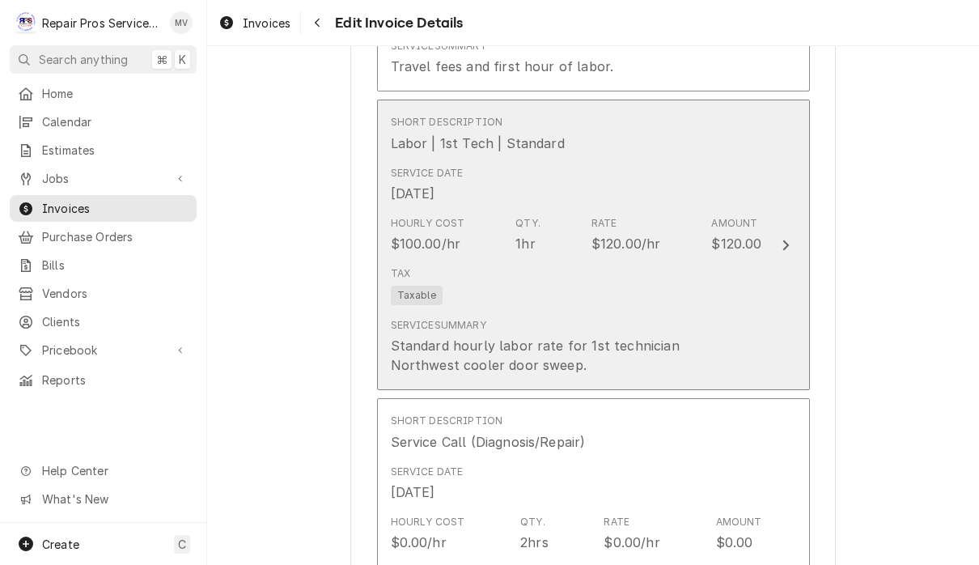
click at [744, 331] on div "Service Summary Standard hourly labor rate for 1st technician Northwest cooler …" at bounding box center [576, 346] width 371 height 70
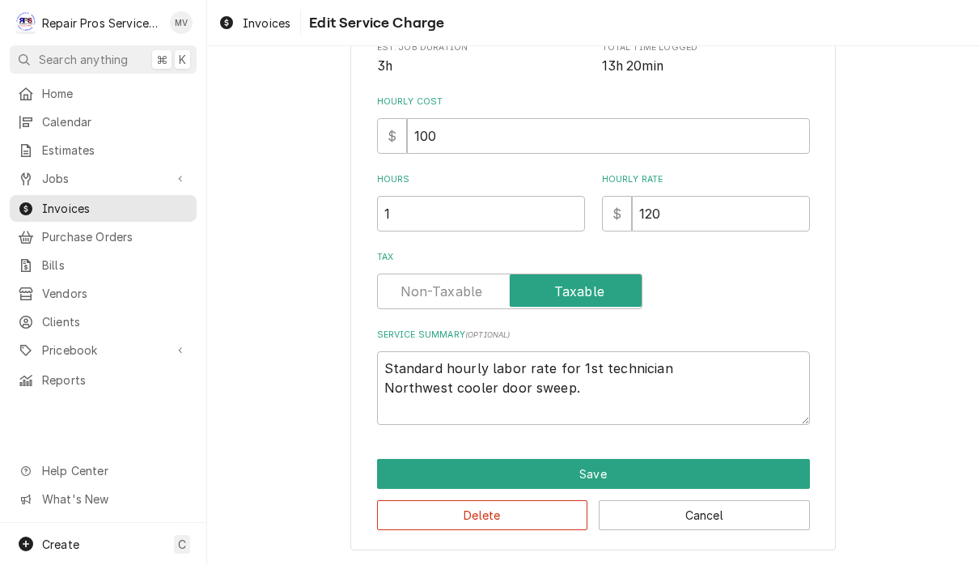
scroll to position [300, 0]
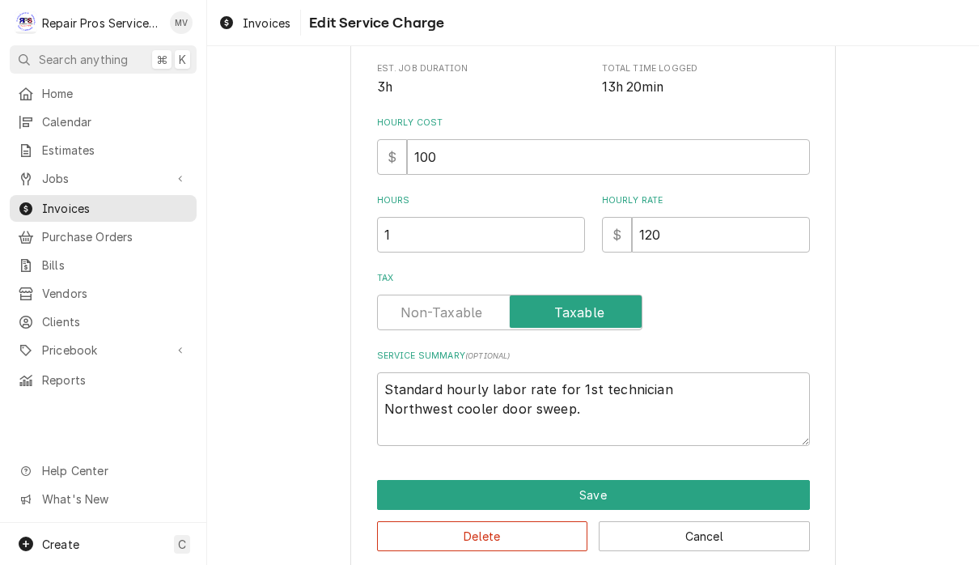
type textarea "x"
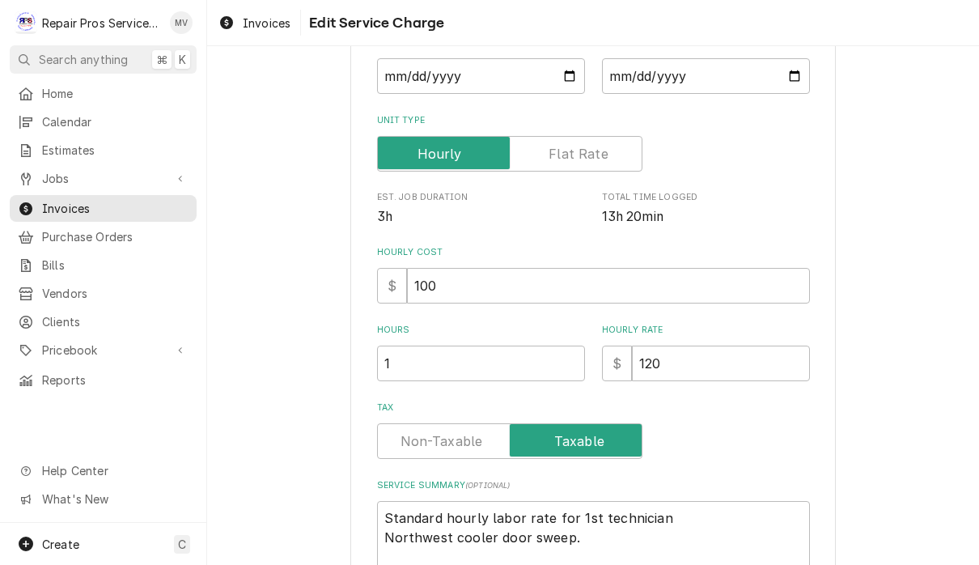
scroll to position [235, 0]
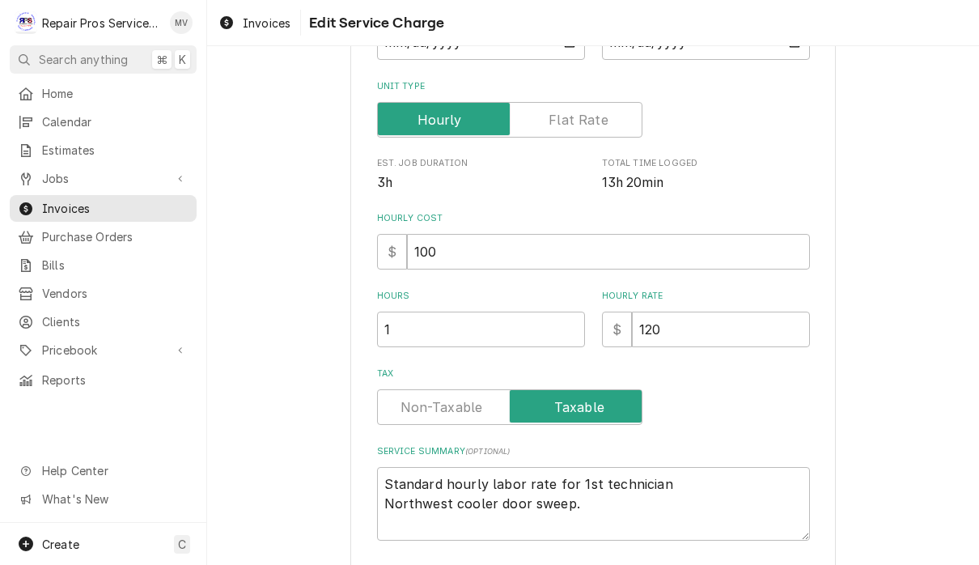
click at [451, 415] on input "Tax" at bounding box center [509, 407] width 251 height 36
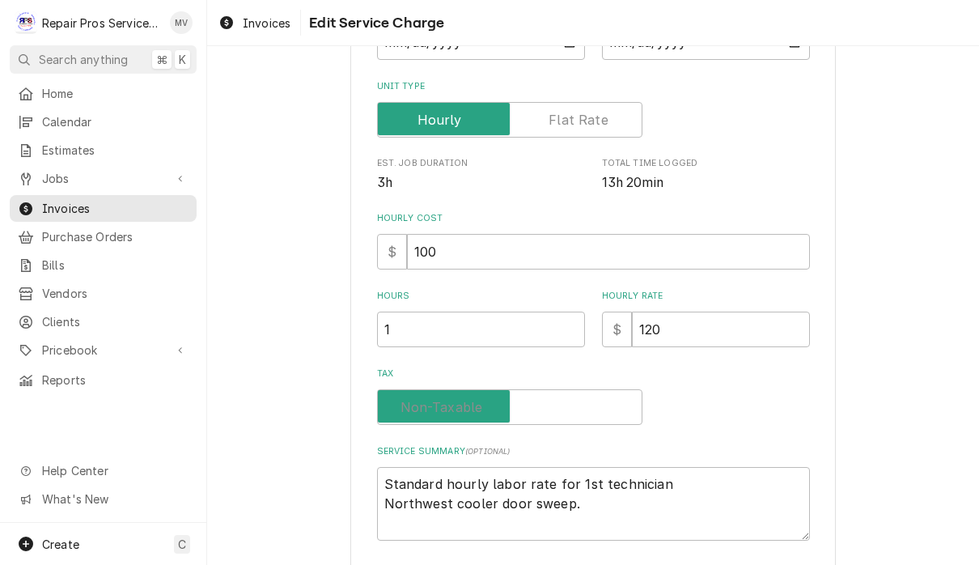
checkbox input "false"
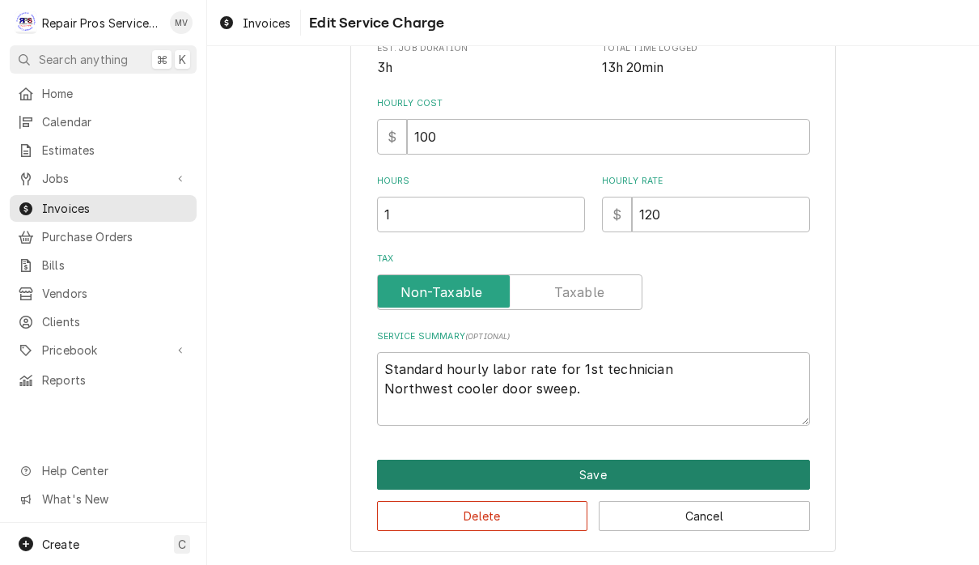
click at [626, 471] on button "Save" at bounding box center [593, 474] width 433 height 30
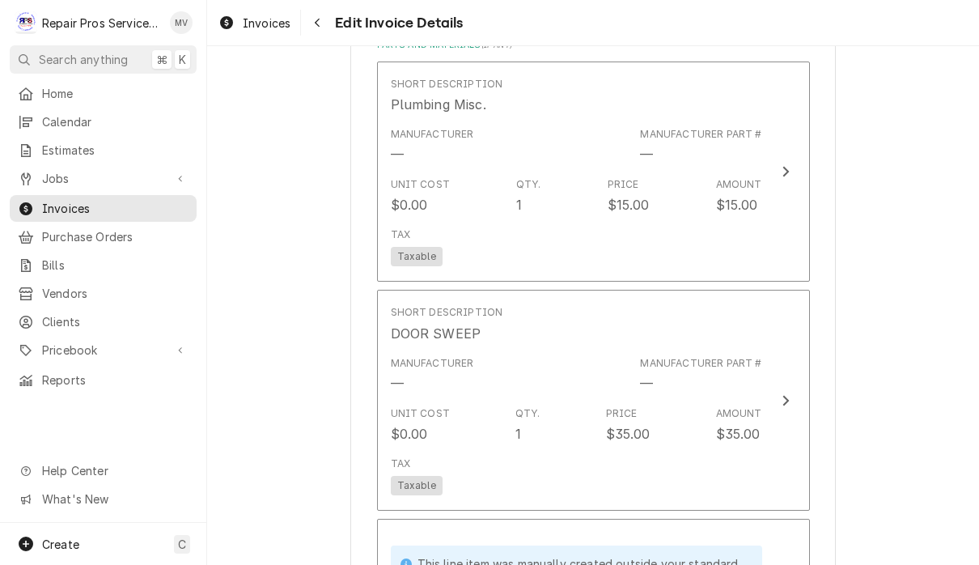
scroll to position [2968, 0]
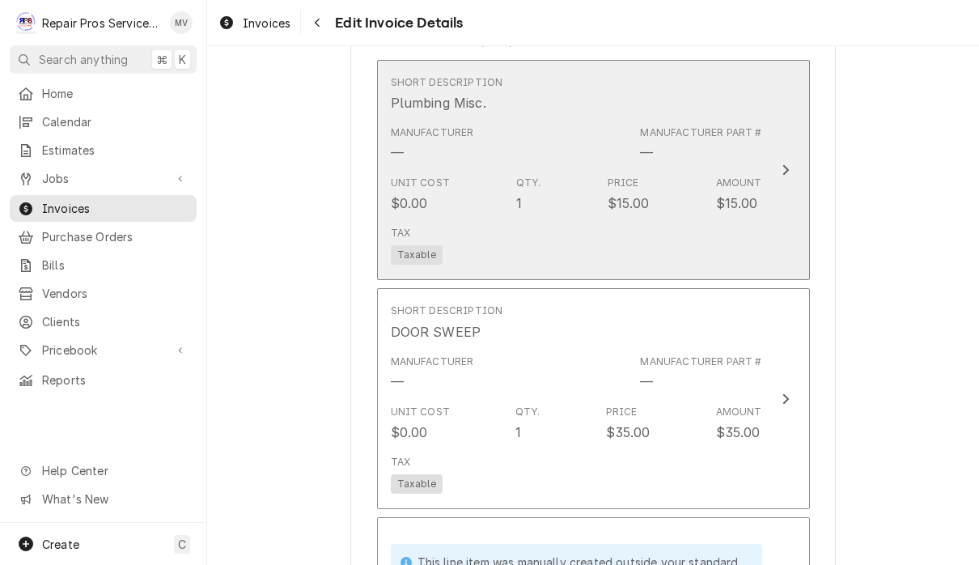
click at [776, 170] on div "Update Line Item" at bounding box center [785, 169] width 21 height 19
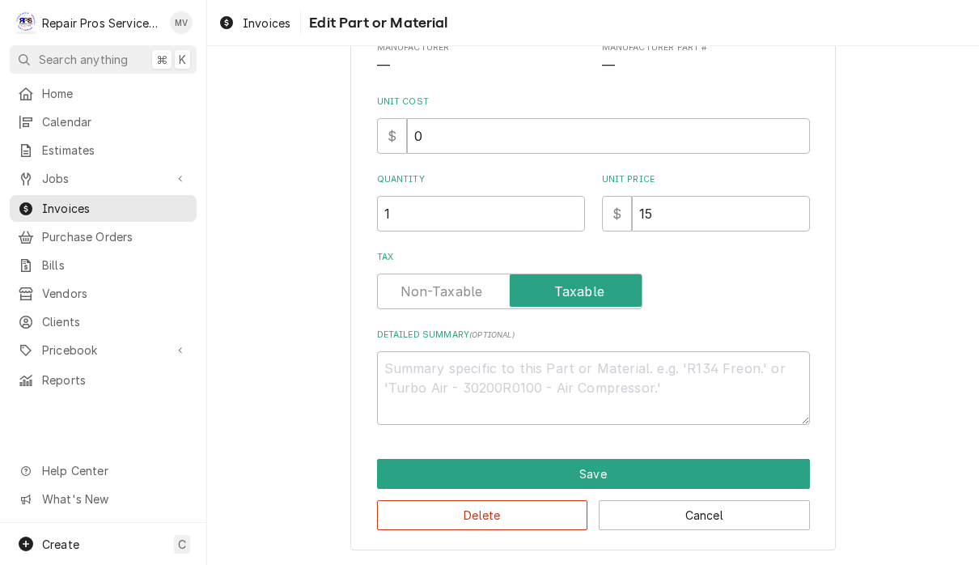
scroll to position [143, 0]
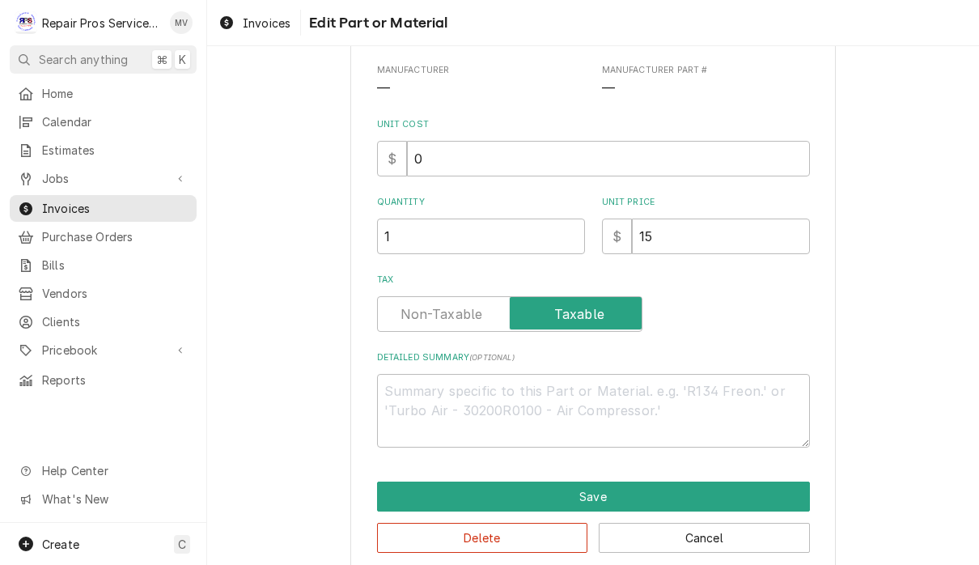
type textarea "x"
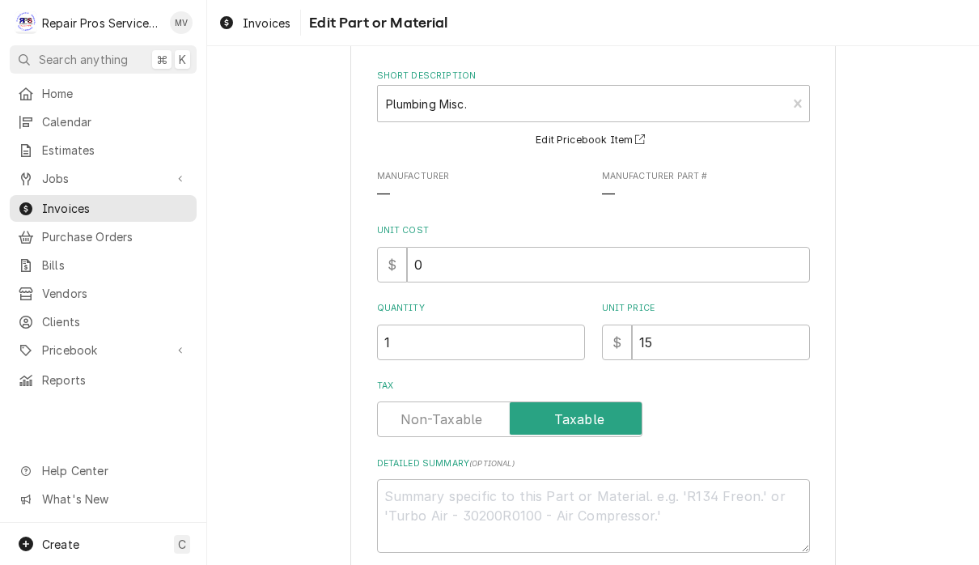
scroll to position [162, 0]
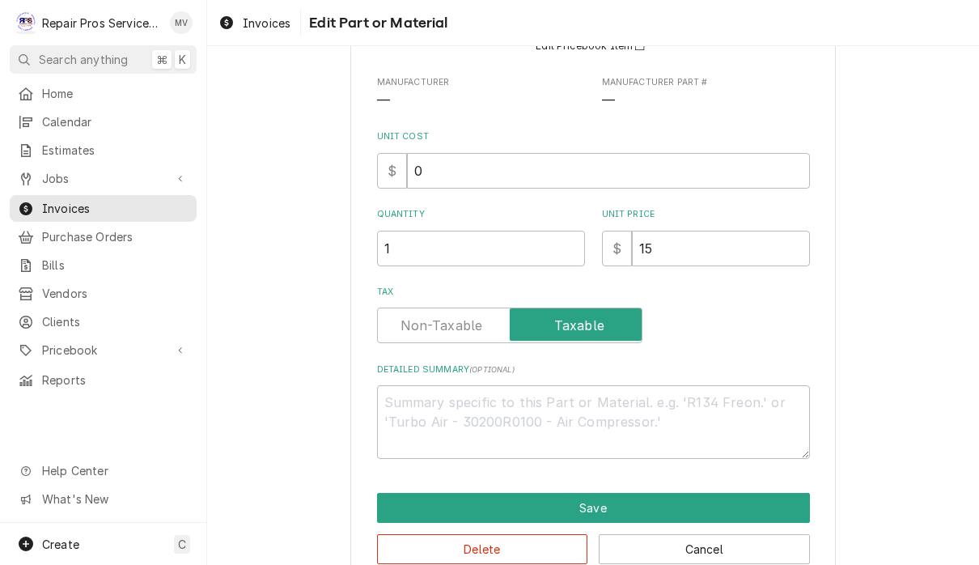
click at [443, 328] on label "Tax" at bounding box center [509, 325] width 265 height 36
click at [443, 328] on input "Tax" at bounding box center [509, 325] width 251 height 36
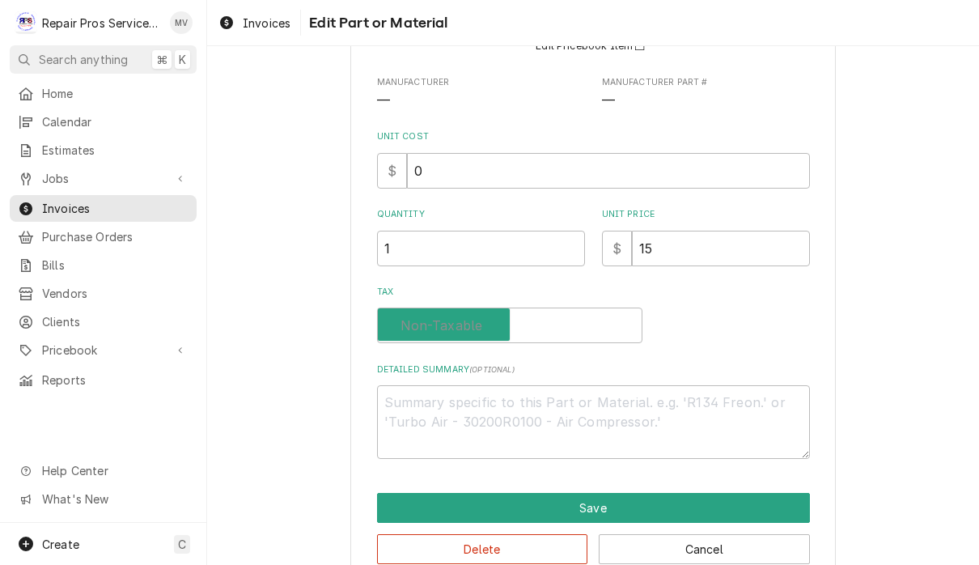
checkbox input "false"
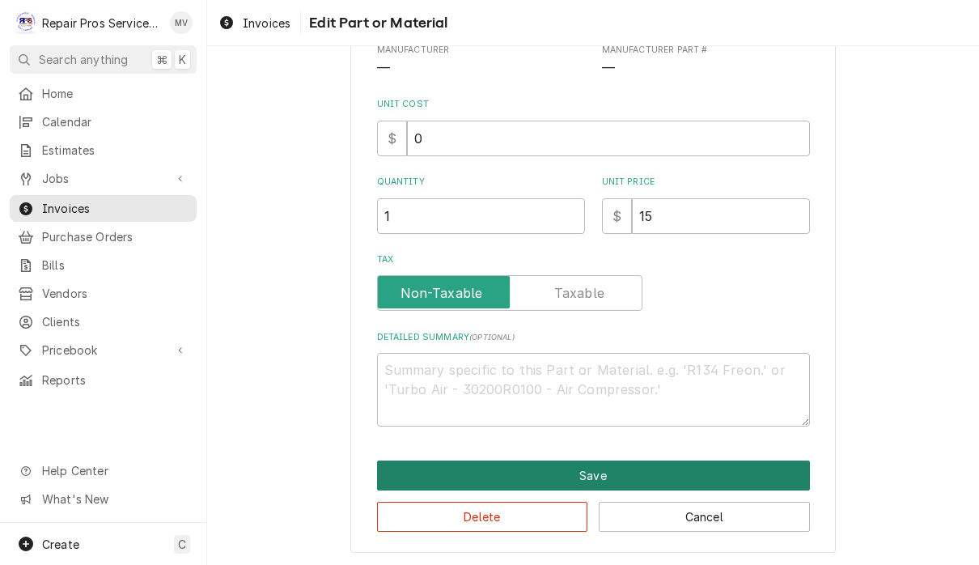
click at [689, 476] on button "Save" at bounding box center [593, 475] width 433 height 30
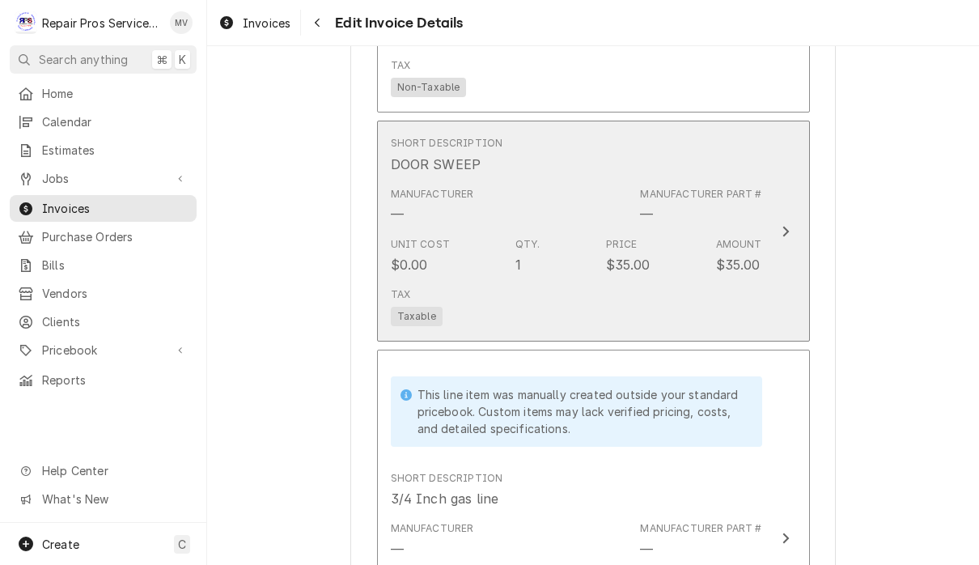
click at [781, 247] on button "Short Description DOOR SWEEP Manufacturer — Manufacturer Part # — Unit Cost $0.…" at bounding box center [593, 231] width 433 height 221
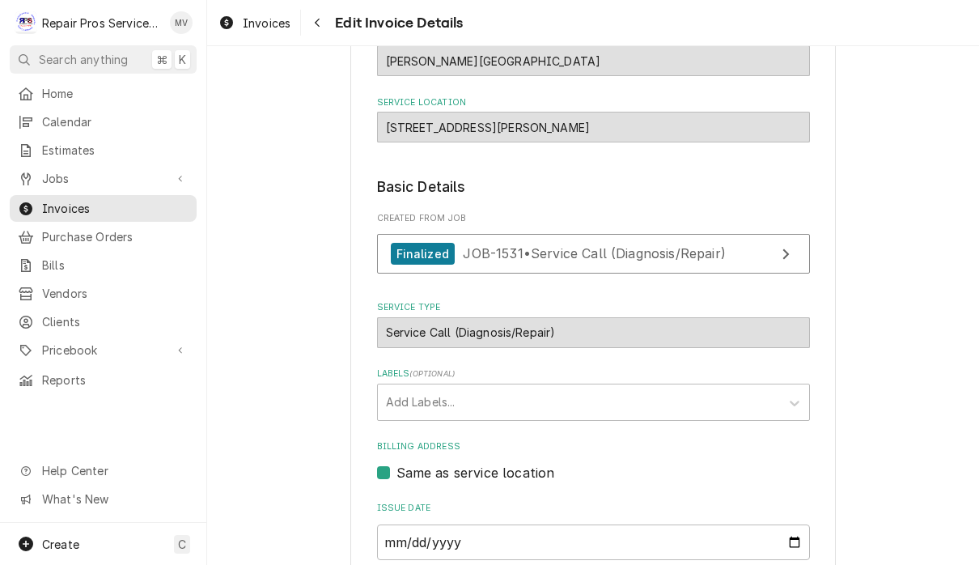
type textarea "x"
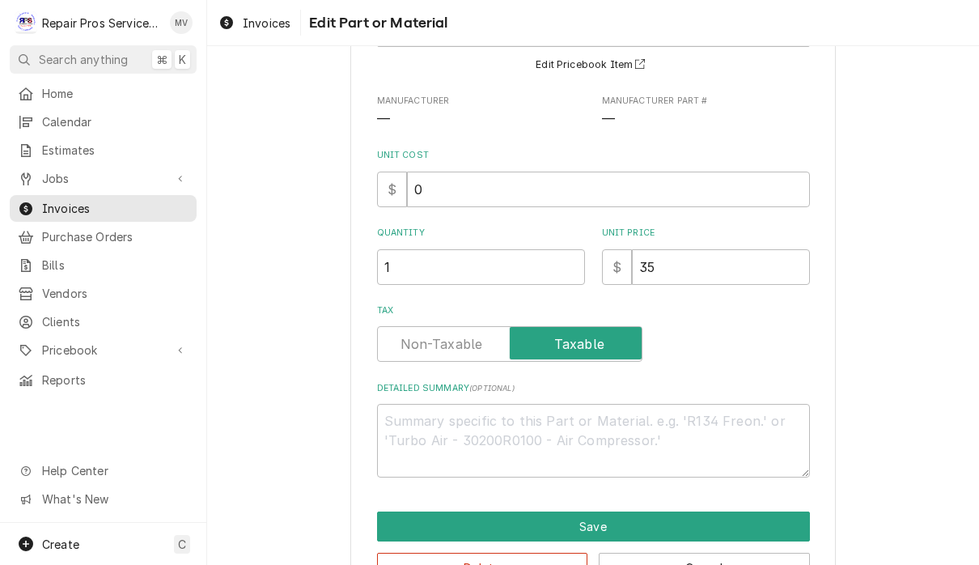
scroll to position [0, 0]
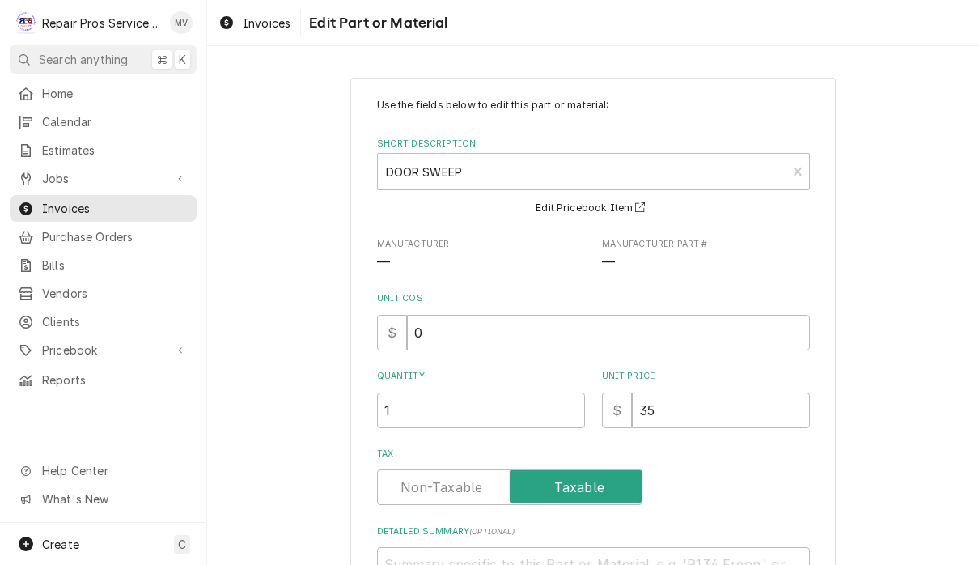
click at [447, 483] on label "Tax" at bounding box center [509, 487] width 265 height 36
click at [447, 483] on input "Tax" at bounding box center [509, 487] width 251 height 36
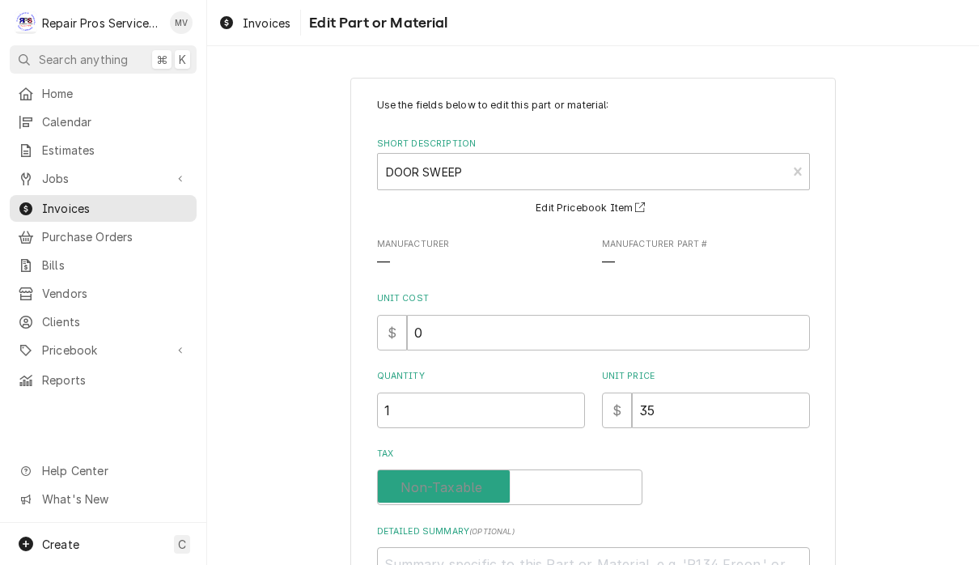
checkbox input "false"
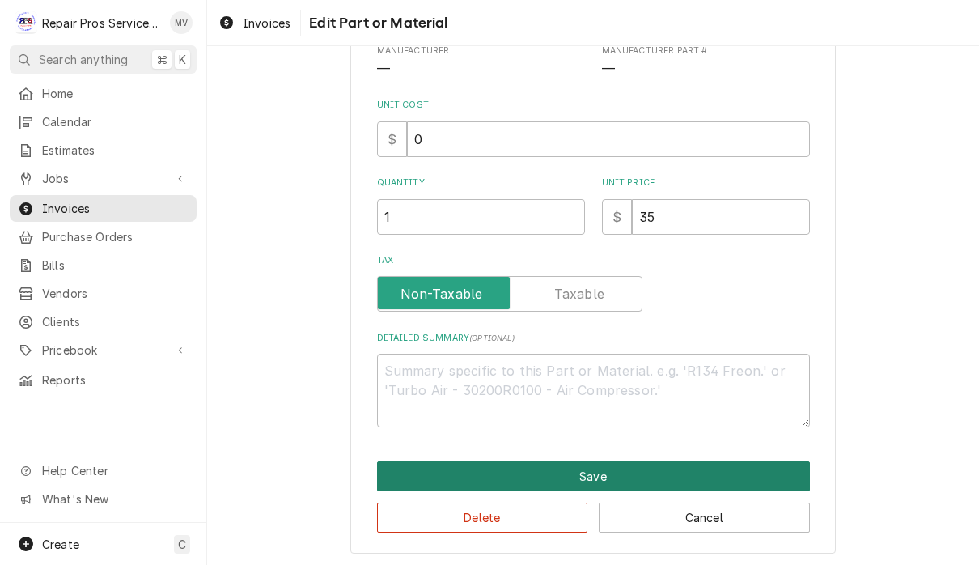
click at [683, 479] on button "Save" at bounding box center [593, 476] width 433 height 30
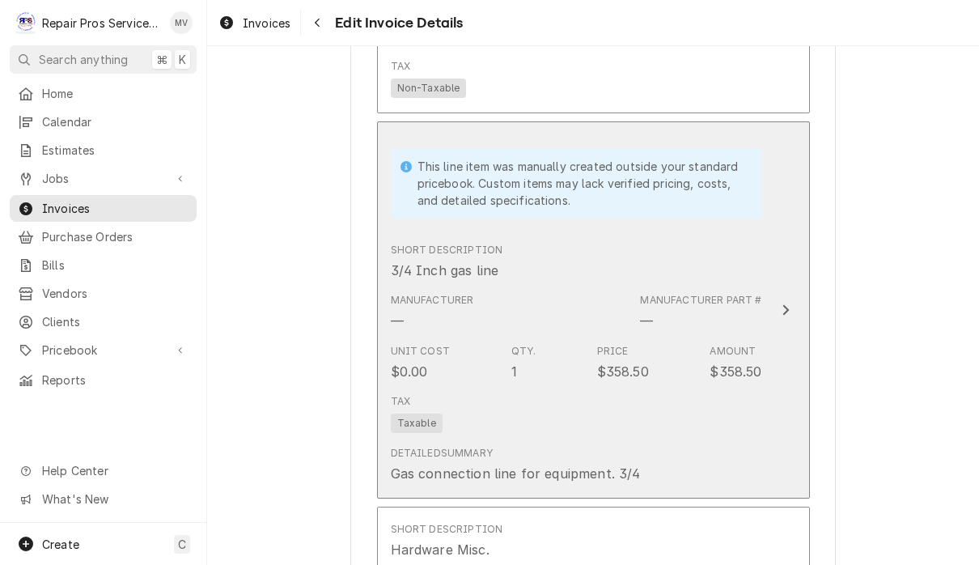
click at [789, 331] on button "This line item was manually created outside your standard pricebook. Custom ite…" at bounding box center [593, 309] width 433 height 377
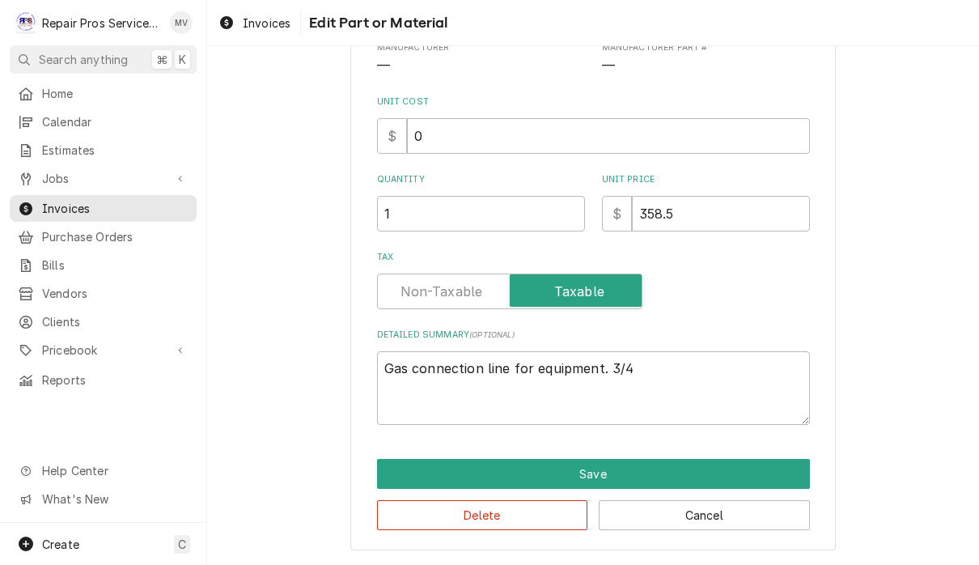
scroll to position [143, 0]
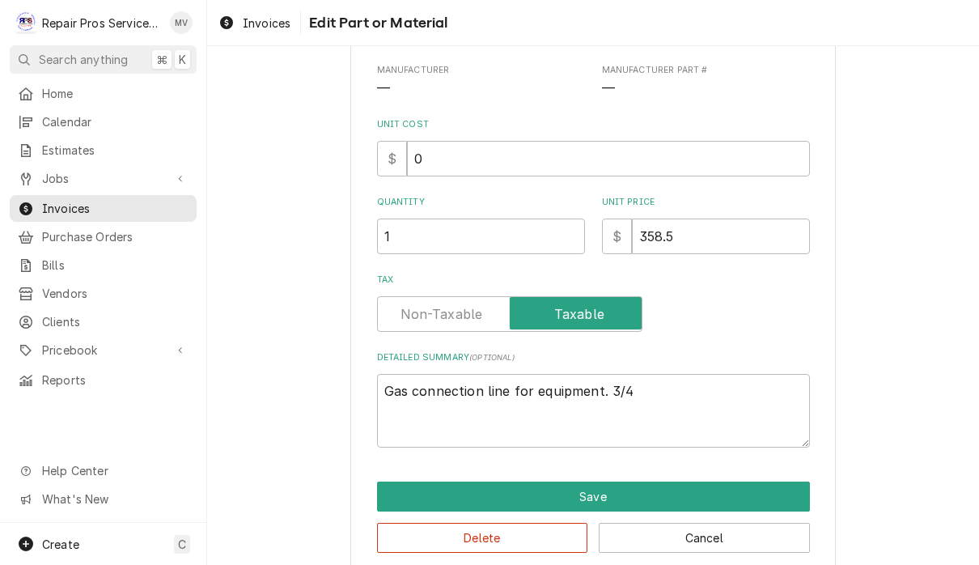
type textarea "x"
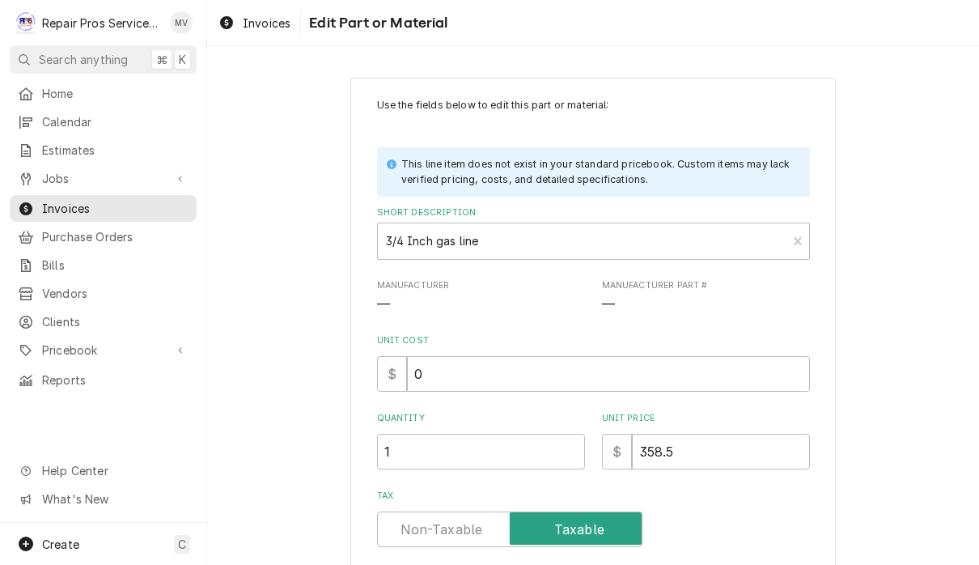
click at [459, 529] on label "Tax" at bounding box center [509, 529] width 265 height 36
click at [459, 529] on input "Tax" at bounding box center [509, 529] width 251 height 36
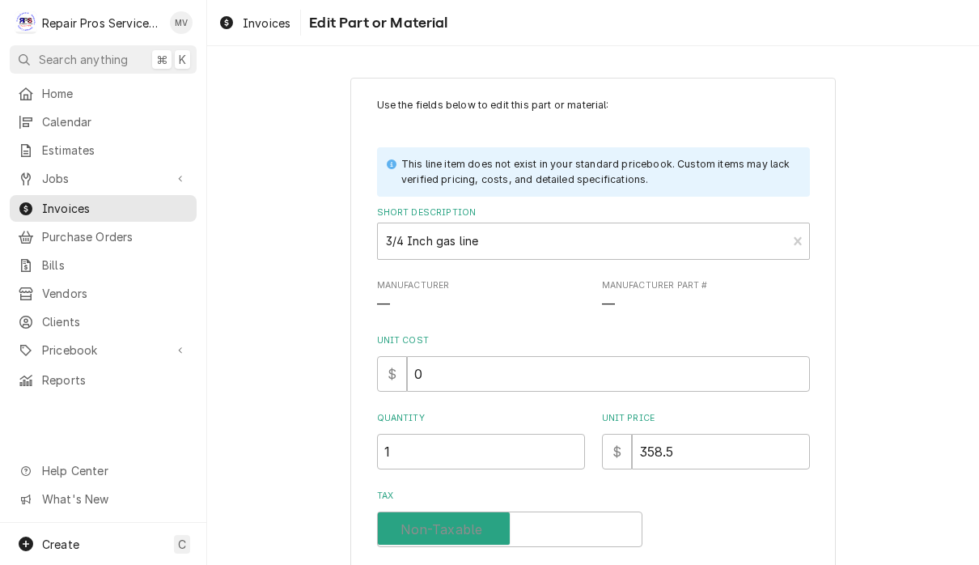
checkbox input "false"
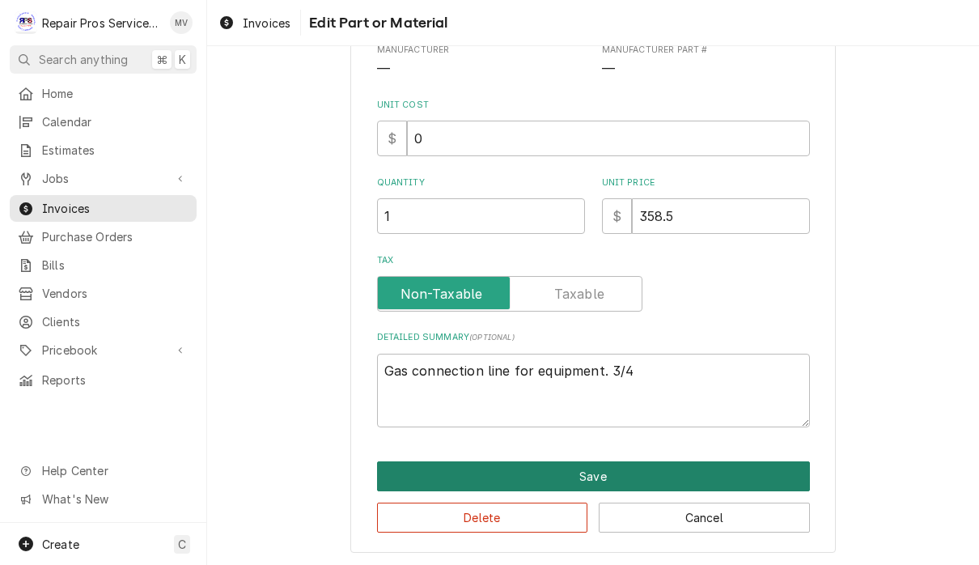
click at [700, 474] on button "Save" at bounding box center [593, 476] width 433 height 30
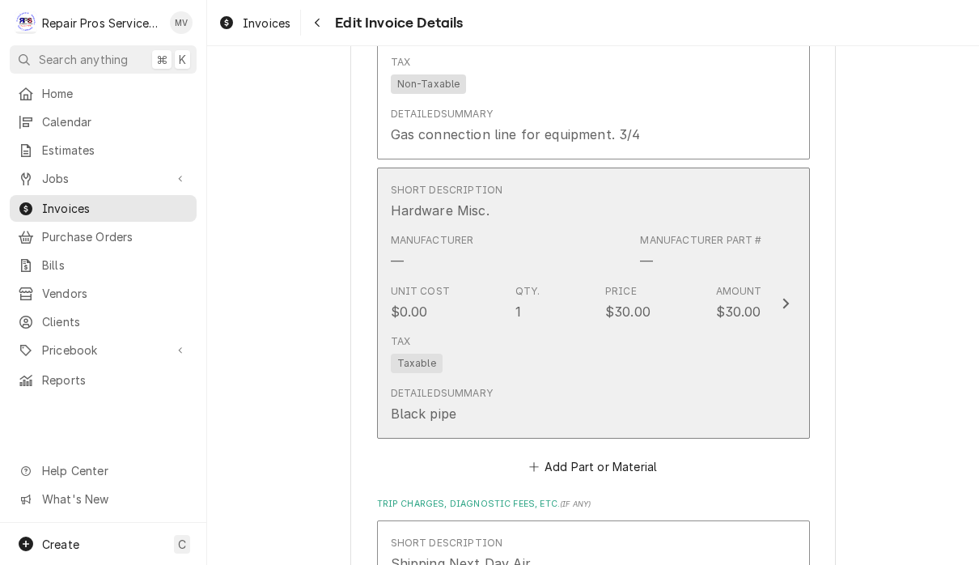
click at [771, 353] on button "Short Description Hardware Misc. Manufacturer — Manufacturer Part # — Unit Cost…" at bounding box center [593, 302] width 433 height 271
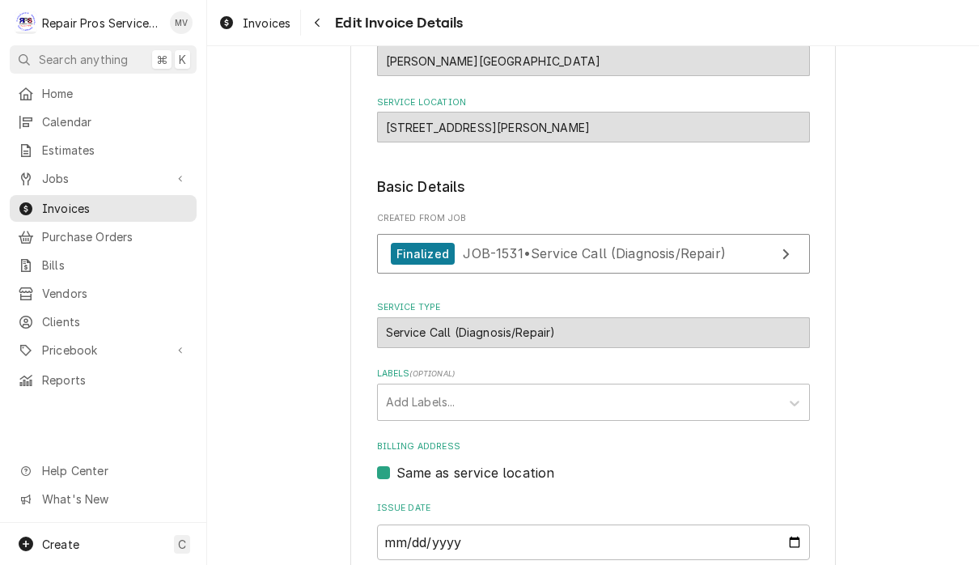
type textarea "x"
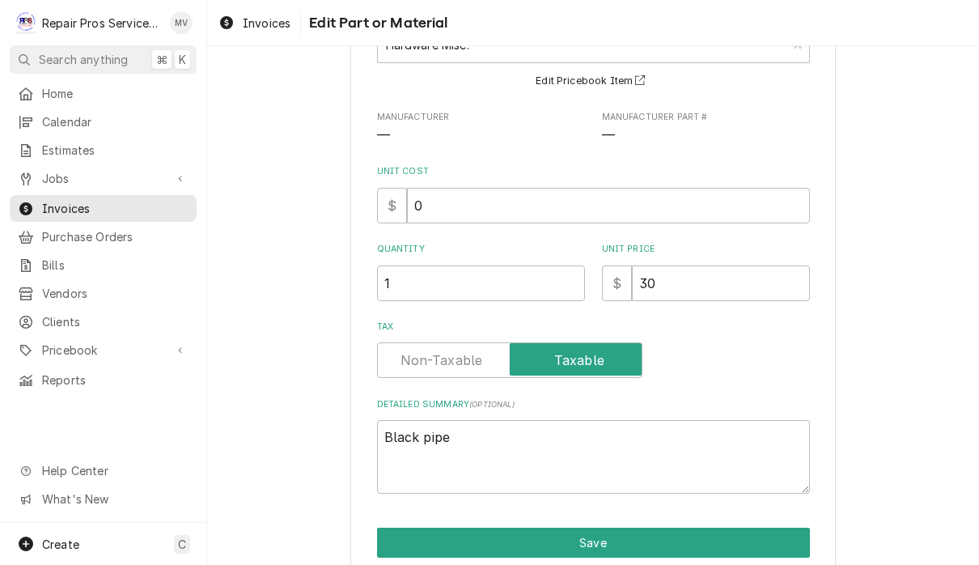
scroll to position [150, 0]
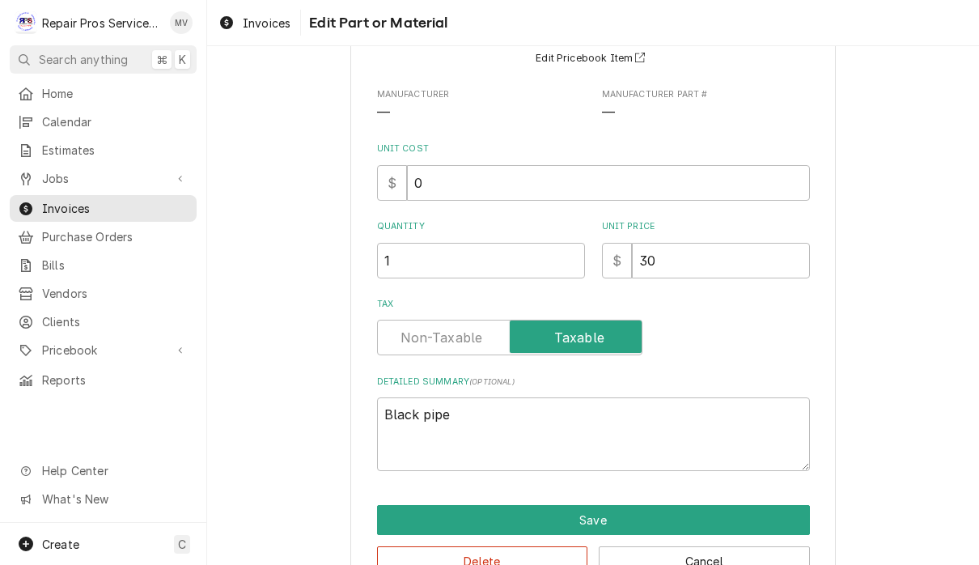
click at [464, 337] on label "Tax" at bounding box center [509, 337] width 265 height 36
click at [464, 337] on input "Tax" at bounding box center [509, 337] width 251 height 36
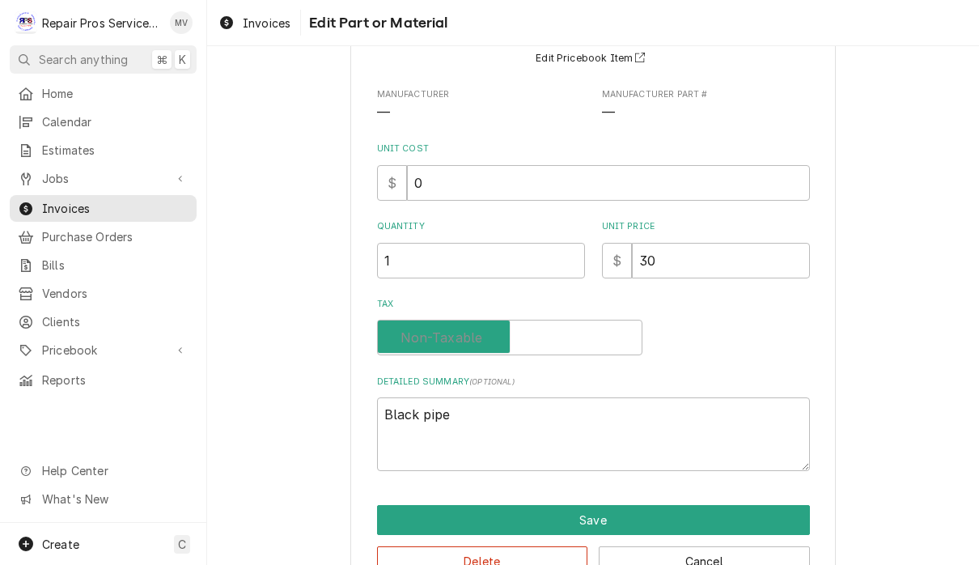
checkbox input "false"
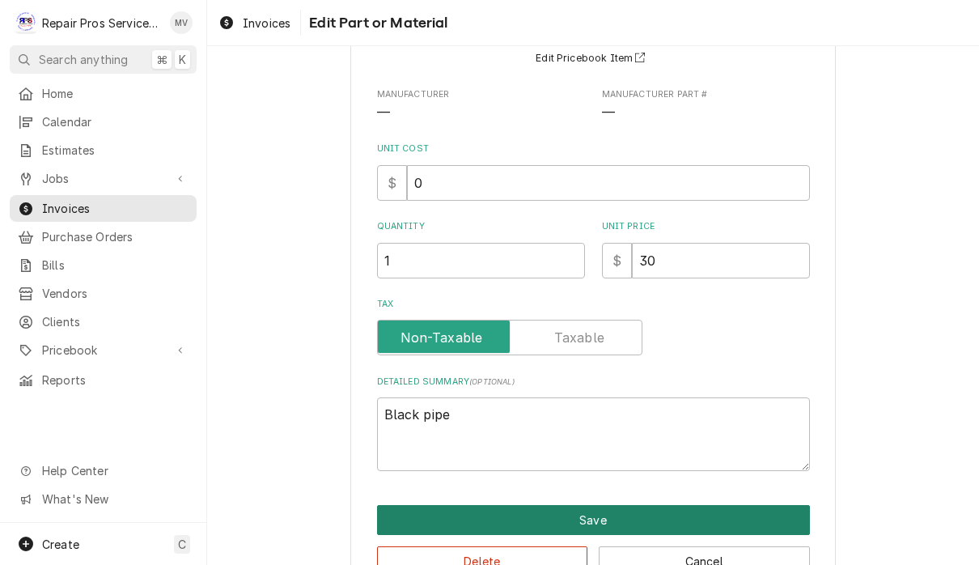
click at [663, 517] on button "Save" at bounding box center [593, 520] width 433 height 30
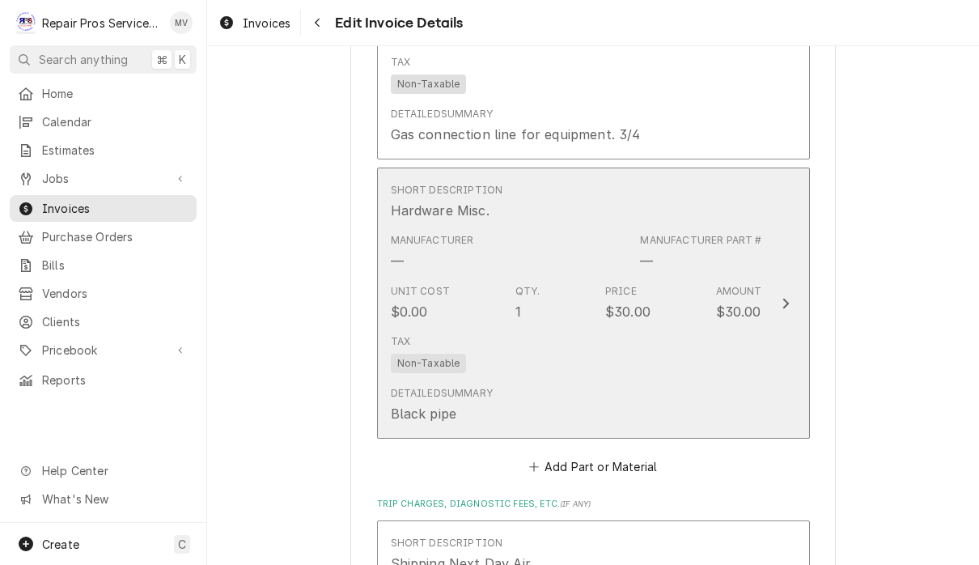
click at [741, 372] on div "Tax Non-Taxable" at bounding box center [576, 354] width 371 height 52
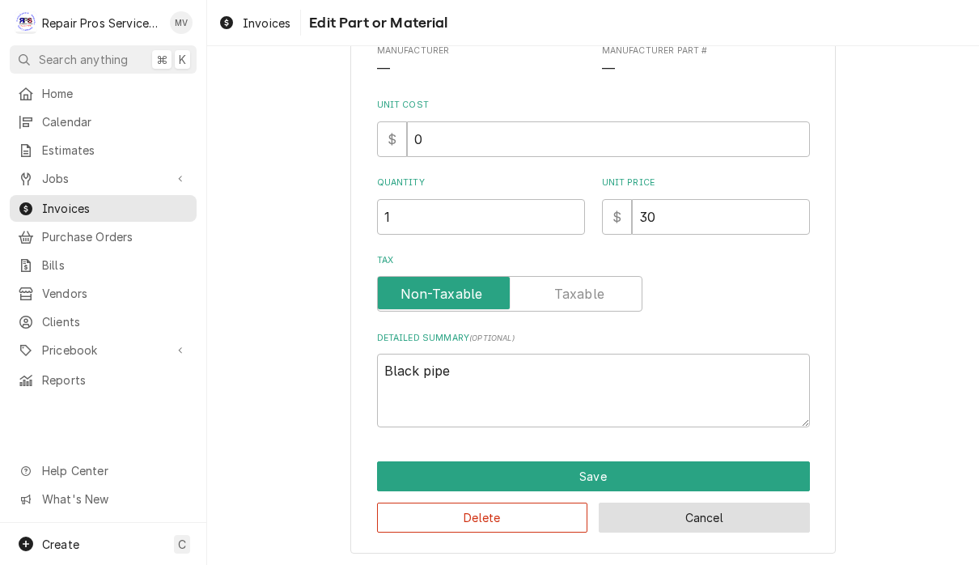
click at [723, 520] on button "Cancel" at bounding box center [704, 517] width 211 height 30
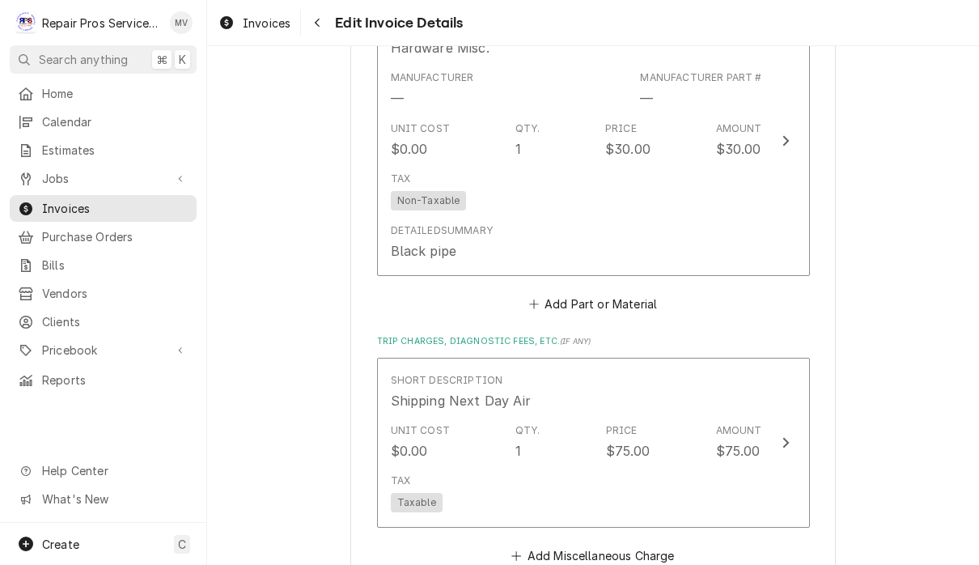
scroll to position [3924, 0]
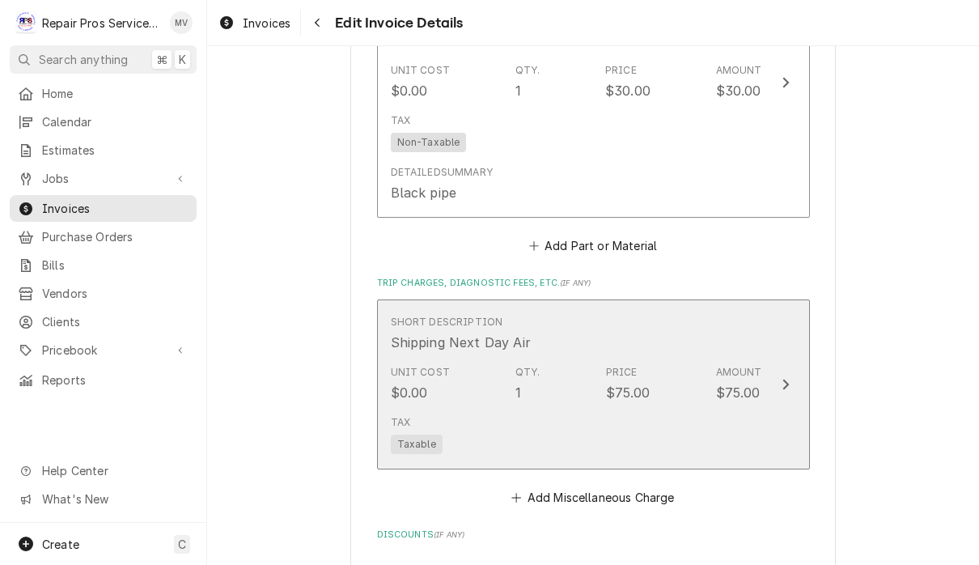
click at [775, 447] on button "Short Description Shipping Next Day Air Unit Cost $0.00 Qty. 1 Price $75.00 Amo…" at bounding box center [593, 384] width 433 height 171
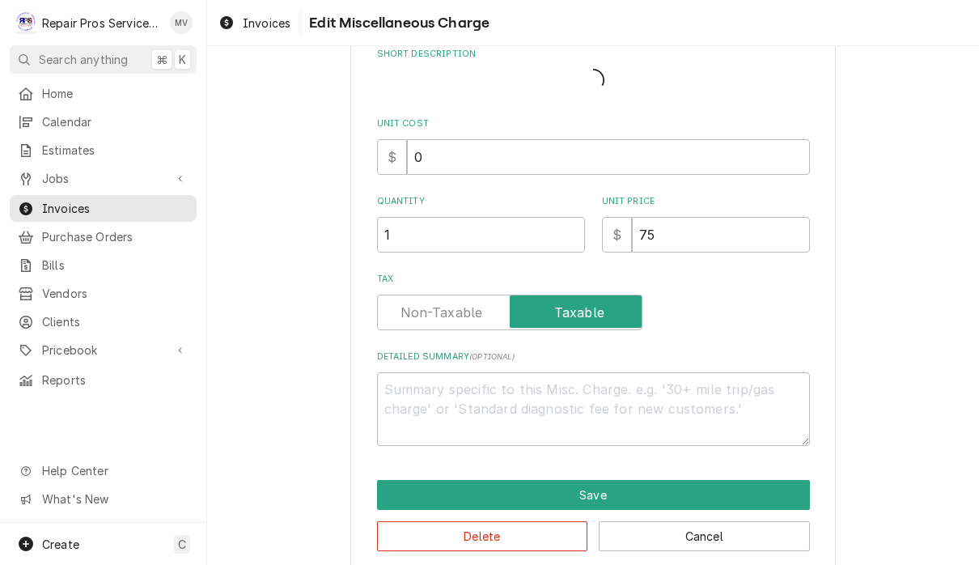
type textarea "x"
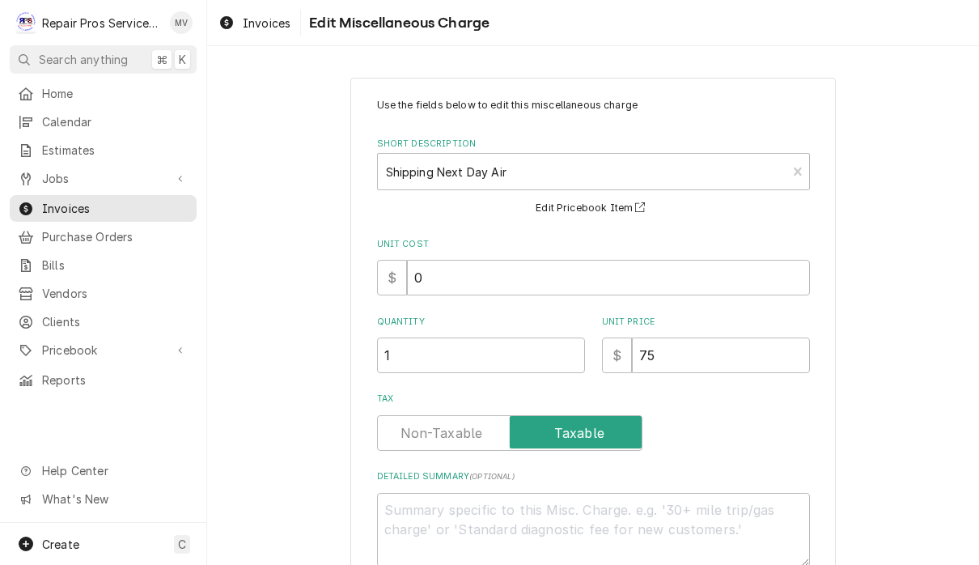
click at [462, 431] on label "Tax" at bounding box center [509, 433] width 265 height 36
click at [462, 431] on input "Tax" at bounding box center [509, 433] width 251 height 36
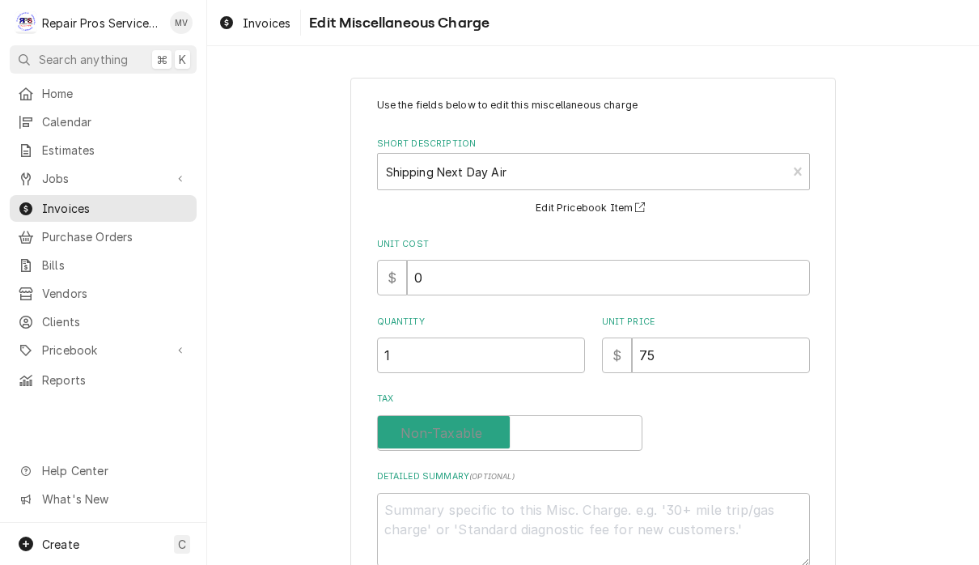
checkbox input "false"
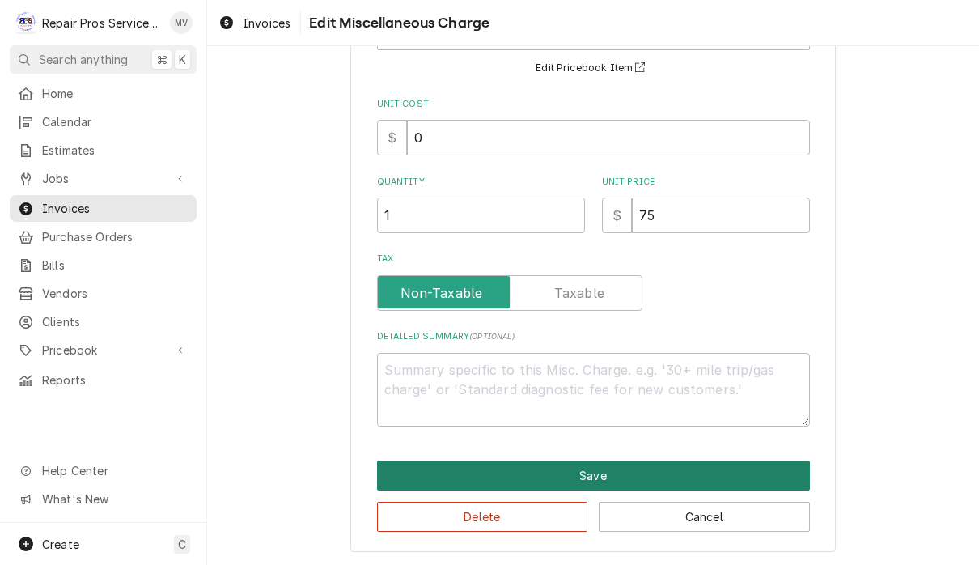
click at [717, 475] on button "Save" at bounding box center [593, 475] width 433 height 30
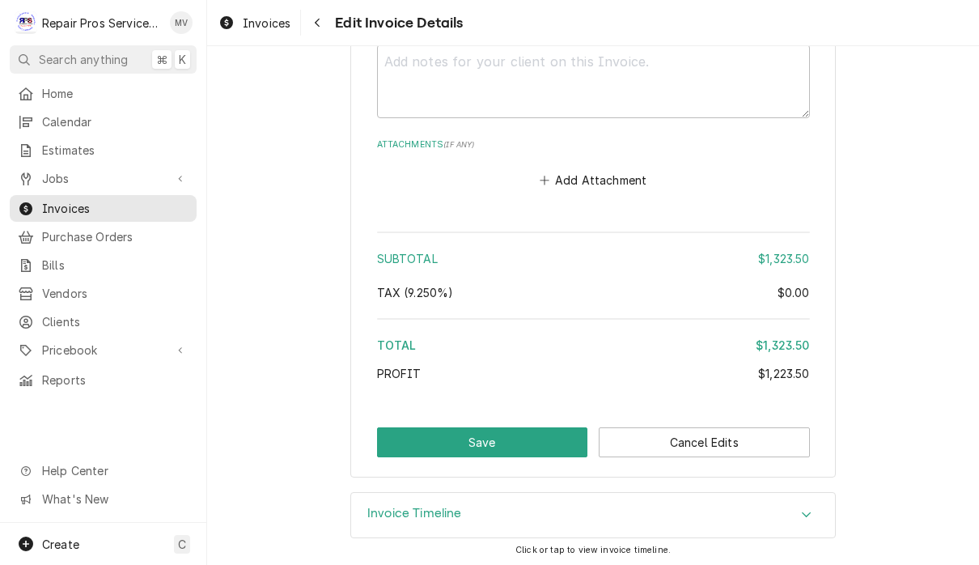
scroll to position [4659, 0]
click at [521, 442] on button "Save" at bounding box center [482, 443] width 211 height 30
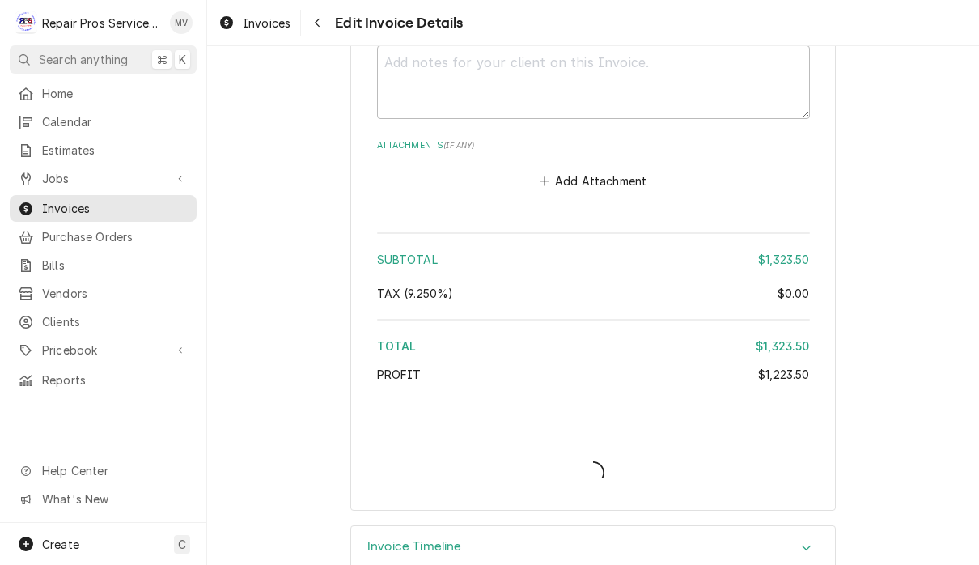
type textarea "x"
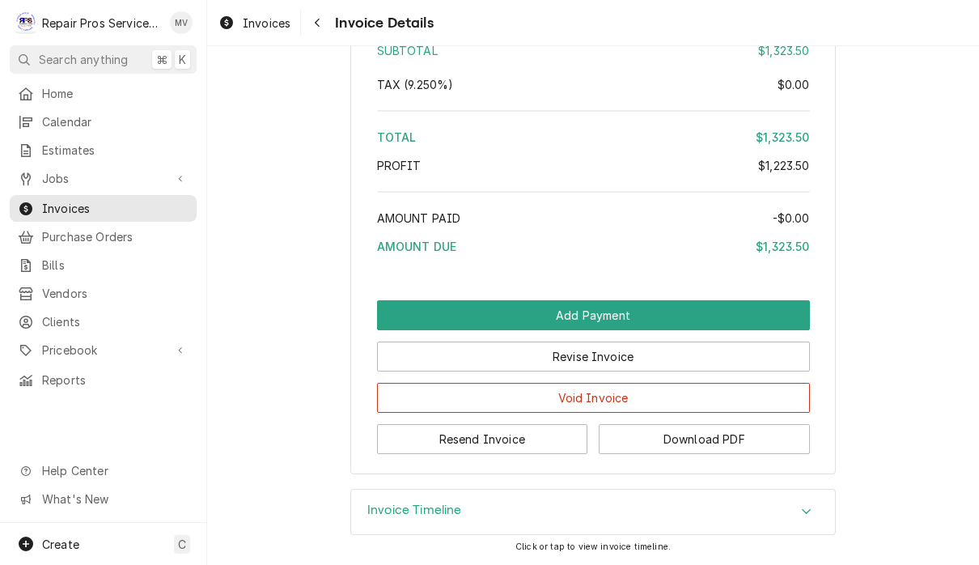
scroll to position [4271, 0]
click at [535, 445] on button "Resend Invoice" at bounding box center [482, 439] width 211 height 30
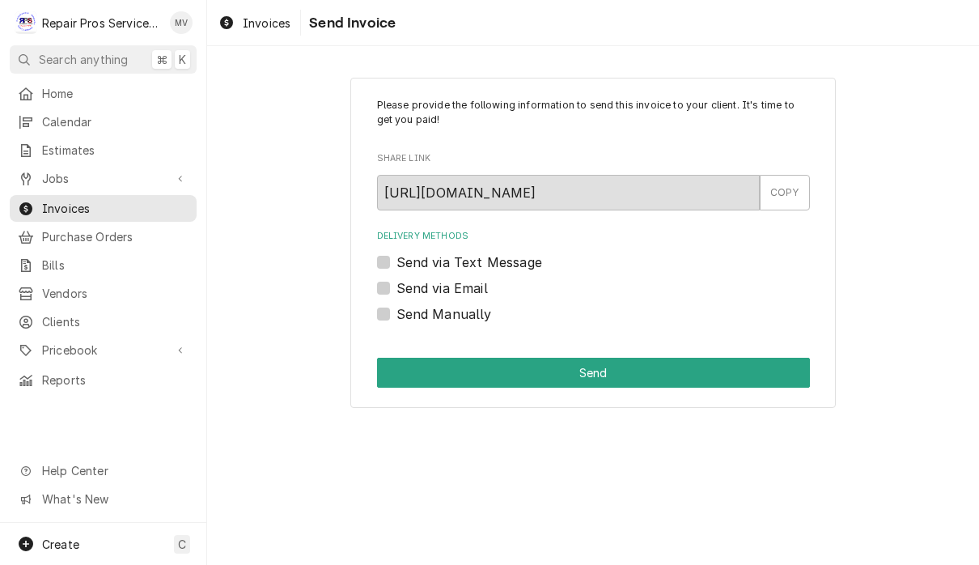
click at [474, 289] on label "Send via Email" at bounding box center [441, 287] width 91 height 19
click at [474, 289] on input "Send via Email" at bounding box center [612, 296] width 433 height 36
checkbox input "true"
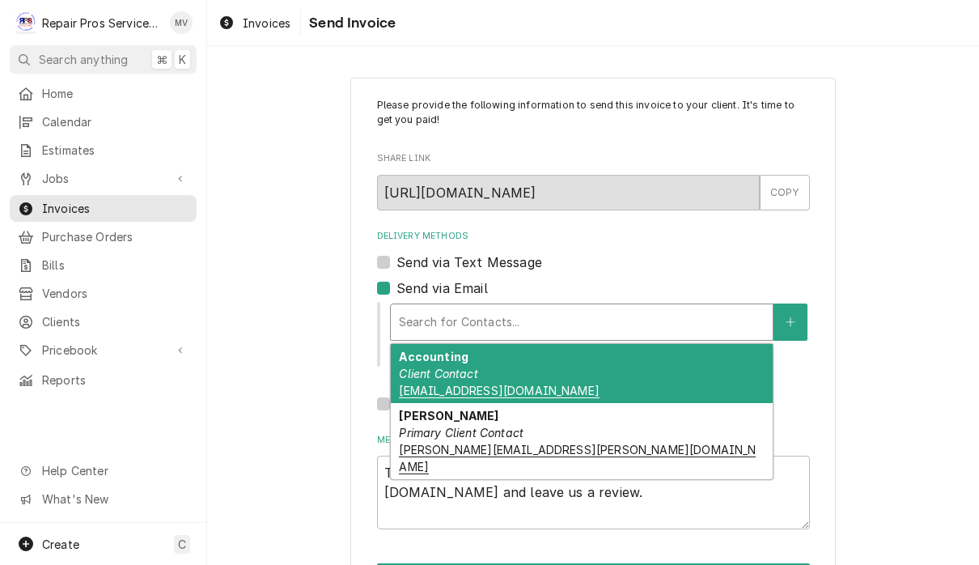
click at [553, 370] on div "Accounting Client Contact [EMAIL_ADDRESS][DOMAIN_NAME]" at bounding box center [582, 373] width 382 height 59
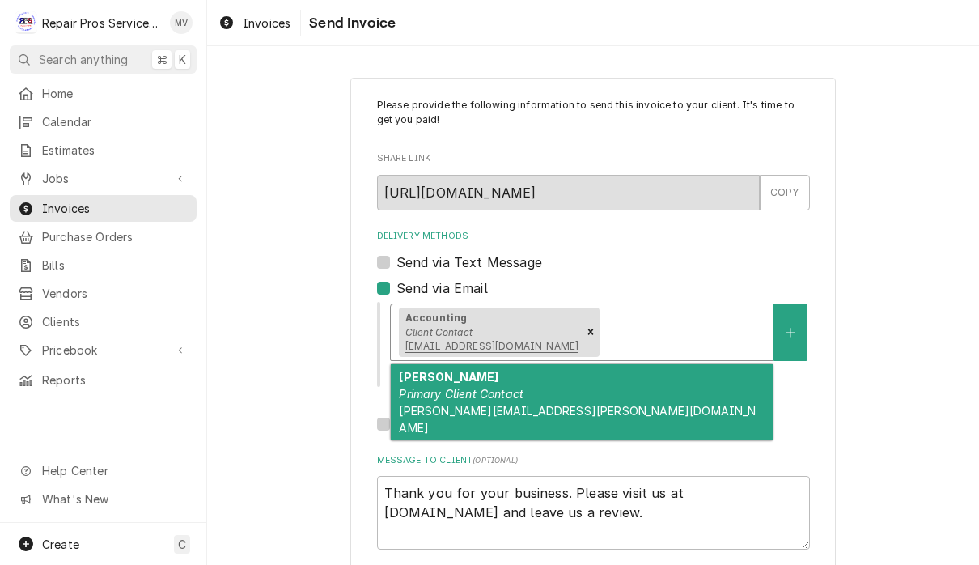
click at [648, 390] on div "[PERSON_NAME] Primary Client Contact [PERSON_NAME][EMAIL_ADDRESS][PERSON_NAME][…" at bounding box center [582, 402] width 382 height 76
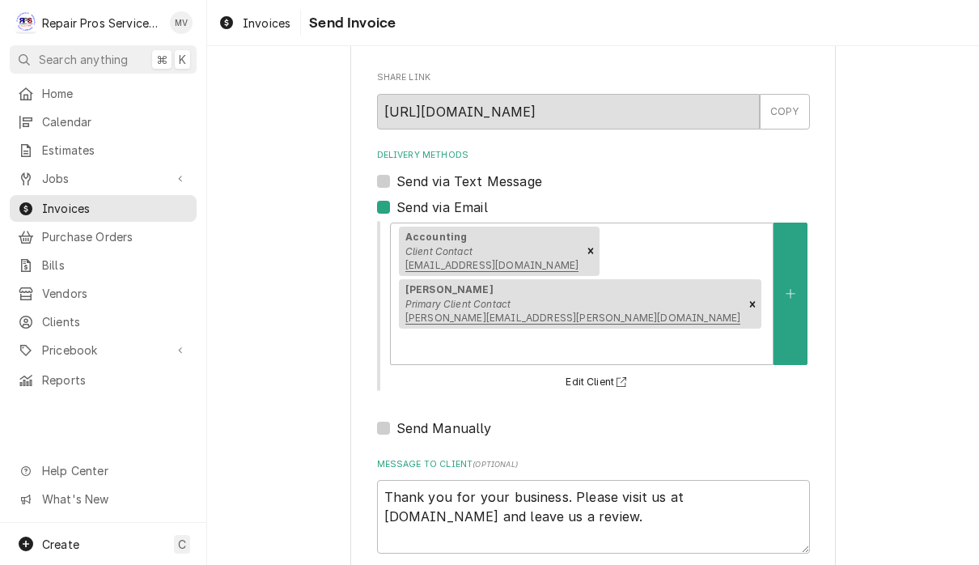
scroll to position [80, 0]
type textarea "x"
